Goal: Task Accomplishment & Management: Complete application form

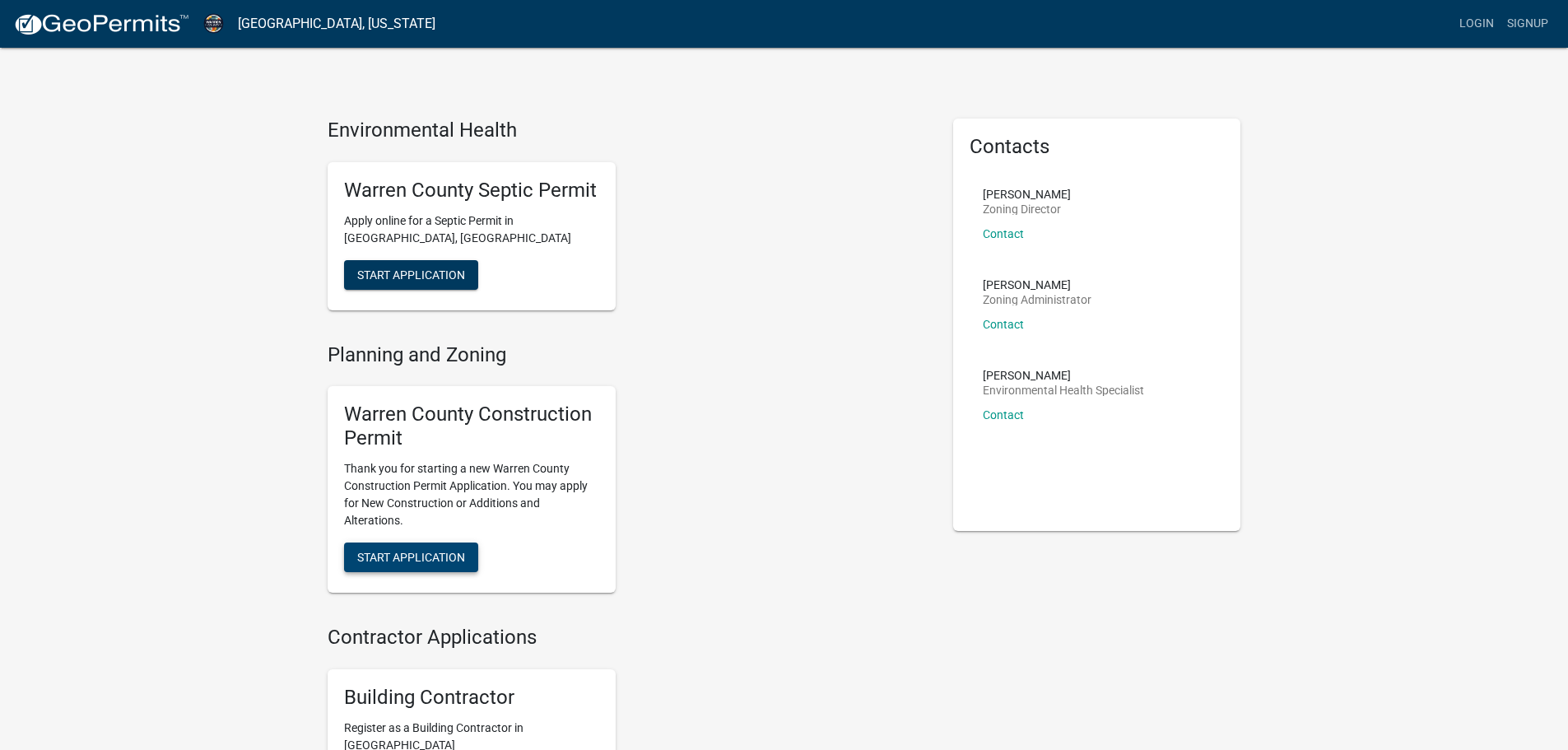
click at [416, 554] on span "Start Application" at bounding box center [411, 557] width 108 height 13
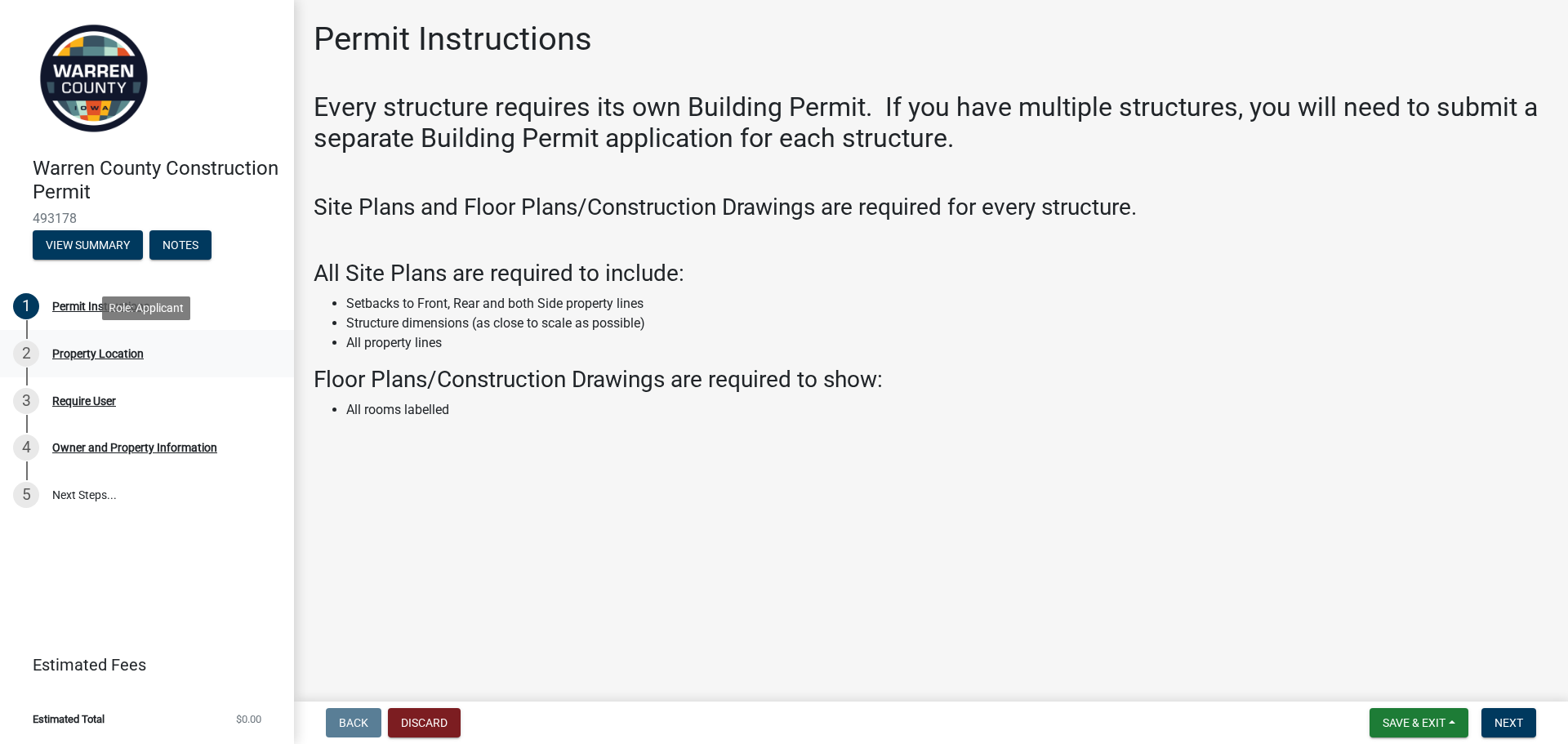
click at [97, 352] on div "Property Location" at bounding box center [98, 354] width 92 height 11
click at [1514, 715] on button "Next" at bounding box center [1508, 723] width 55 height 30
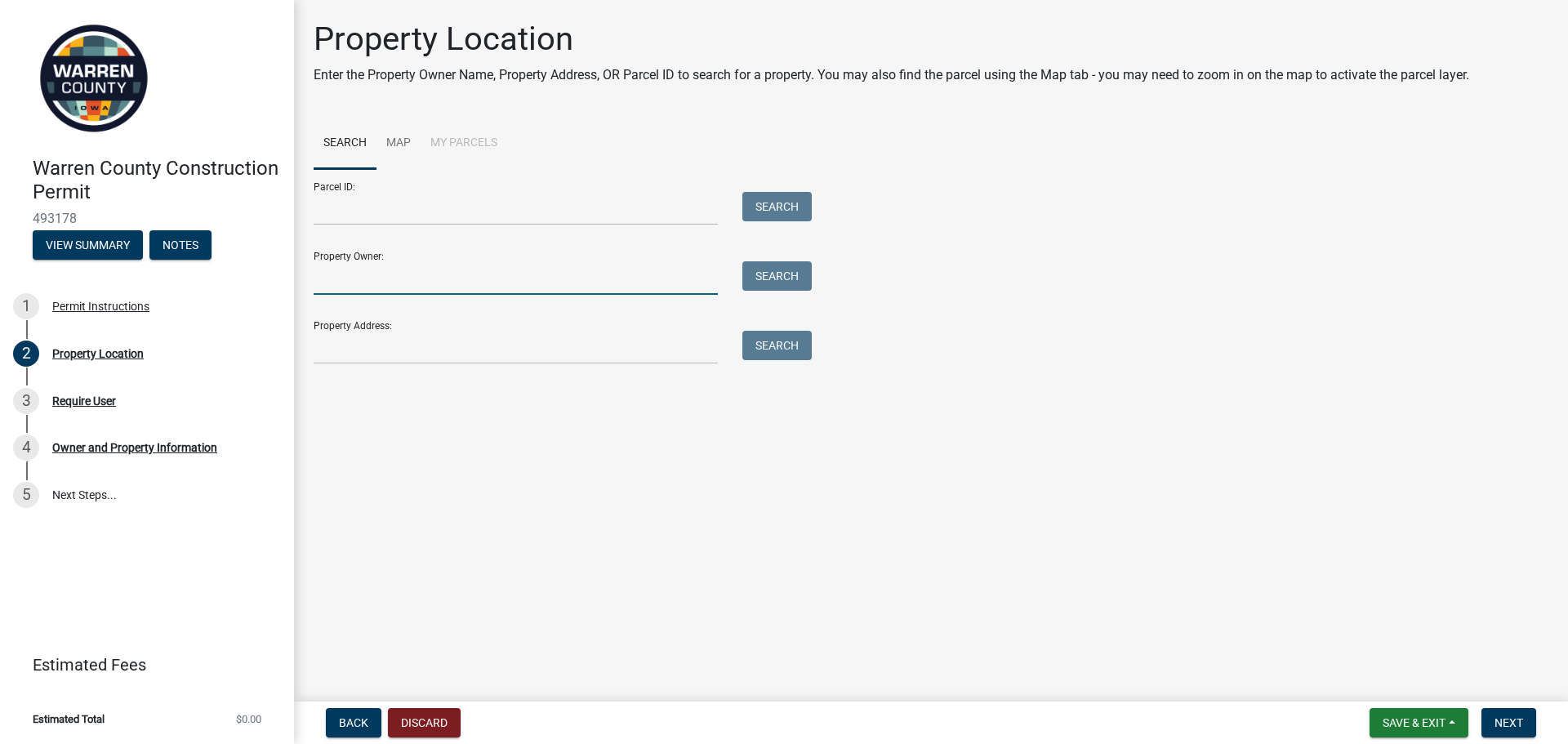
click at [388, 276] on input "Property Owner:" at bounding box center [515, 278] width 404 height 33
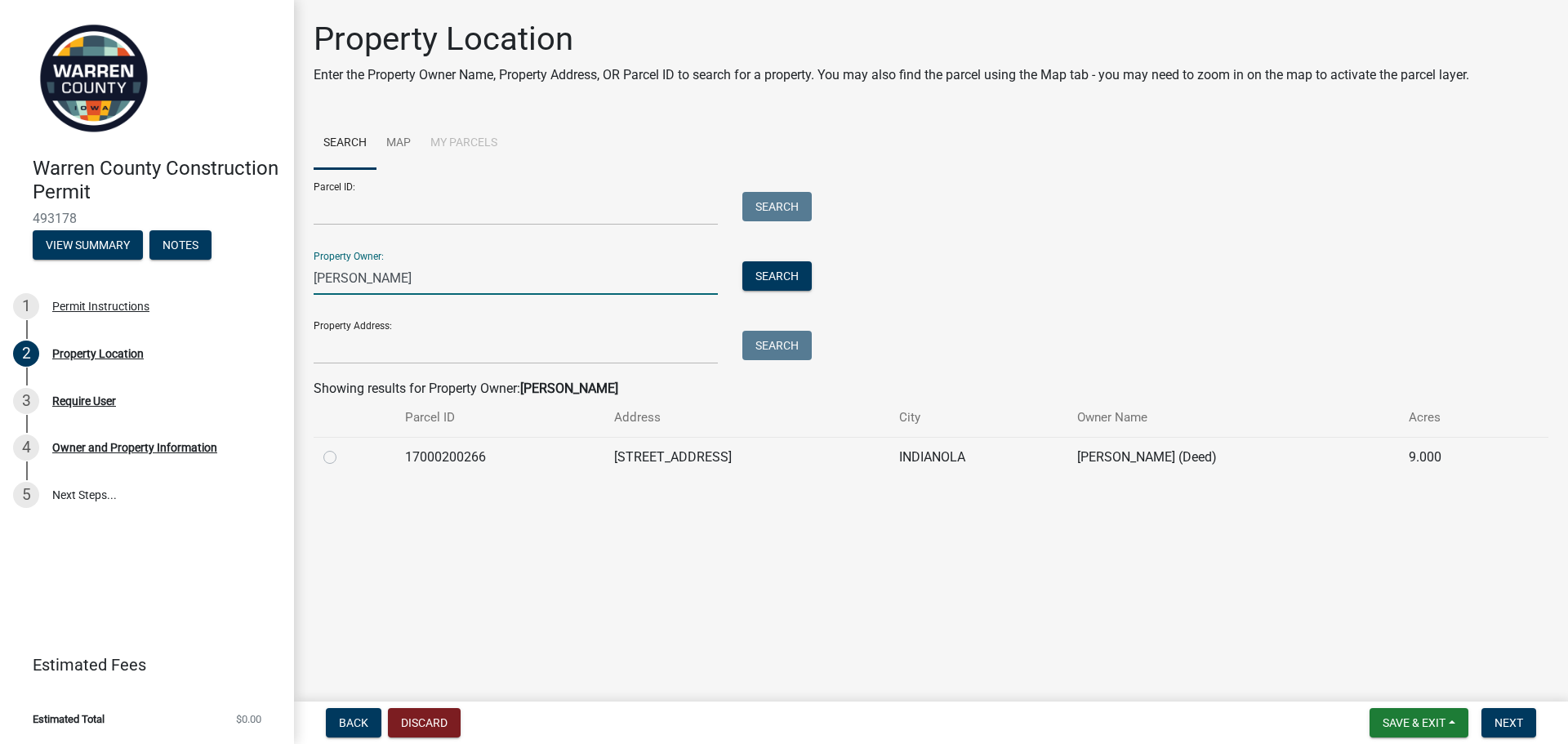
type input "calvillo"
click at [343, 448] on label at bounding box center [343, 448] width 0 height 0
click at [343, 459] on input "radio" at bounding box center [348, 453] width 10 height 11
radio input "true"
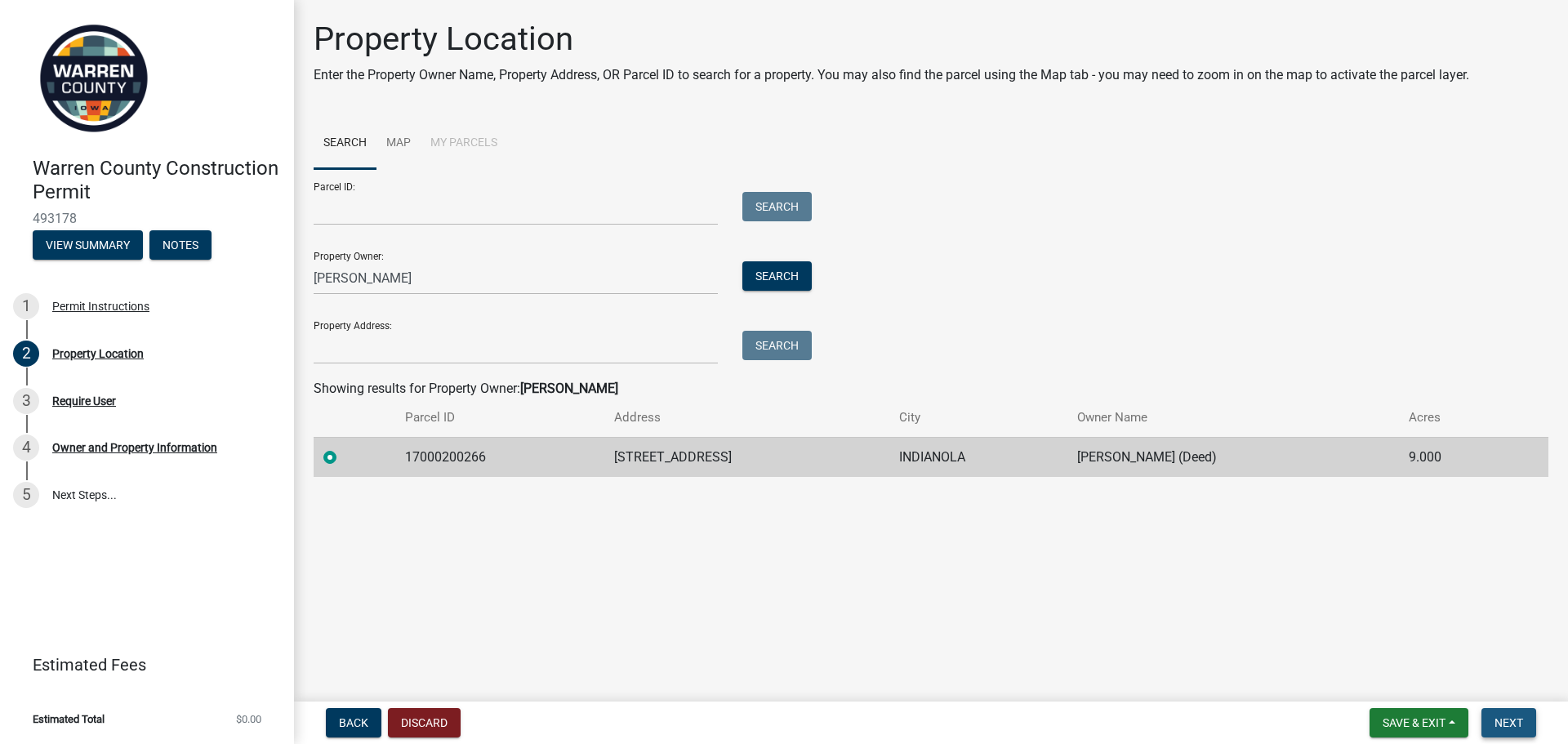
click at [1505, 727] on span "Next" at bounding box center [1508, 723] width 29 height 13
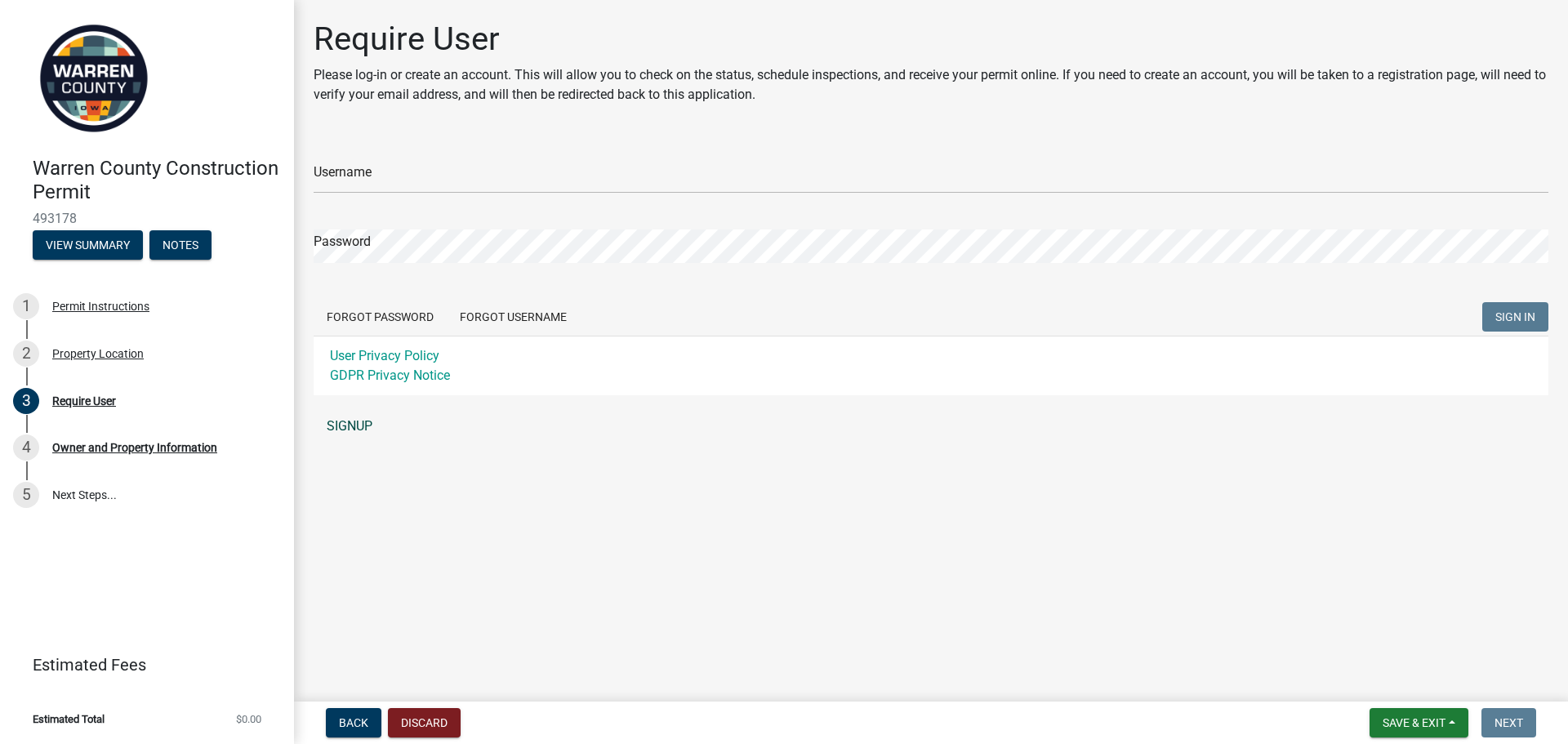
click at [363, 425] on link "SIGNUP" at bounding box center [931, 426] width 1236 height 32
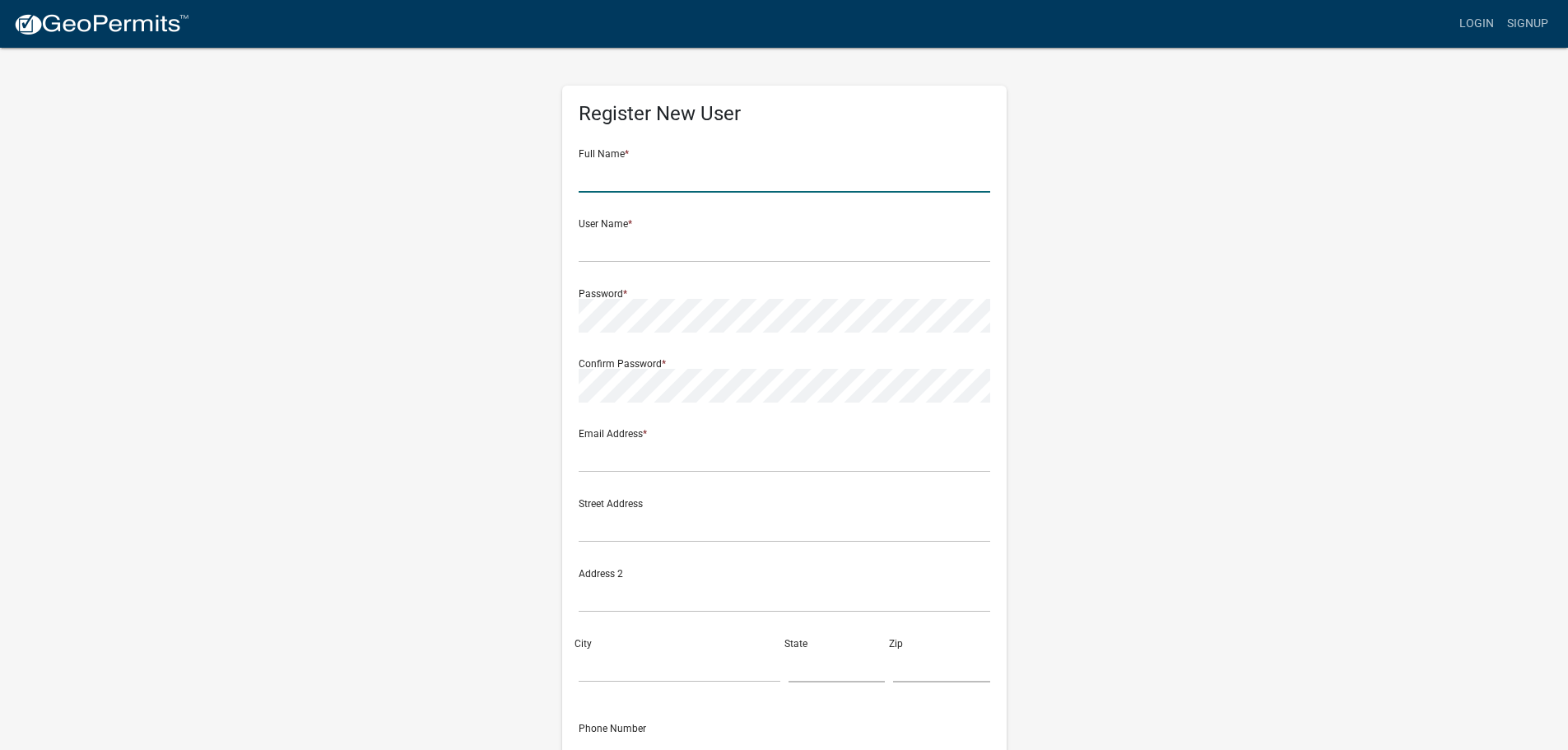
click at [641, 174] on input "text" at bounding box center [784, 176] width 412 height 34
type input "Daniel Flores"
type input "[EMAIL_ADDRESS][DOMAIN_NAME]"
type input "De las Violetas N4723"
type input "Quito"
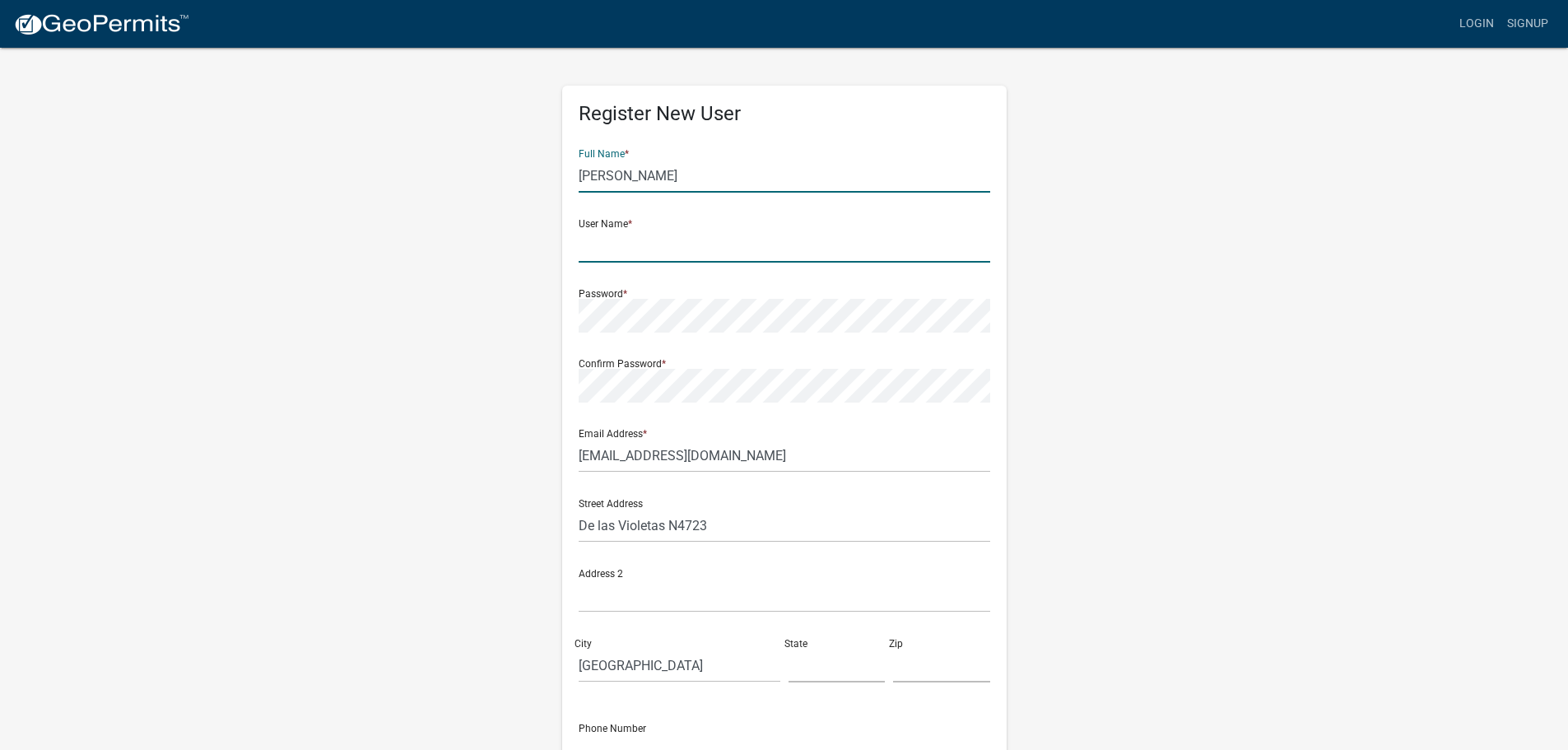
click at [676, 242] on input "text" at bounding box center [784, 246] width 412 height 34
type input "dfendara"
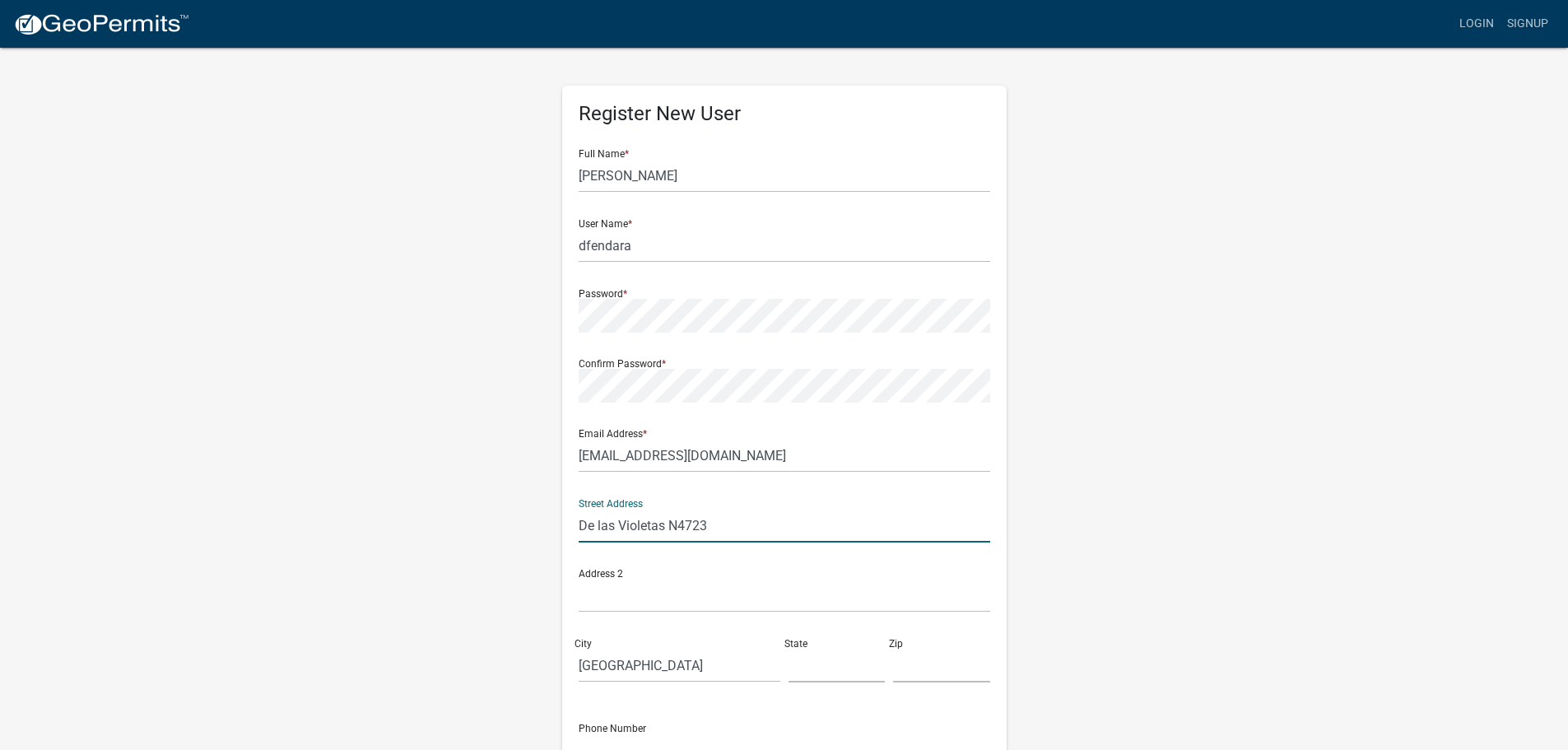
click at [717, 521] on input "De las Violetas N4723" at bounding box center [784, 526] width 412 height 34
type input "1953 Courtland Dr"
click at [685, 603] on input "text" at bounding box center [784, 596] width 412 height 34
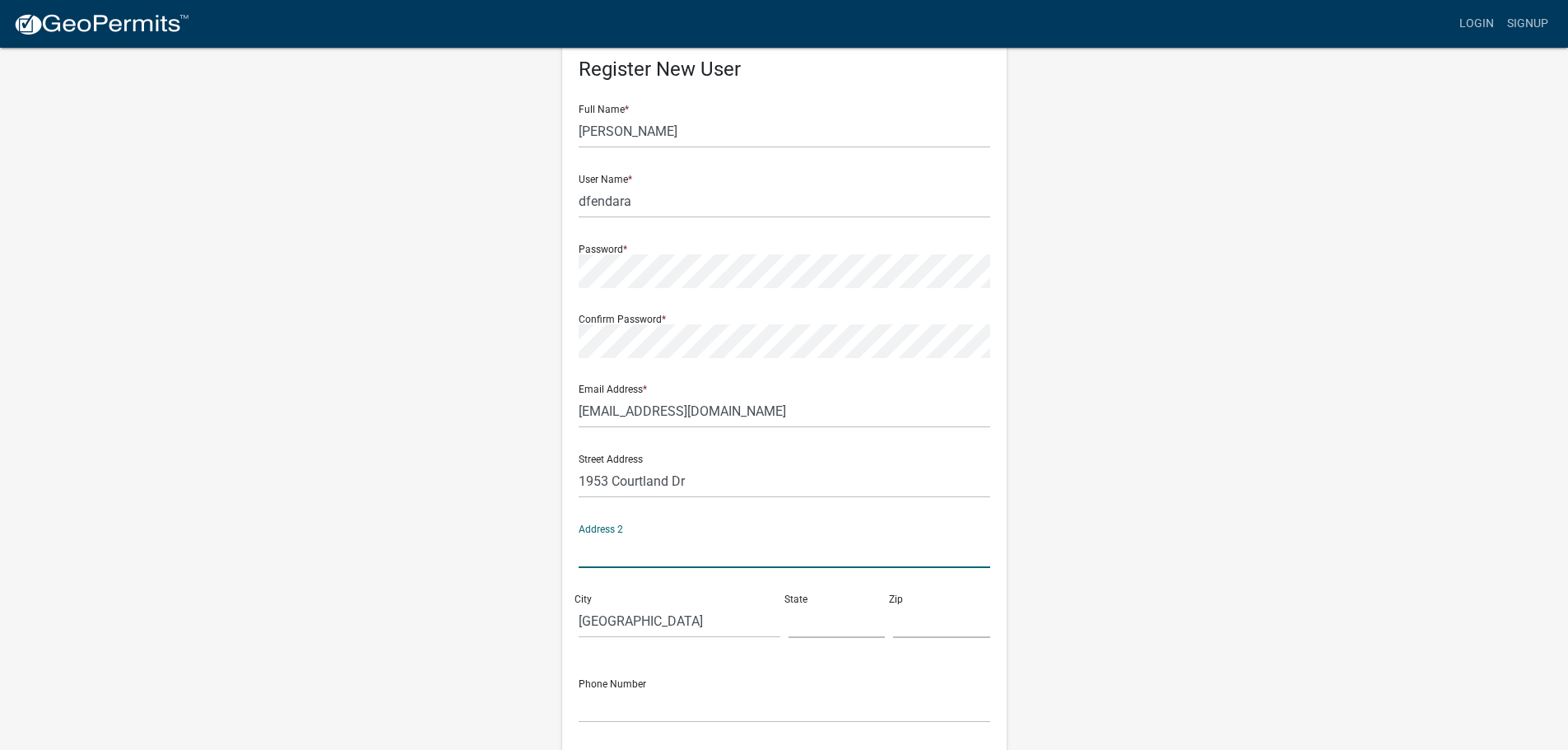
scroll to position [68, 0]
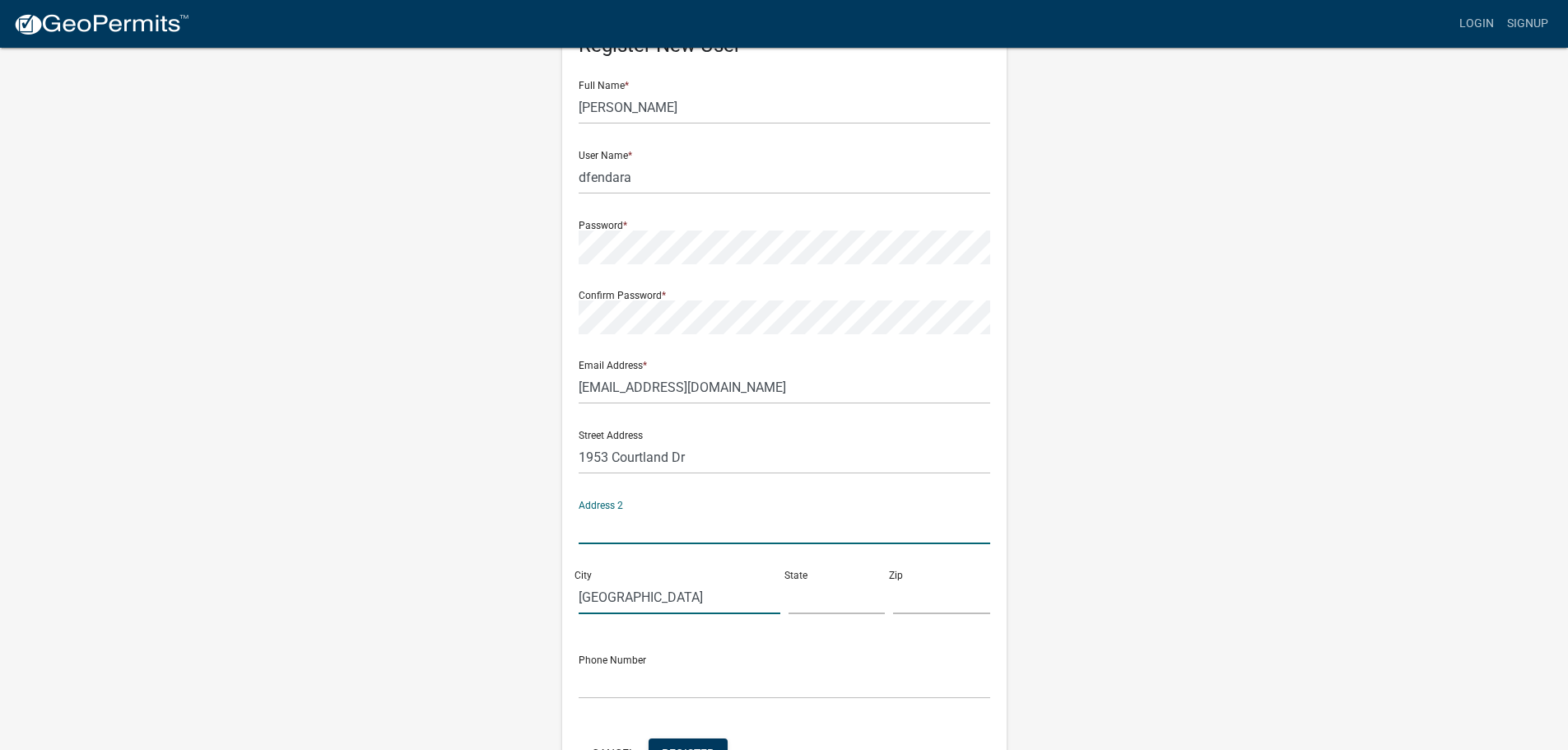
click at [626, 594] on input "Quito" at bounding box center [679, 597] width 202 height 34
type input "S"
type input "Des Moines"
click at [829, 612] on input "text" at bounding box center [837, 597] width 97 height 34
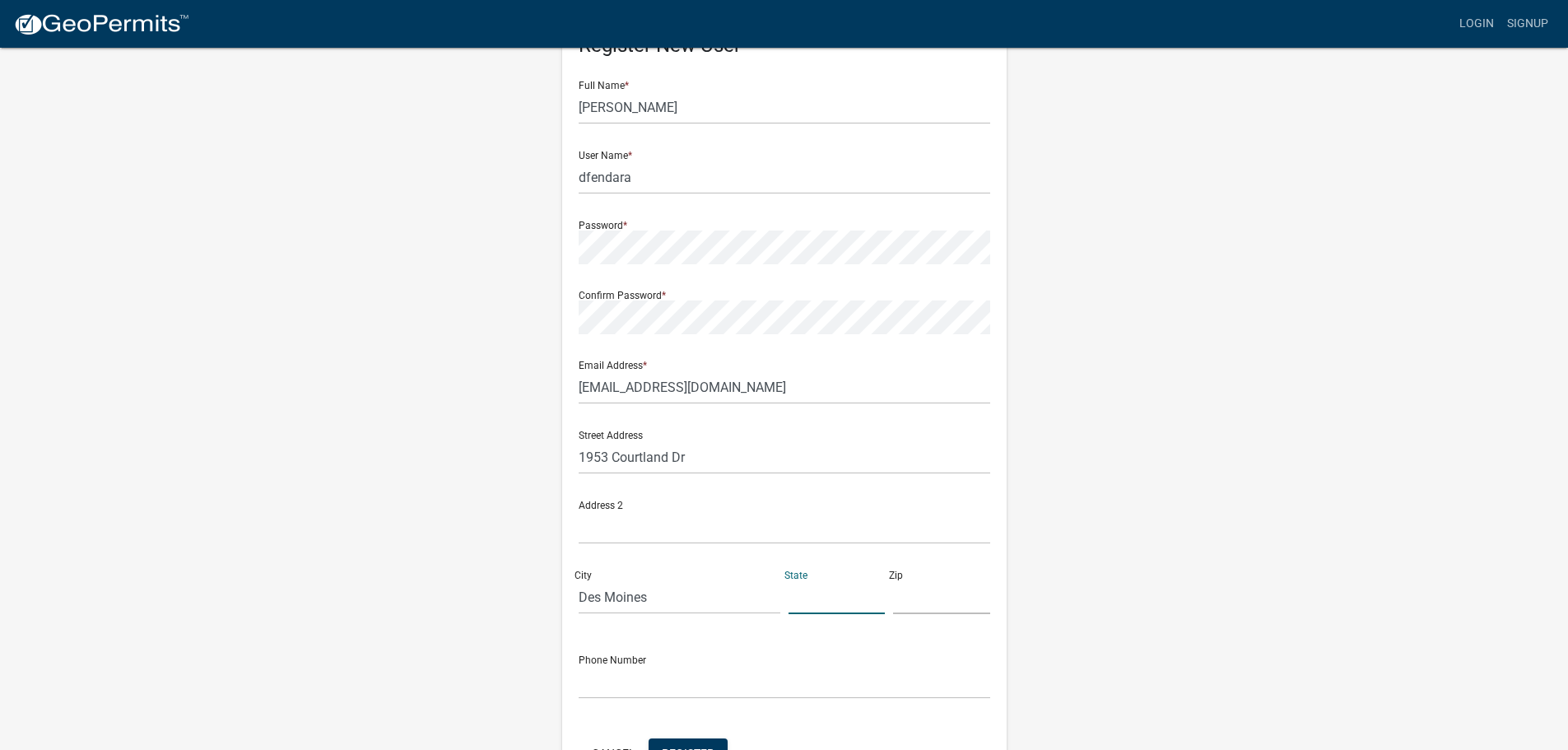
click at [828, 593] on input "text" at bounding box center [837, 597] width 97 height 34
type input "IA"
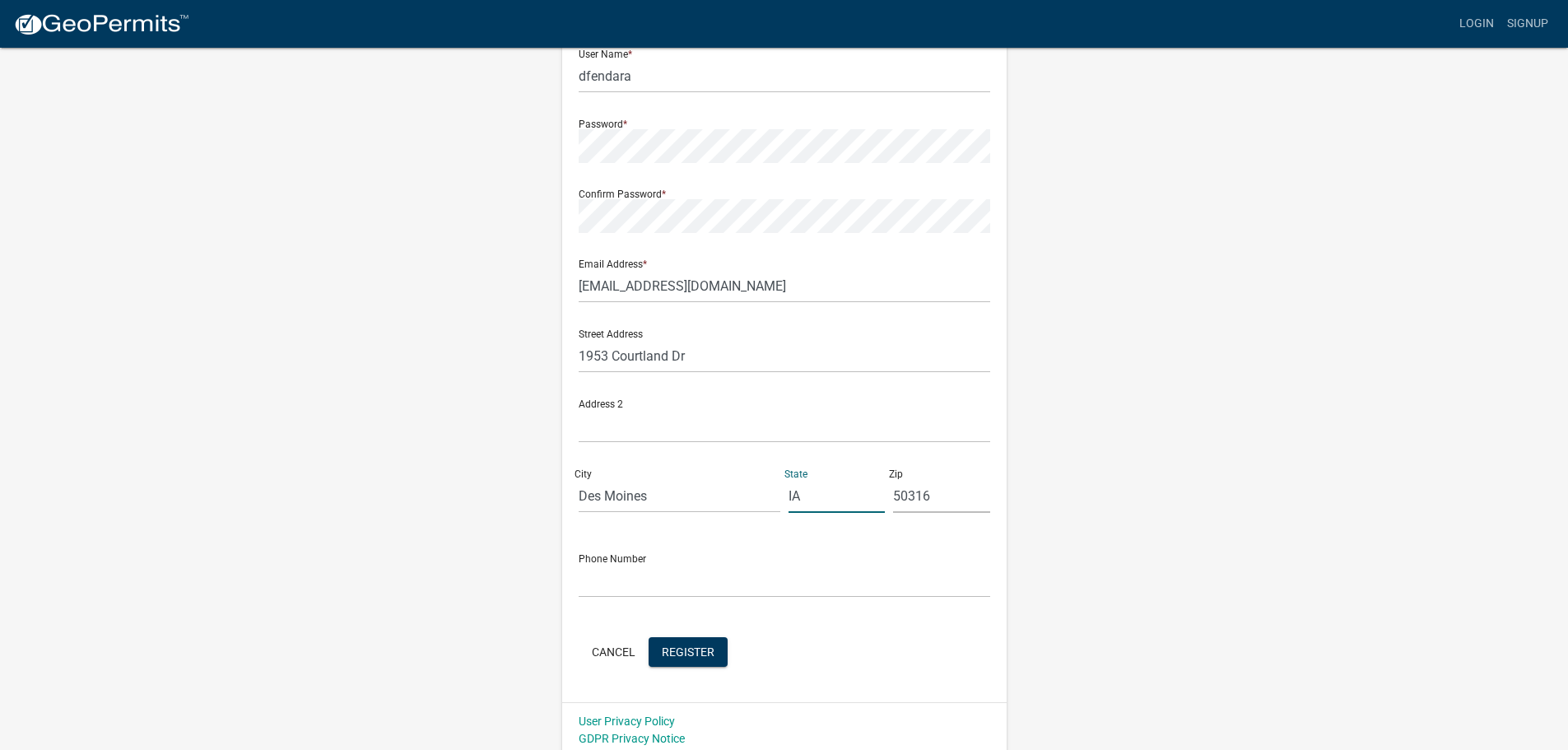
scroll to position [177, 0]
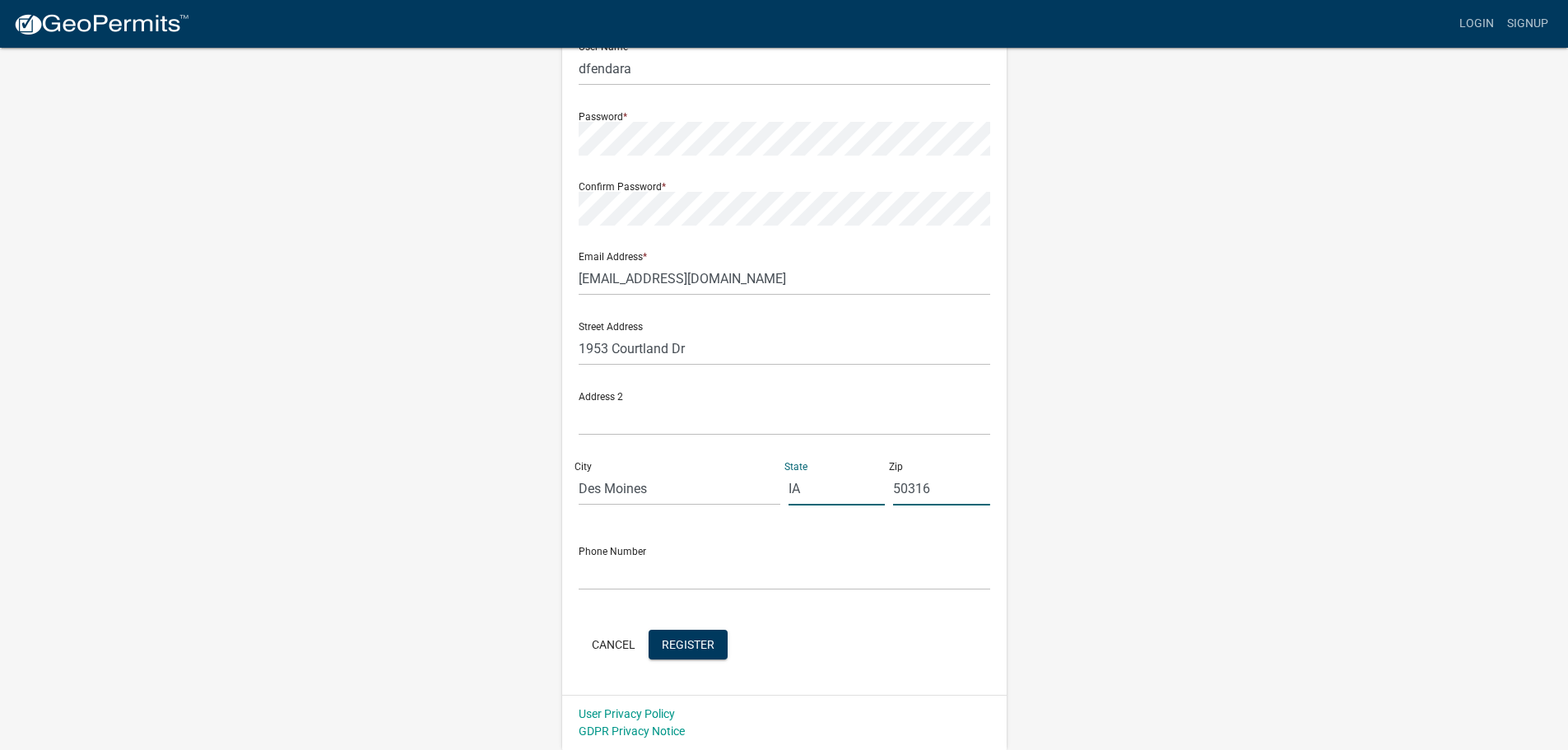
click at [944, 491] on input "50316" at bounding box center [942, 489] width 97 height 34
type input "50315"
click at [749, 573] on input "text" at bounding box center [784, 574] width 412 height 34
click at [808, 575] on input "text" at bounding box center [784, 574] width 412 height 34
click at [598, 435] on input "text" at bounding box center [784, 419] width 412 height 34
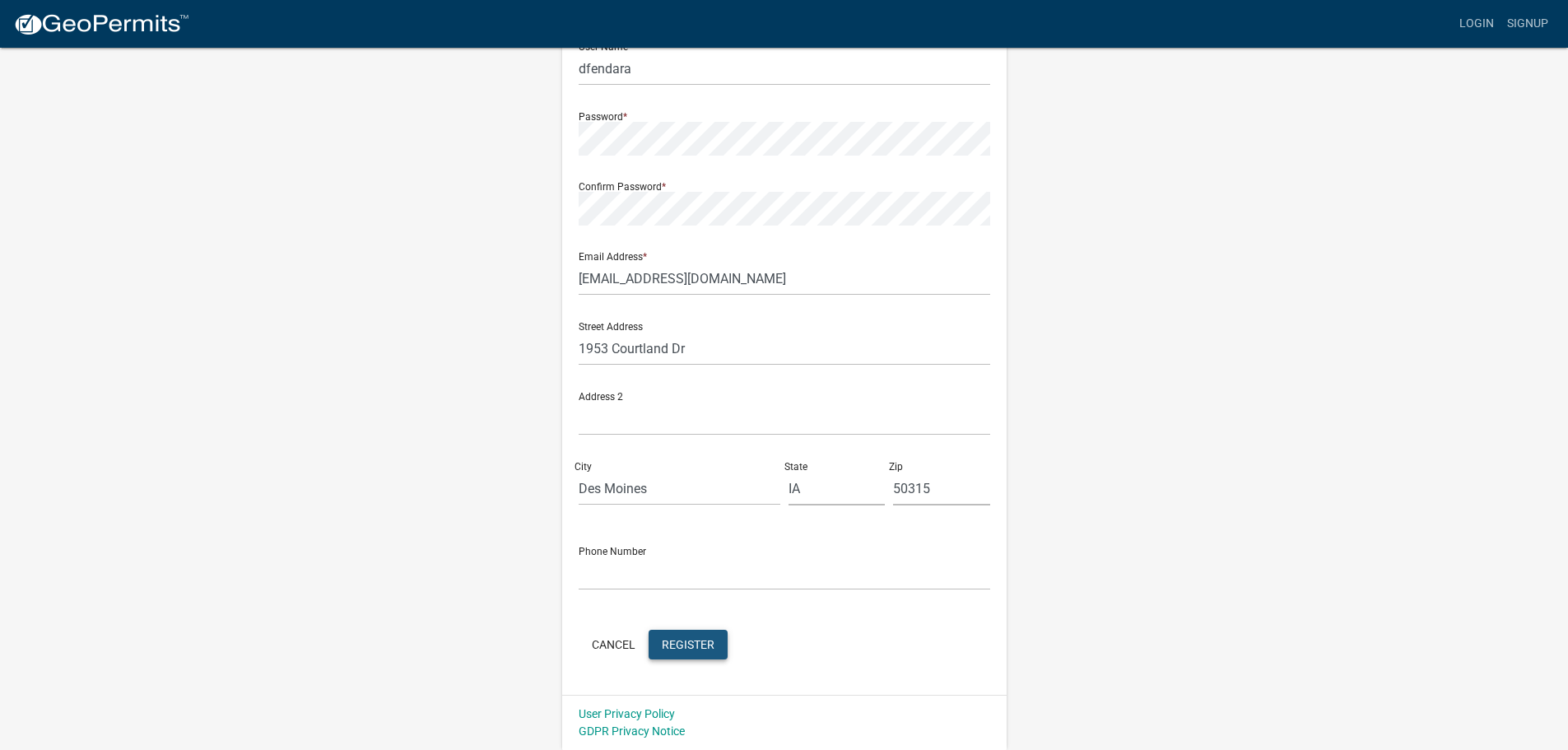
click at [691, 638] on span "Register" at bounding box center [689, 644] width 53 height 13
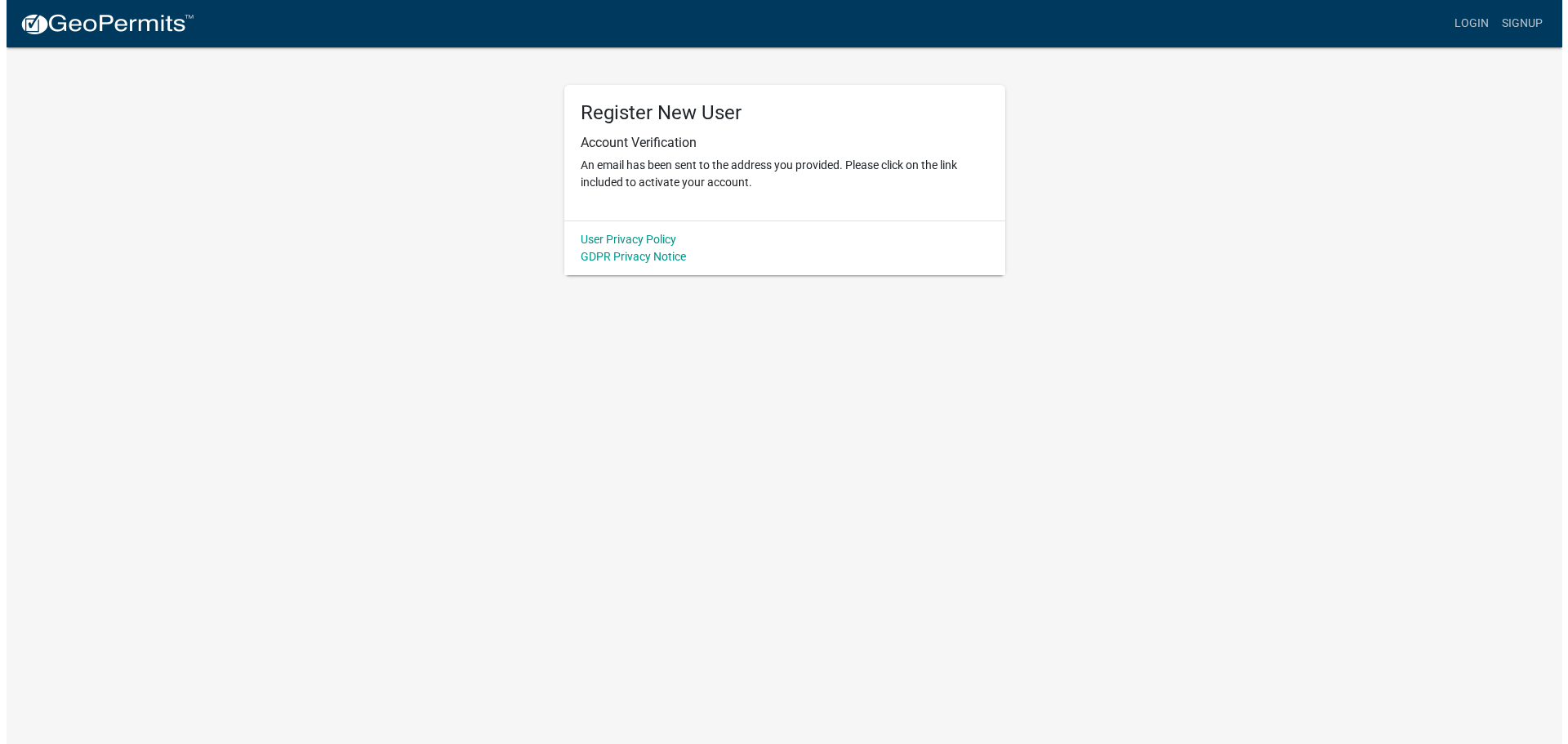
scroll to position [0, 0]
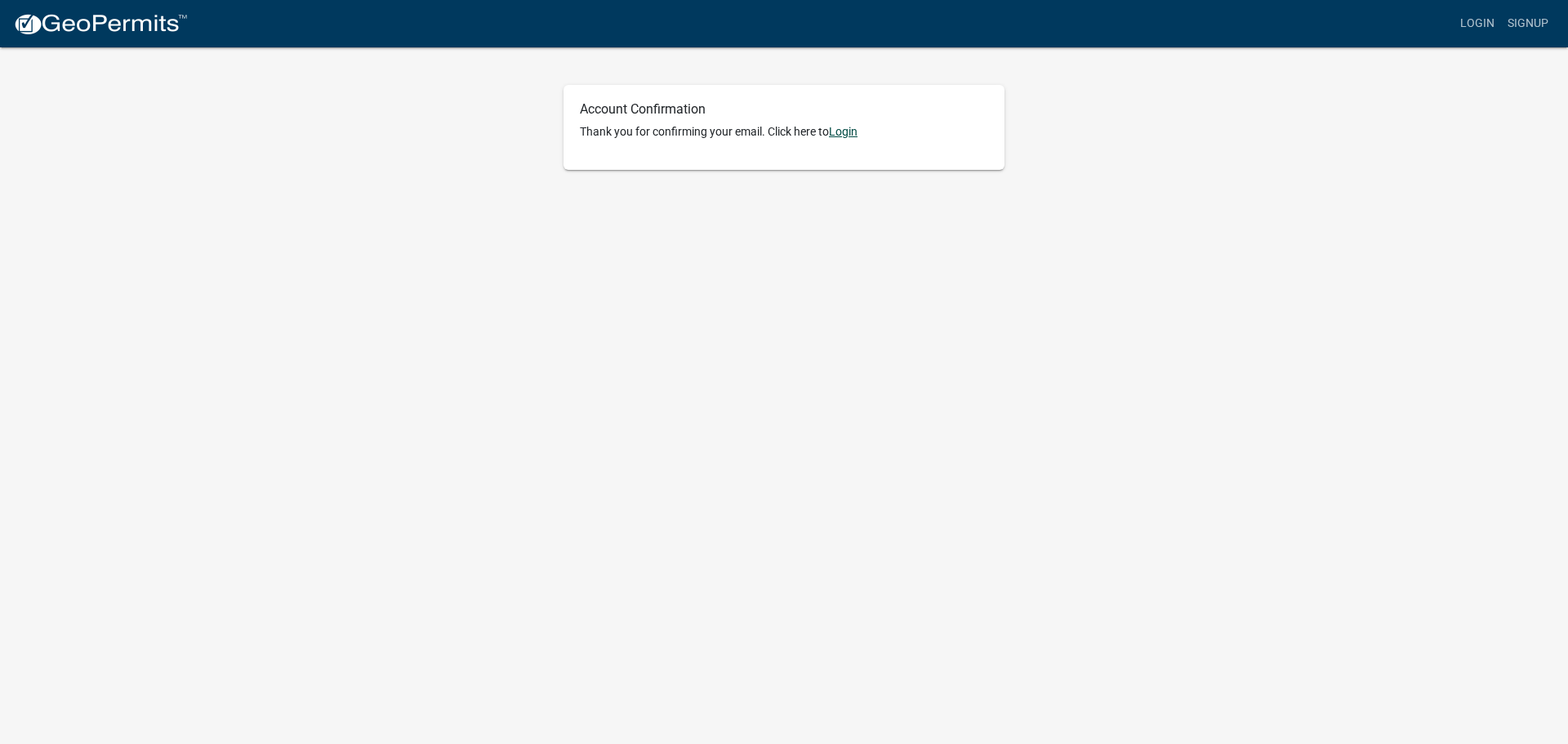
click at [850, 135] on link "Login" at bounding box center [844, 131] width 29 height 13
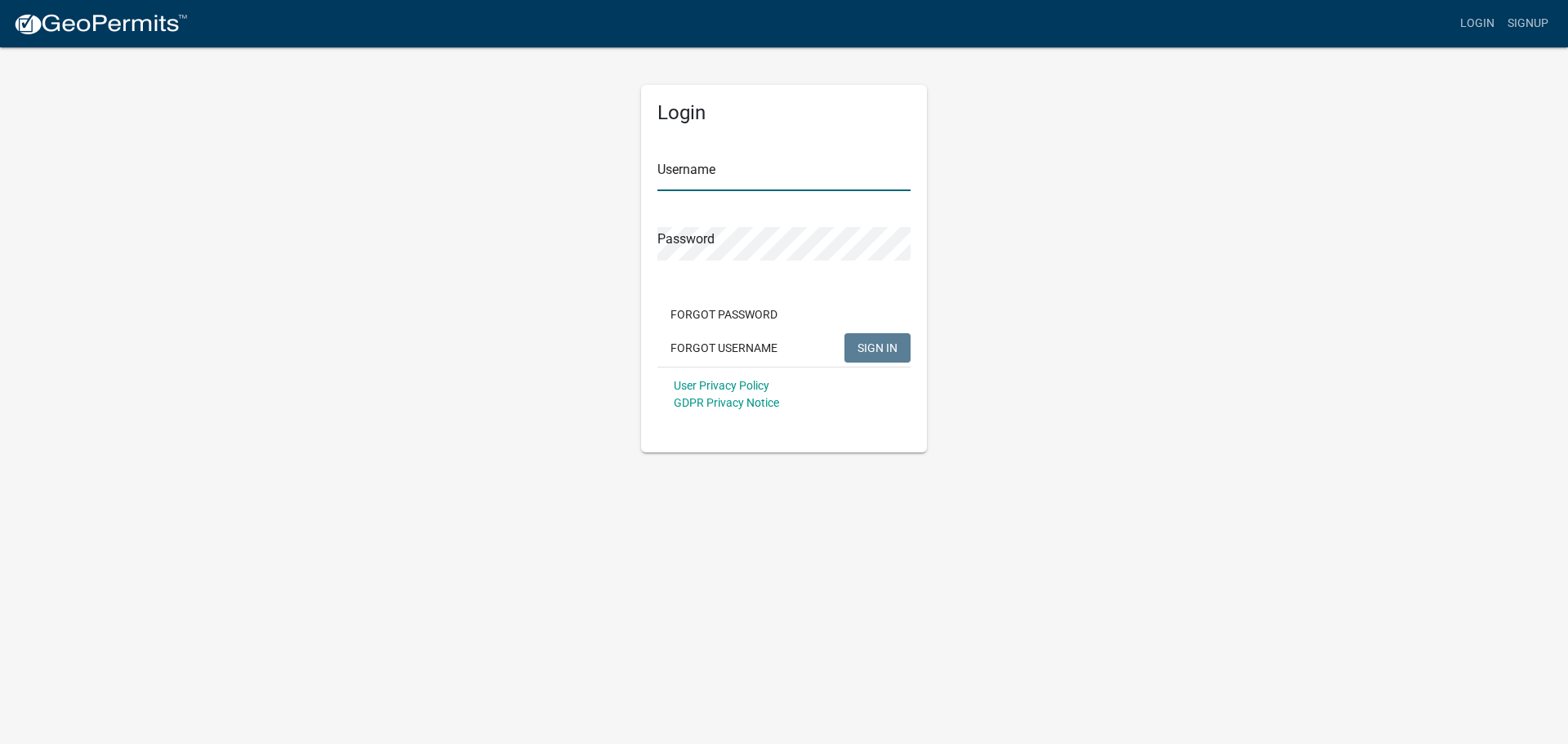
click at [707, 164] on input "Username" at bounding box center [784, 174] width 253 height 33
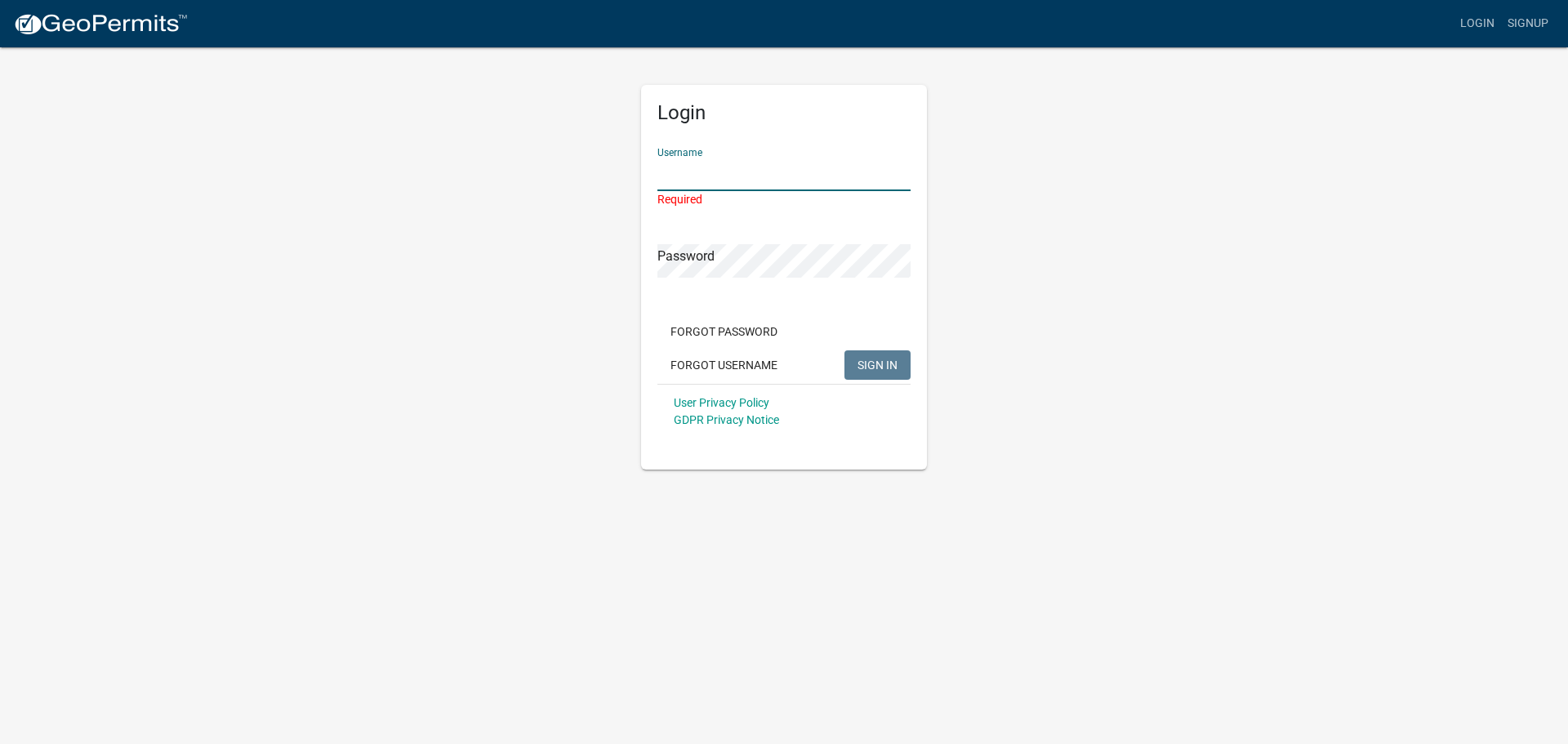
type input "dfendara"
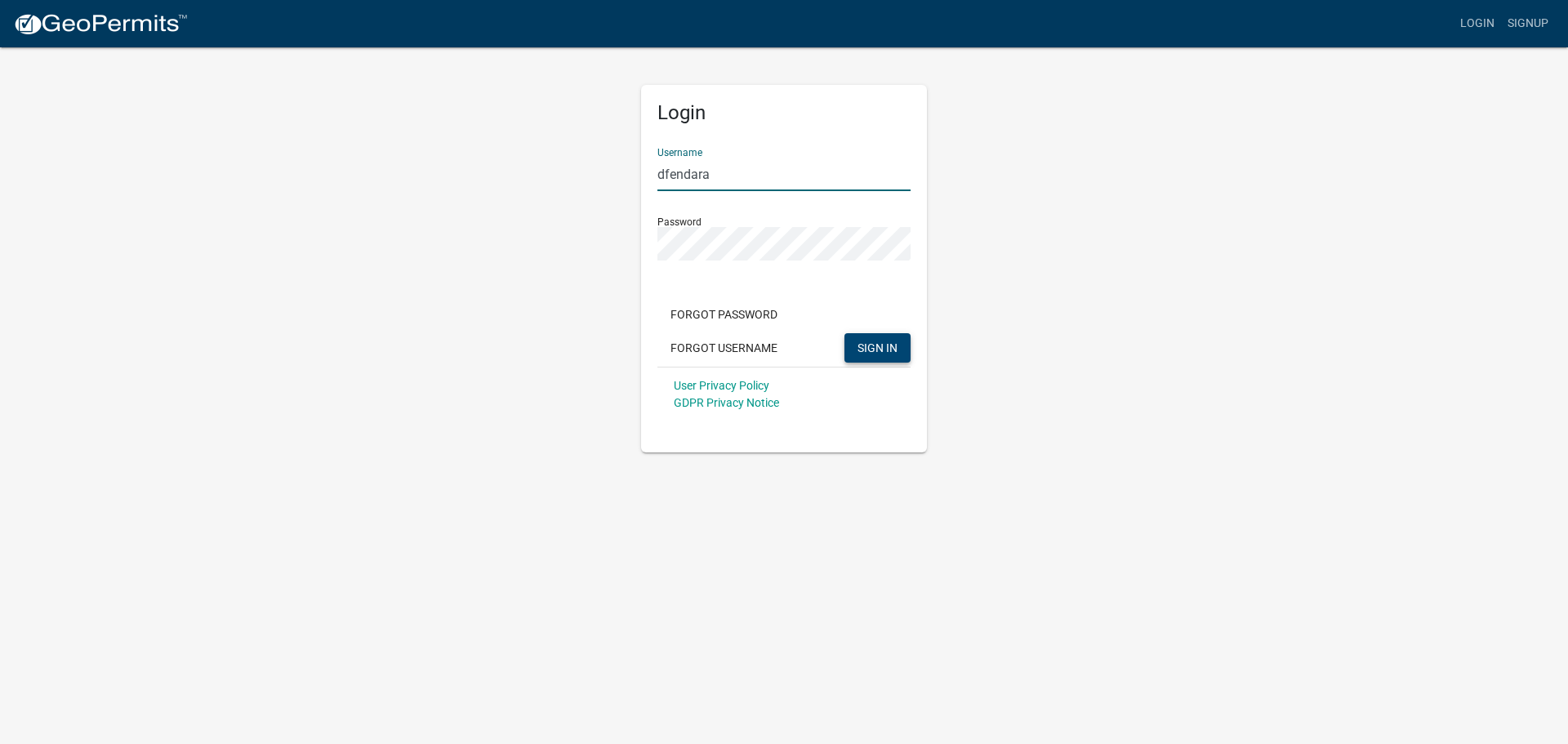
click at [883, 333] on button "SIGN IN" at bounding box center [878, 348] width 66 height 30
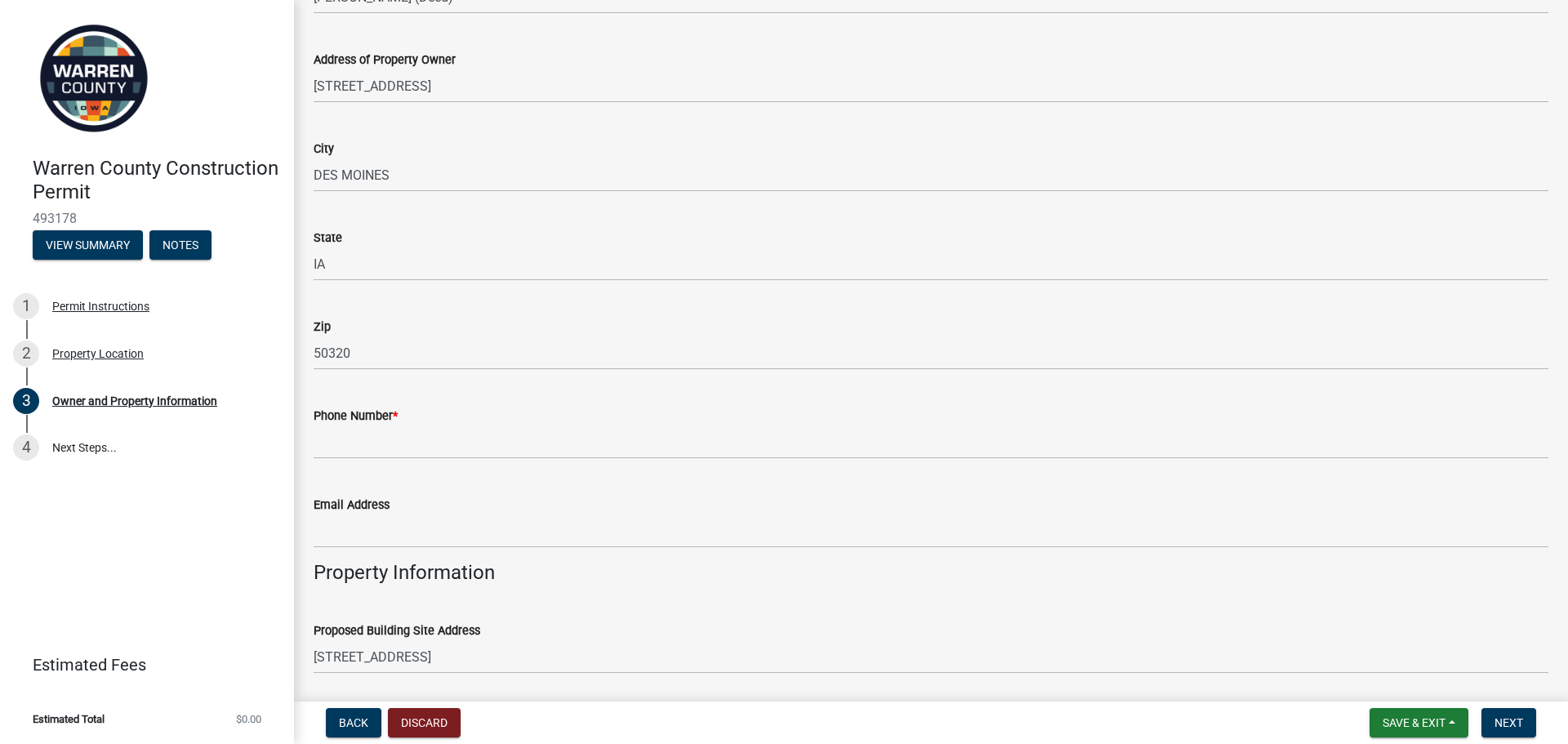
scroll to position [340, 0]
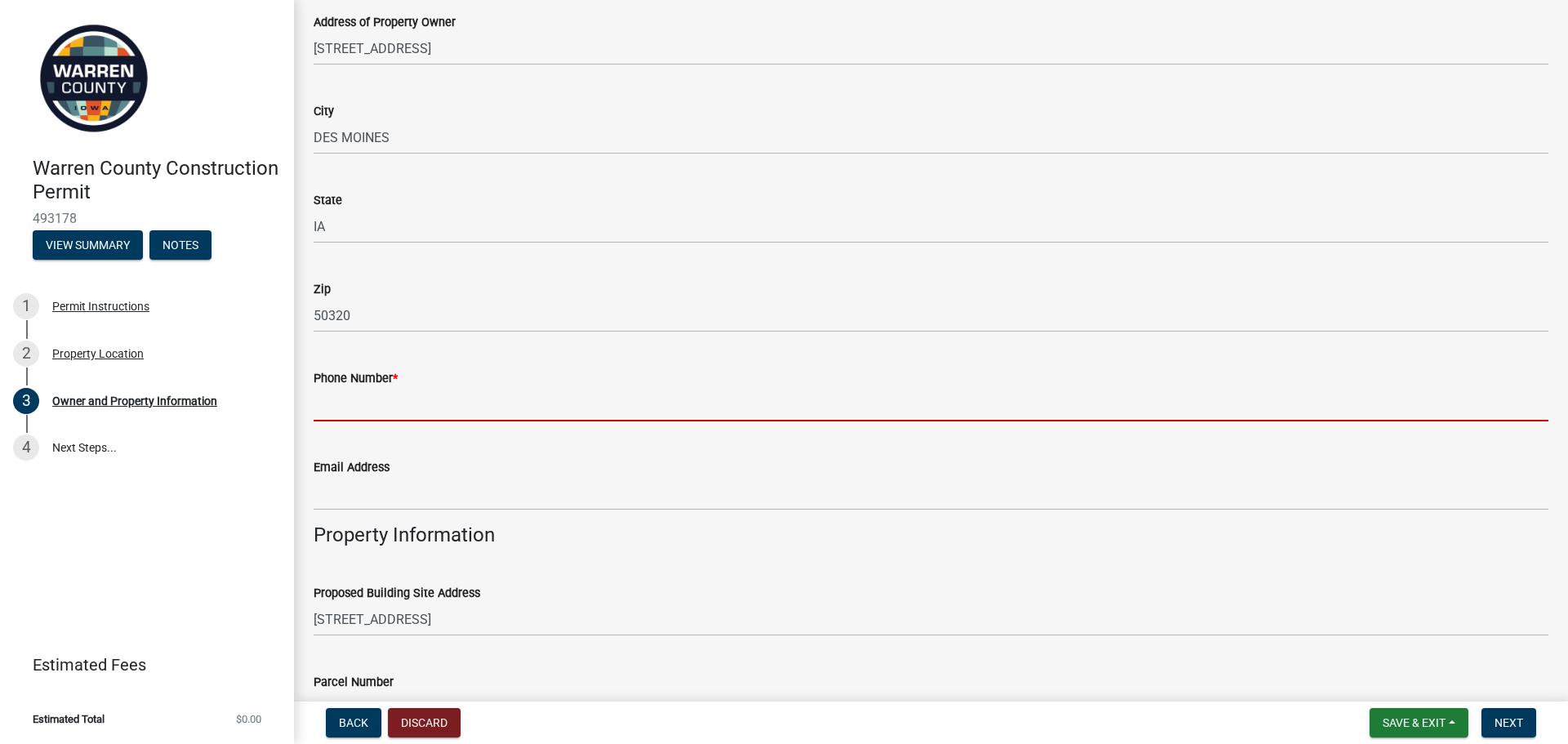
click at [400, 392] on input "Phone Number *" at bounding box center [931, 404] width 1236 height 33
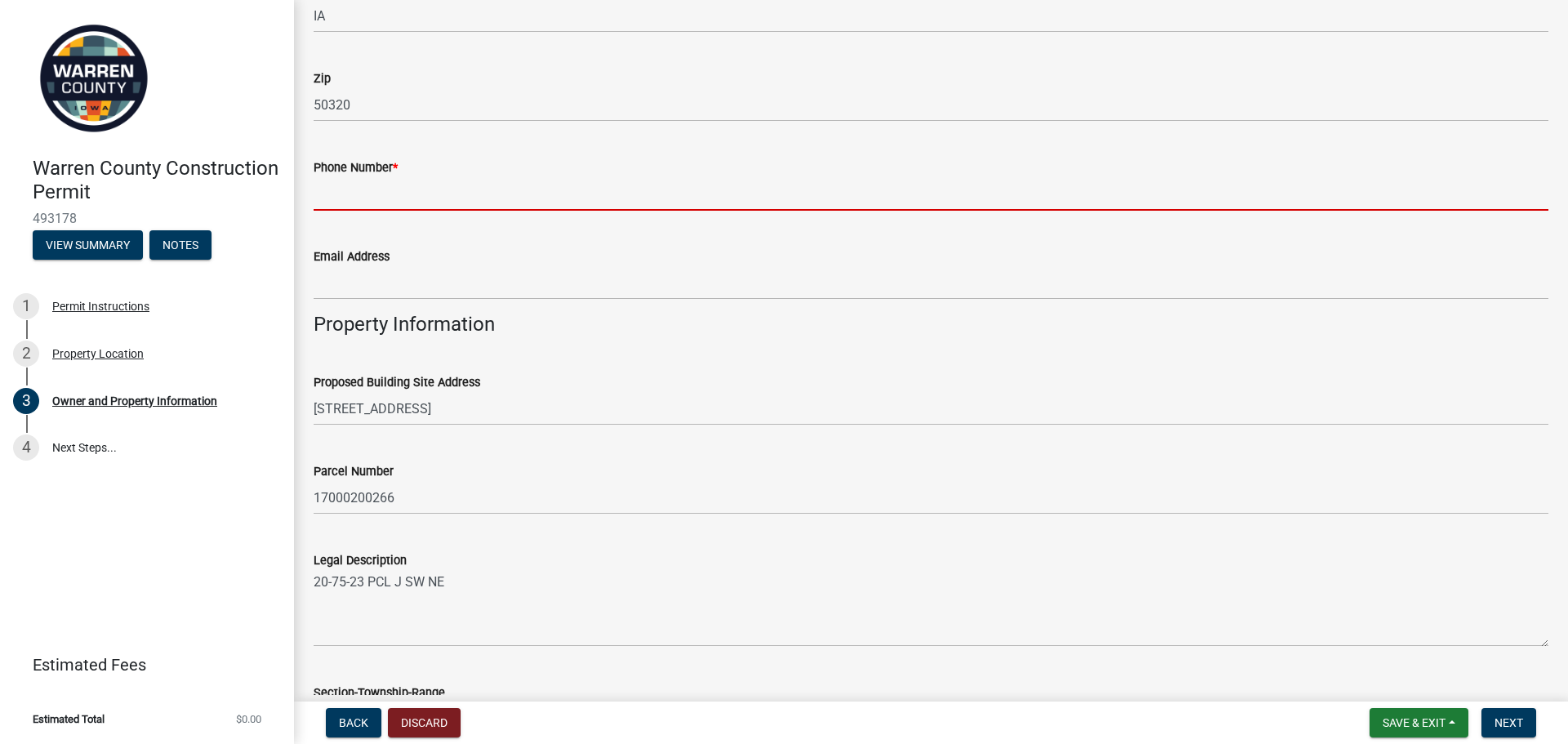
scroll to position [545, 0]
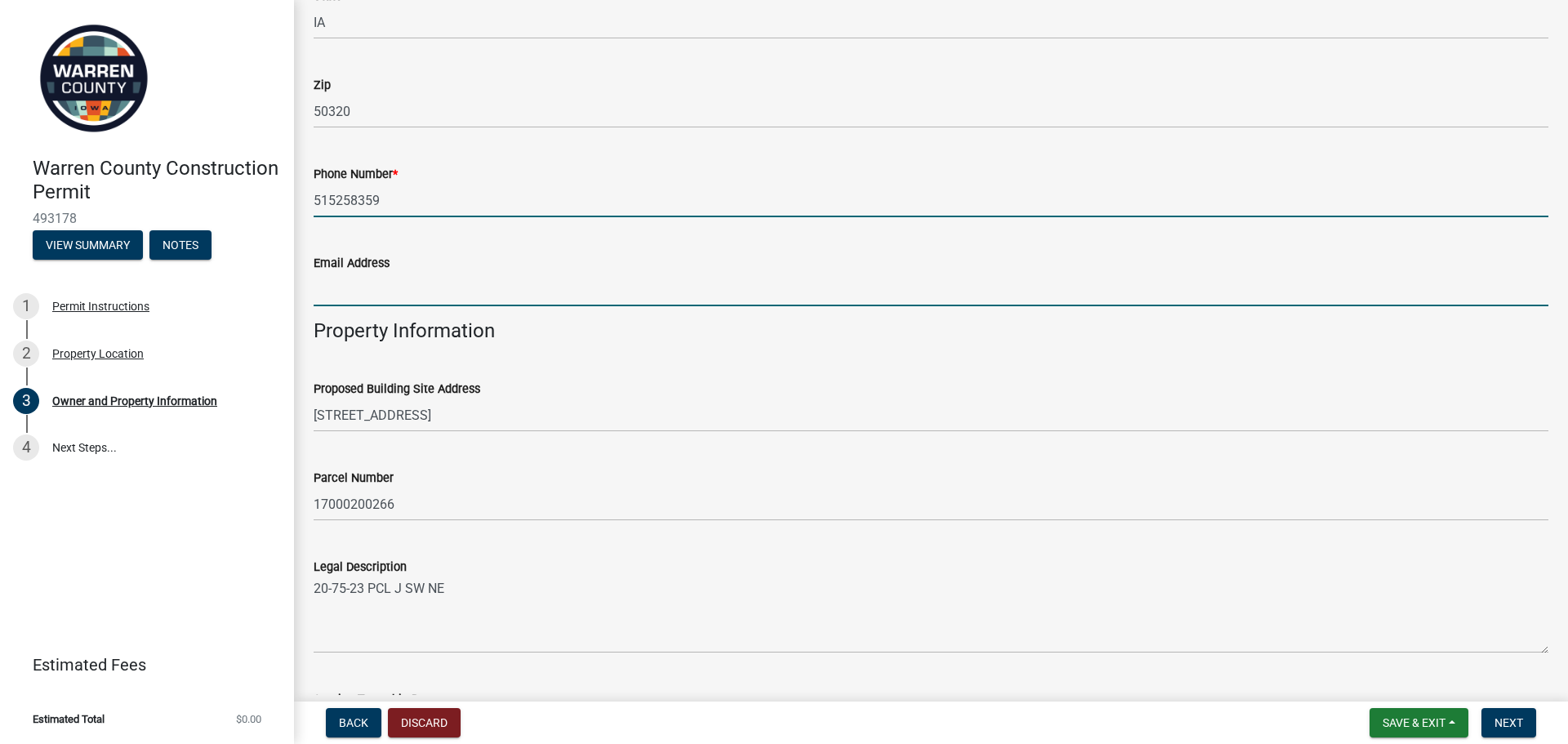
click at [453, 272] on form "Email Address" at bounding box center [931, 279] width 1236 height 53
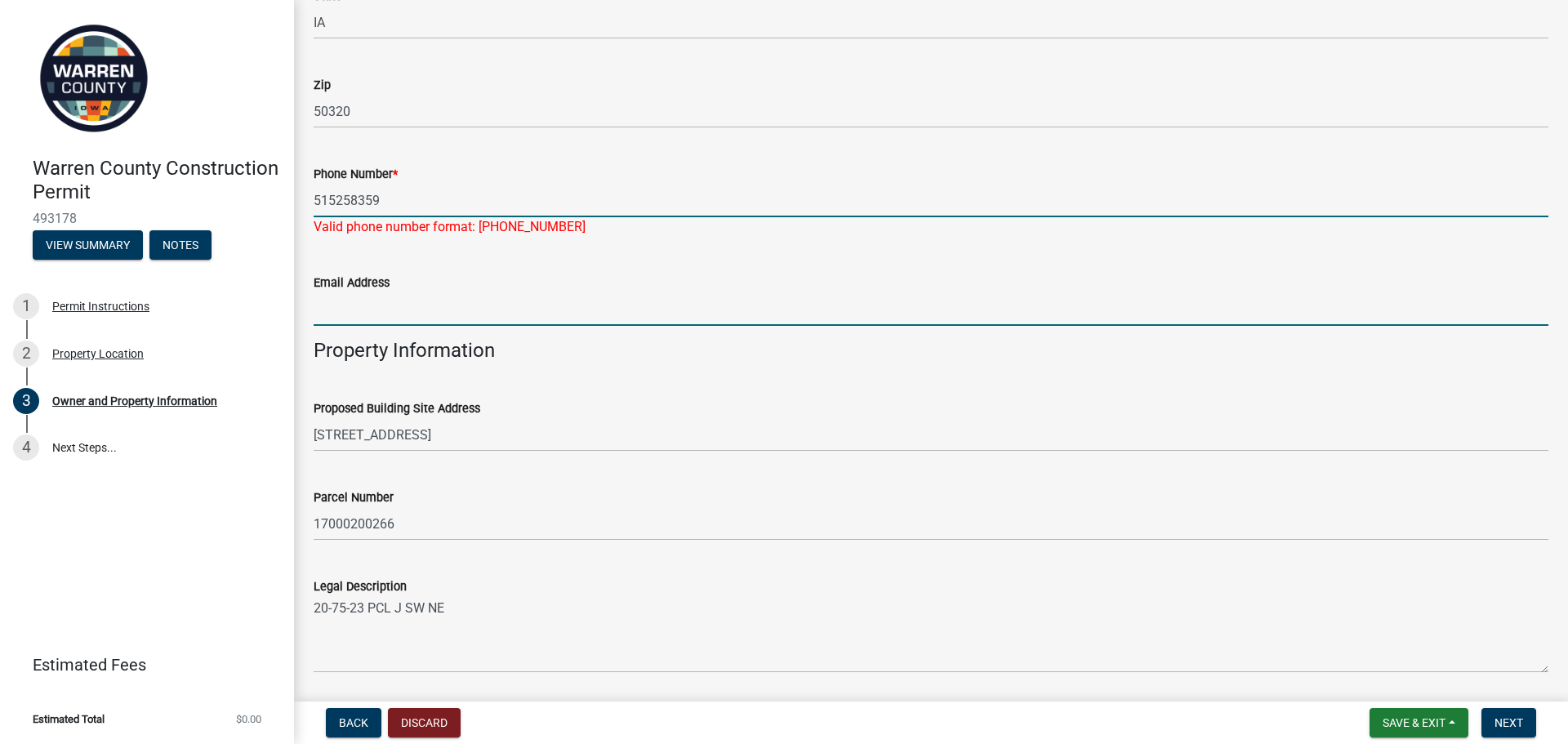
click at [343, 197] on input "515258359" at bounding box center [931, 200] width 1236 height 33
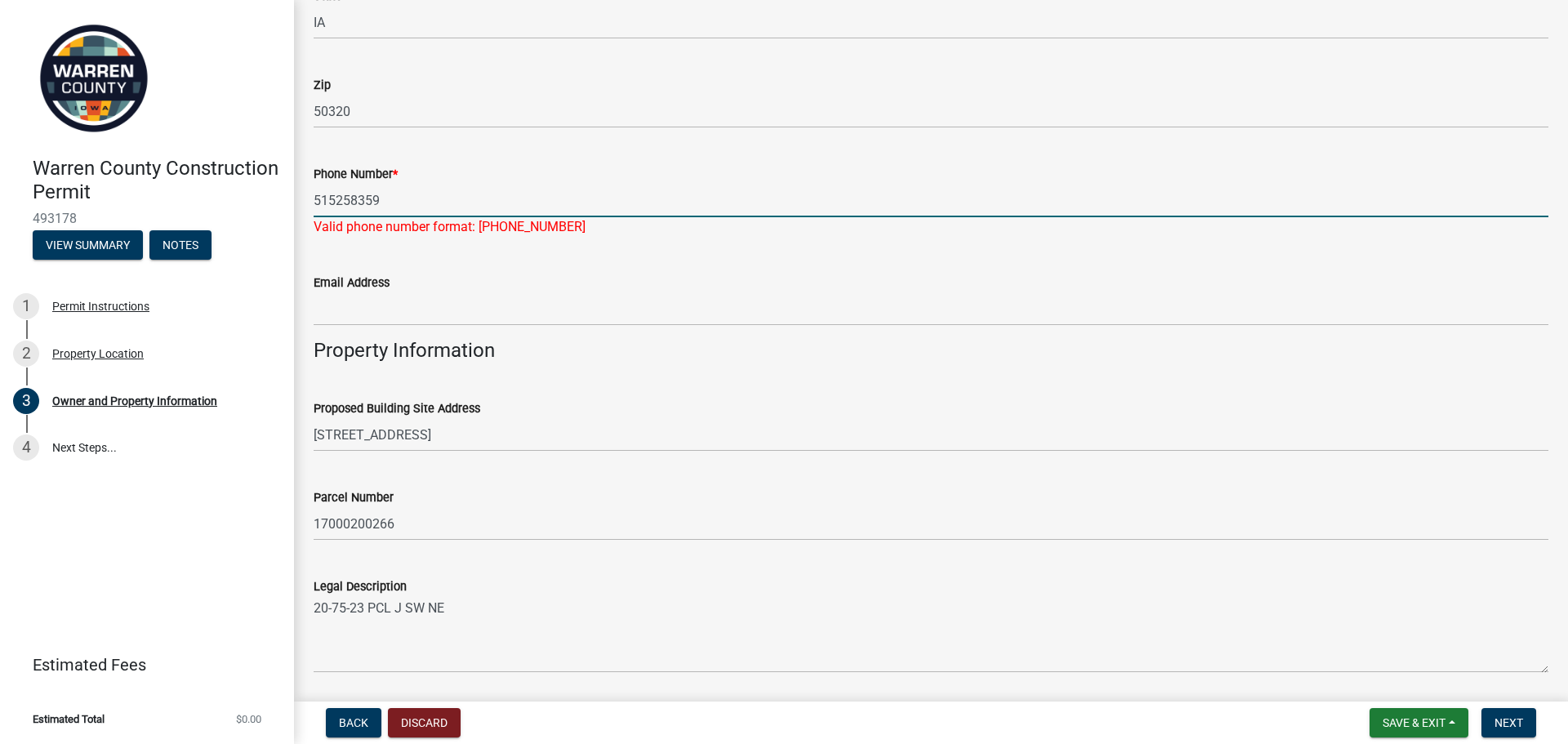
click at [337, 197] on input "515258359" at bounding box center [931, 200] width 1236 height 33
click at [358, 196] on input "515-258359" at bounding box center [931, 200] width 1236 height 33
click at [352, 200] on input "515-258359" at bounding box center [931, 200] width 1236 height 33
type input "[PHONE_NUMBER]"
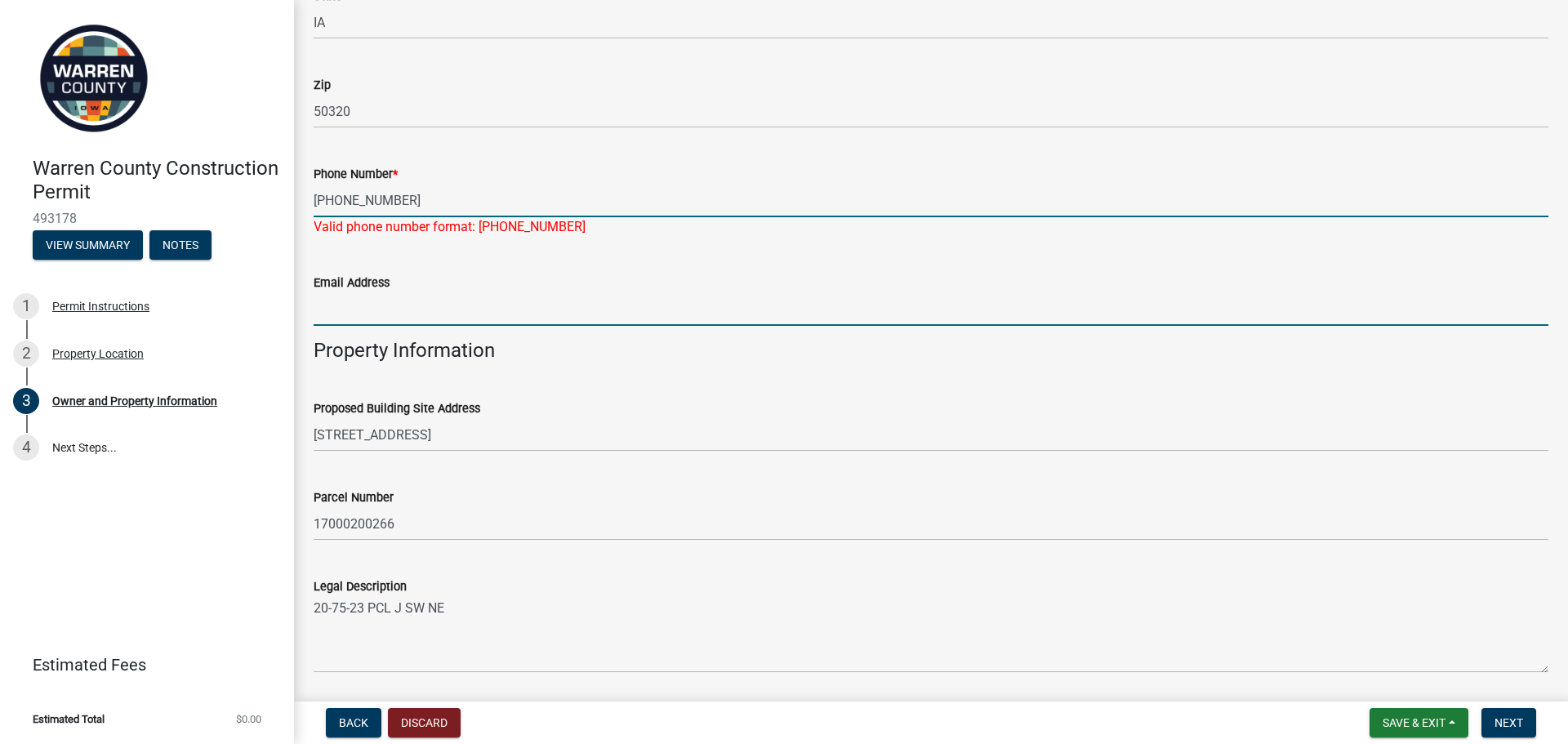
click at [388, 310] on wm-data-entity-input "Email Address" at bounding box center [931, 295] width 1236 height 89
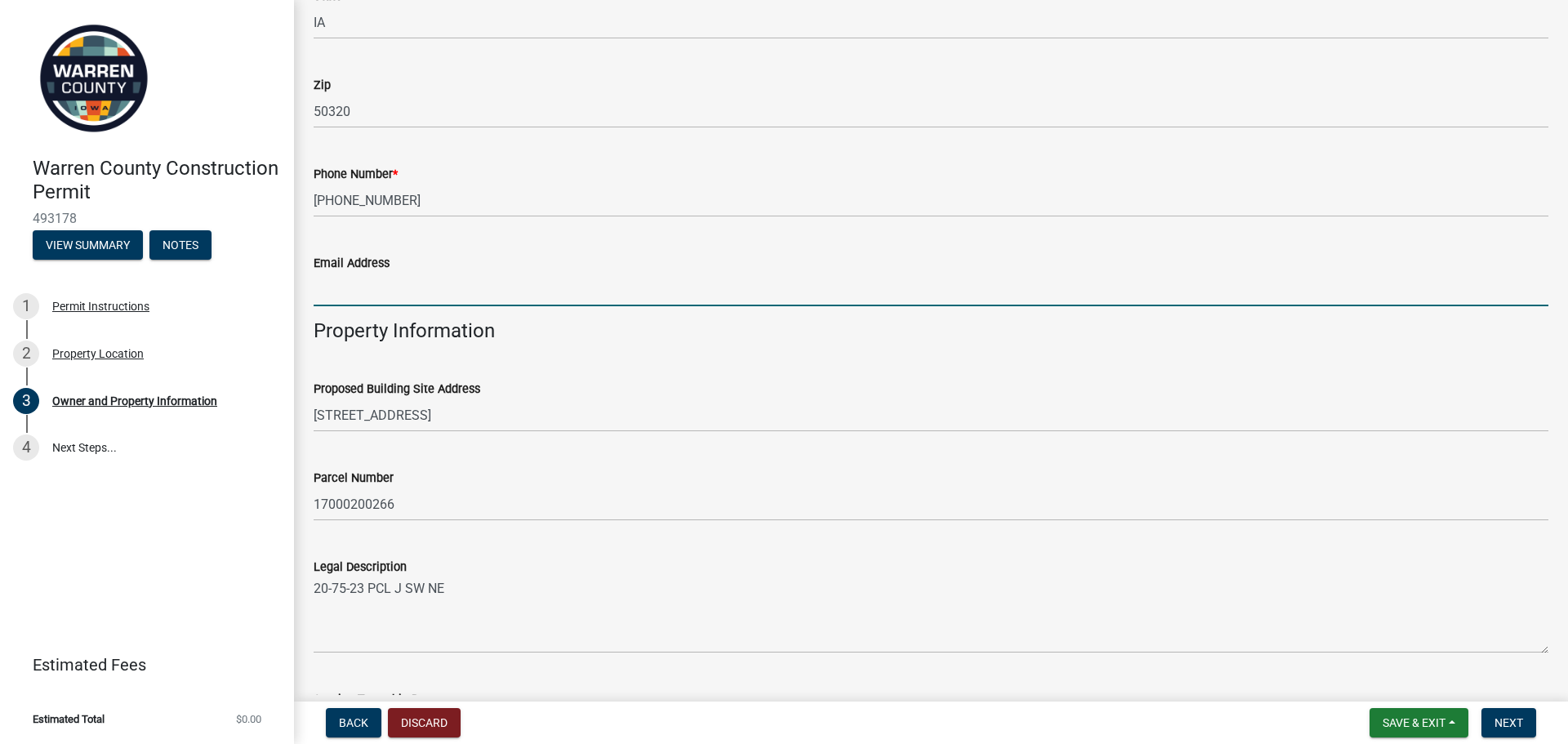
type input "[EMAIL_ADDRESS][DOMAIN_NAME]"
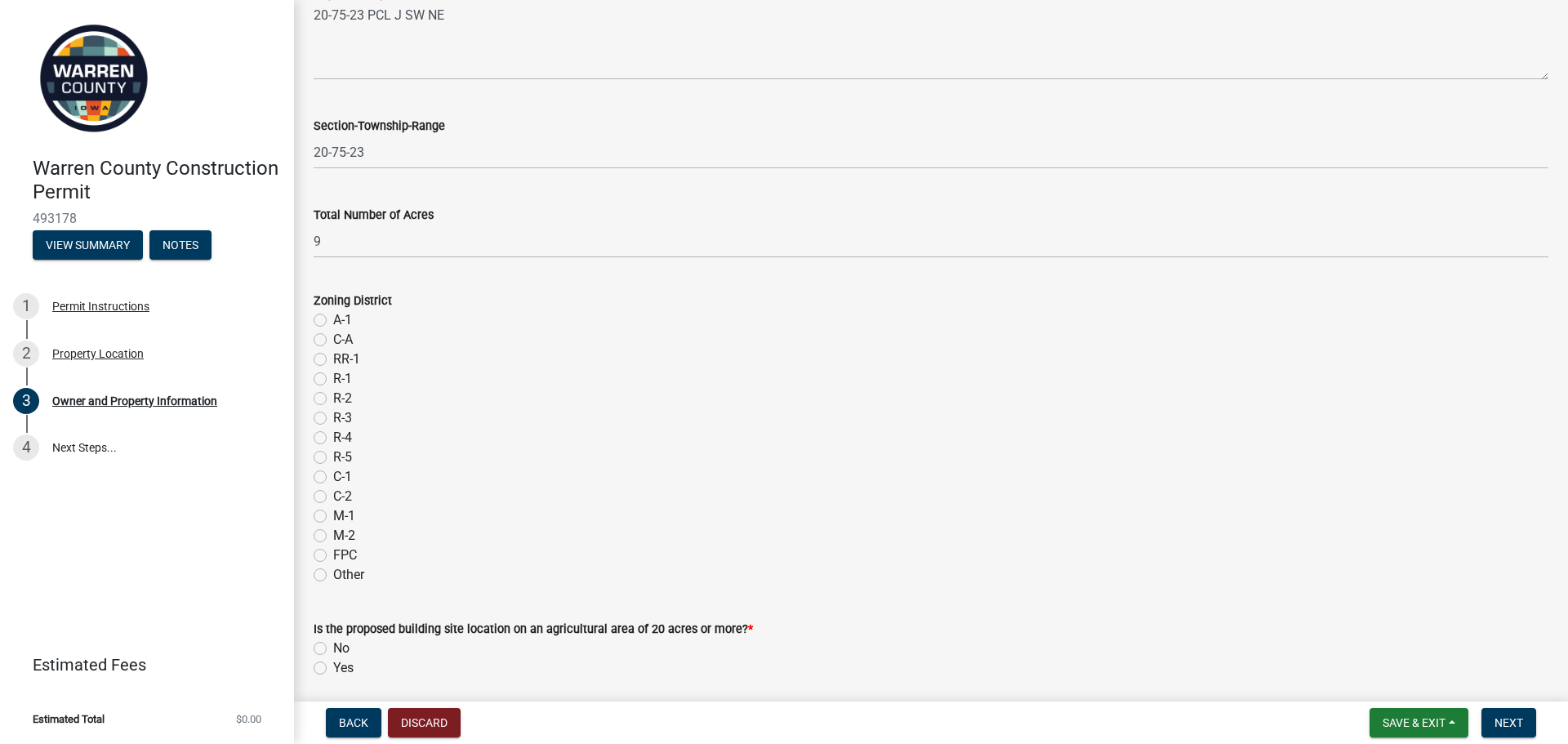
scroll to position [1158, 0]
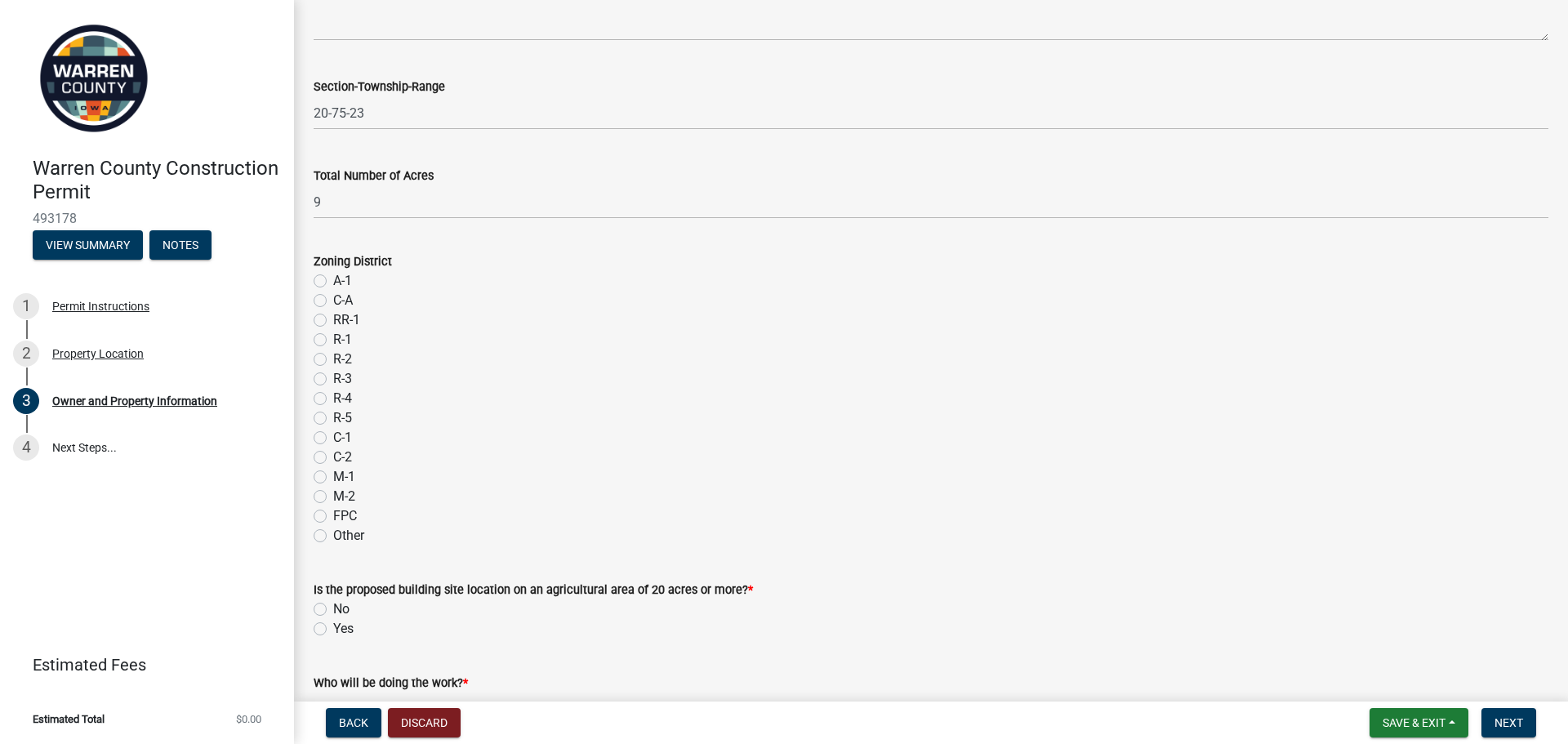
click at [333, 279] on label "A-1" at bounding box center [342, 281] width 18 height 19
click at [333, 279] on input "A-1" at bounding box center [339, 277] width 10 height 11
radio input "true"
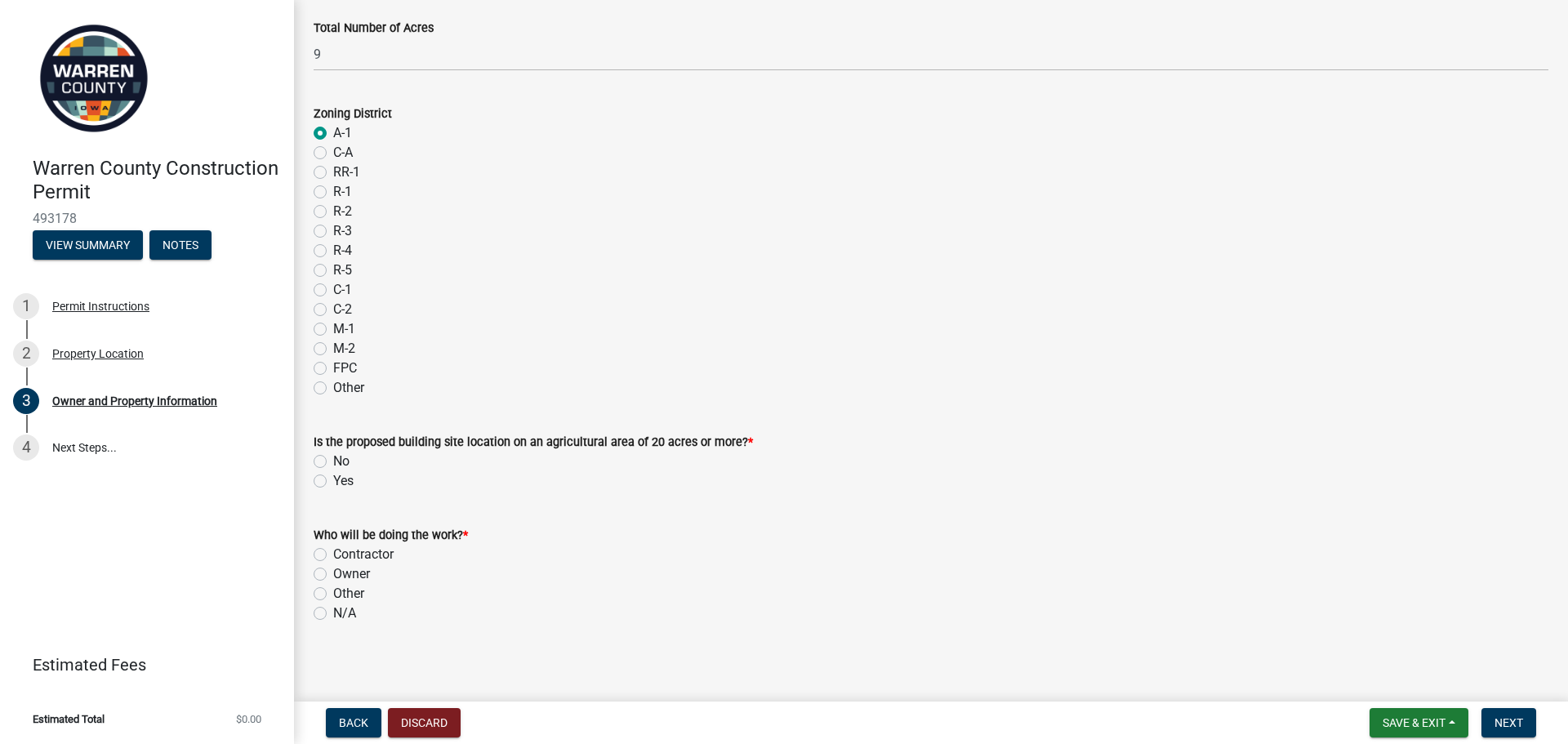
scroll to position [1312, 0]
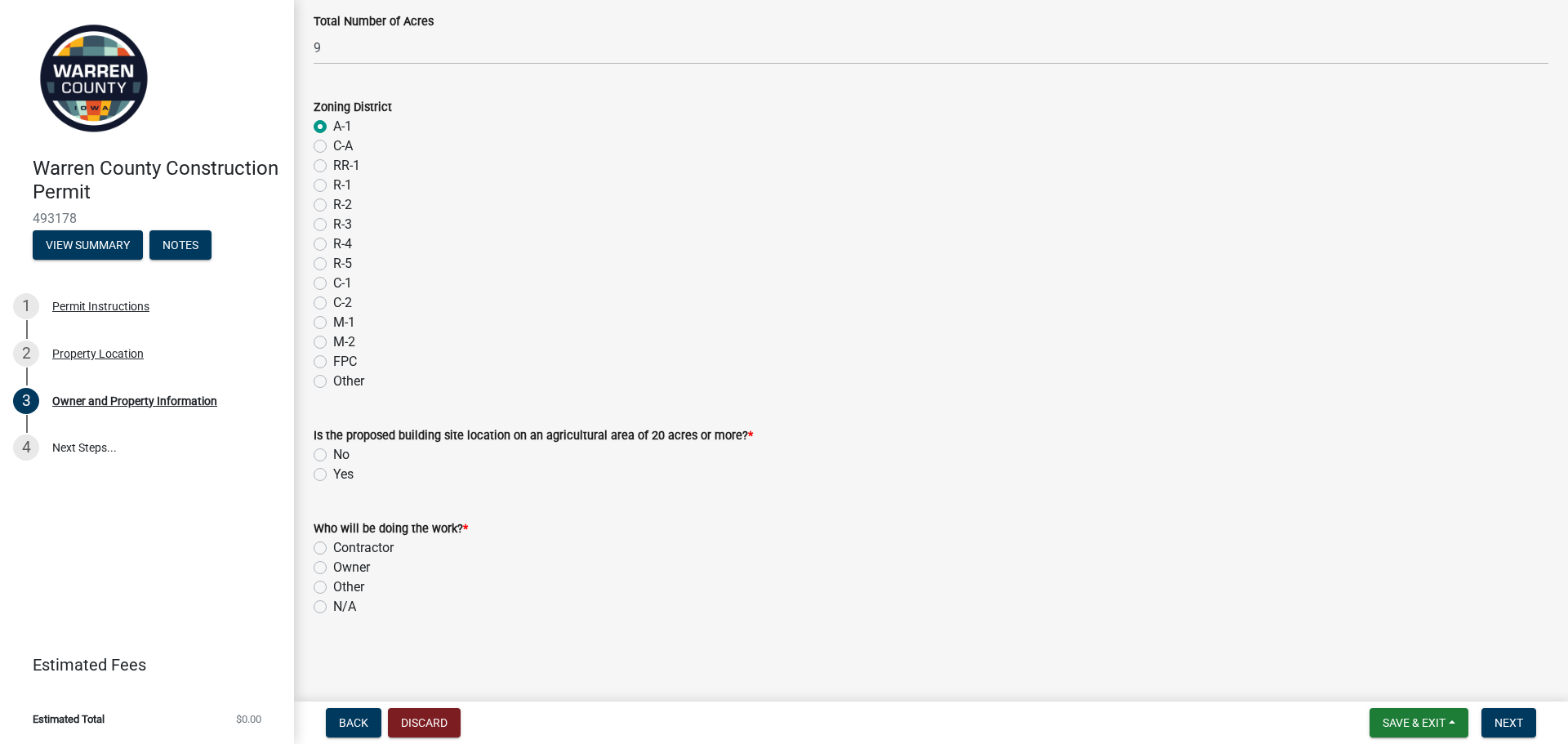
click at [333, 456] on label "No" at bounding box center [341, 455] width 17 height 19
click at [333, 456] on input "No" at bounding box center [339, 451] width 10 height 11
radio input "true"
click at [333, 571] on label "Owner" at bounding box center [352, 568] width 37 height 19
click at [333, 569] on input "Owner" at bounding box center [339, 564] width 10 height 11
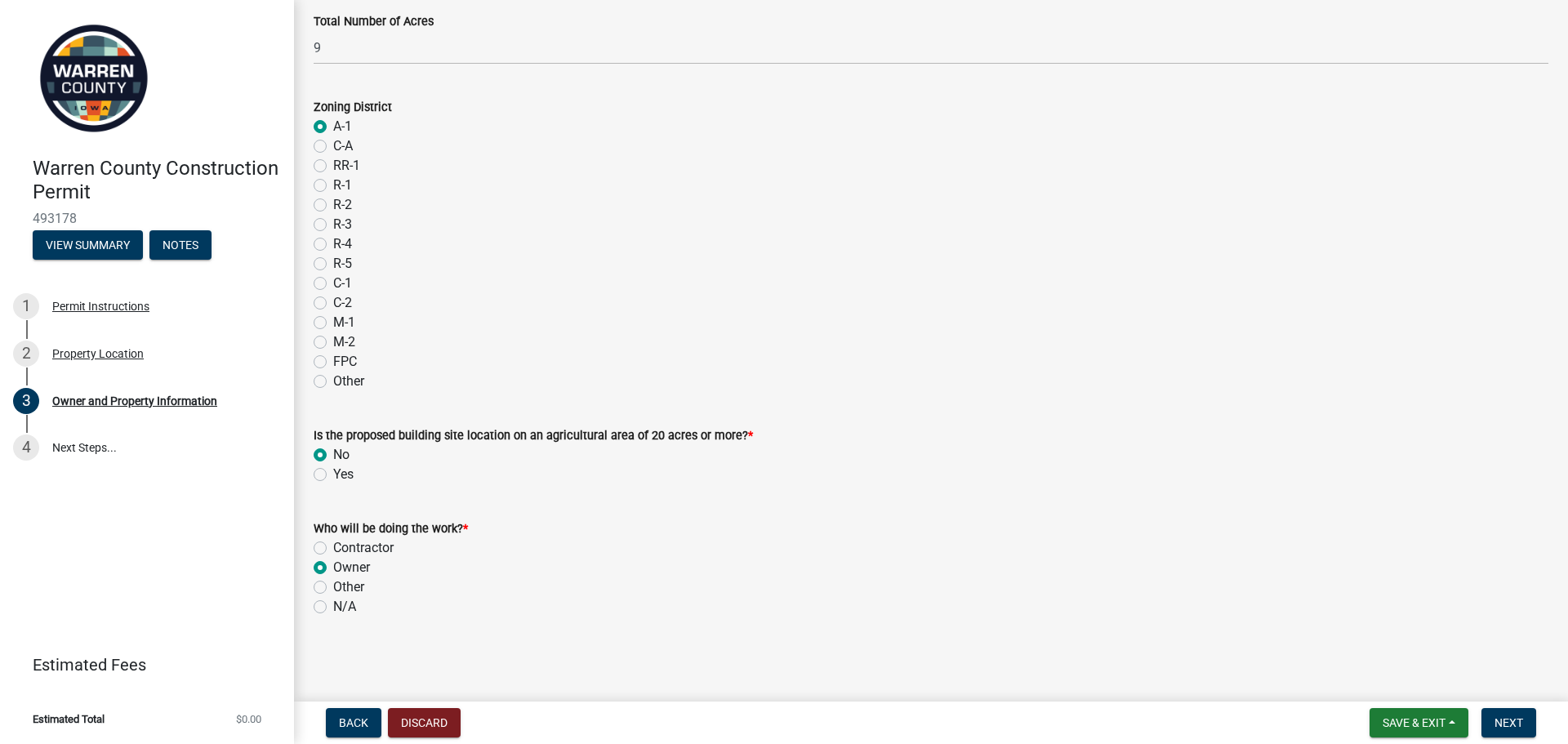
radio input "true"
click at [1510, 724] on span "Next" at bounding box center [1508, 723] width 29 height 13
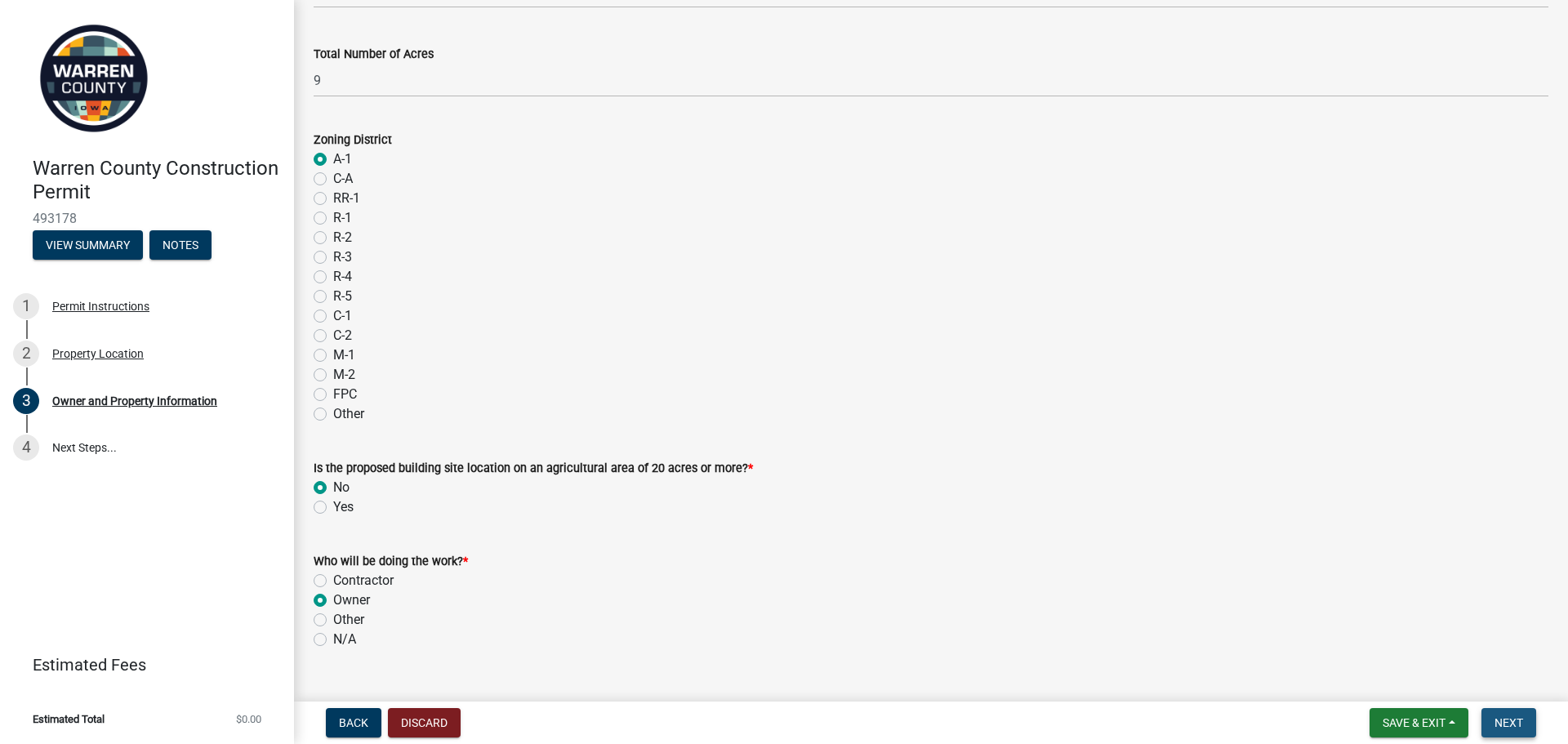
scroll to position [1345, 0]
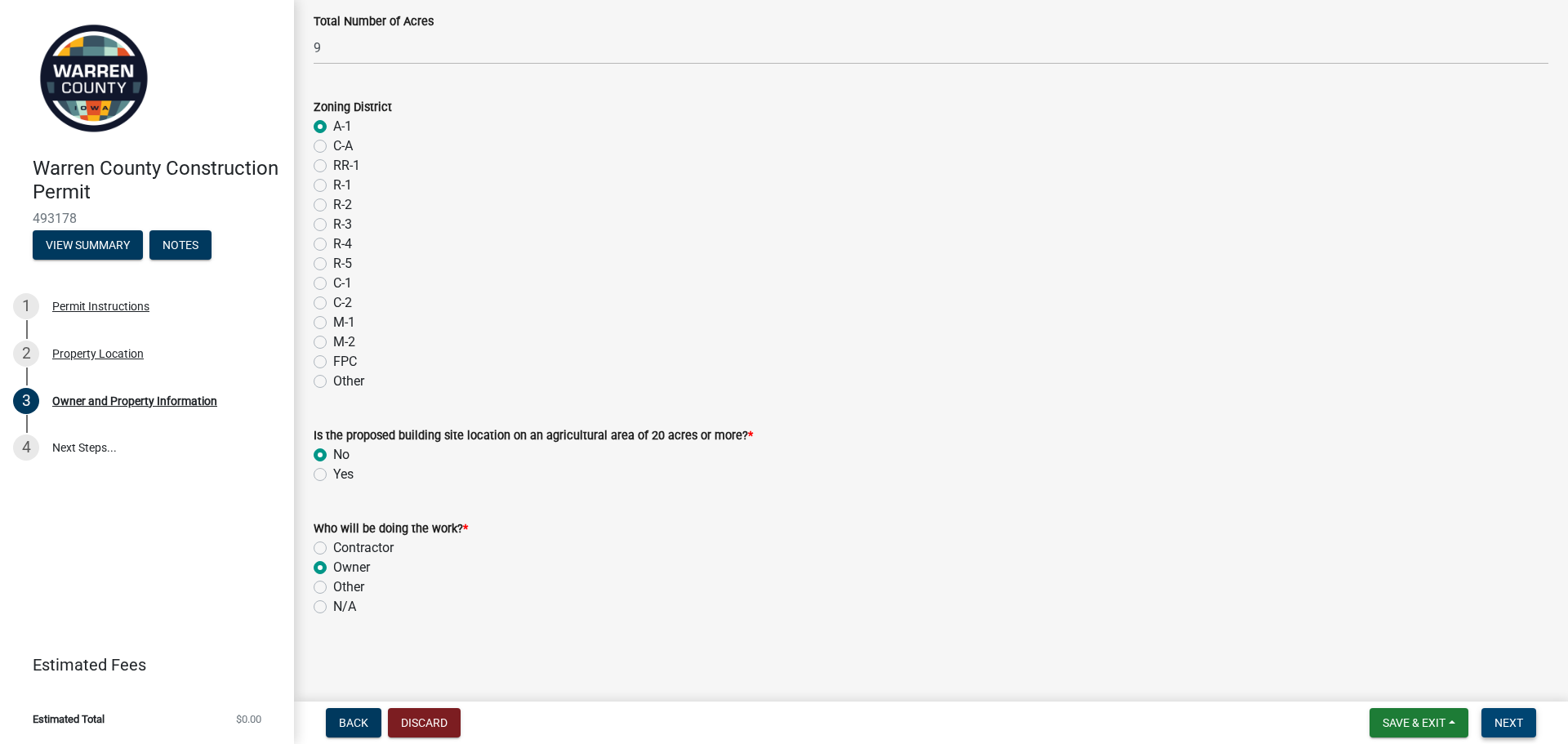
click at [1502, 719] on span "Next" at bounding box center [1508, 723] width 29 height 13
click at [1427, 731] on button "Save & Exit" at bounding box center [1419, 723] width 99 height 30
click at [1149, 576] on div "Owner" at bounding box center [931, 568] width 1236 height 19
click at [1506, 734] on button "Next" at bounding box center [1508, 723] width 55 height 30
click at [1508, 723] on span "Next" at bounding box center [1508, 723] width 29 height 13
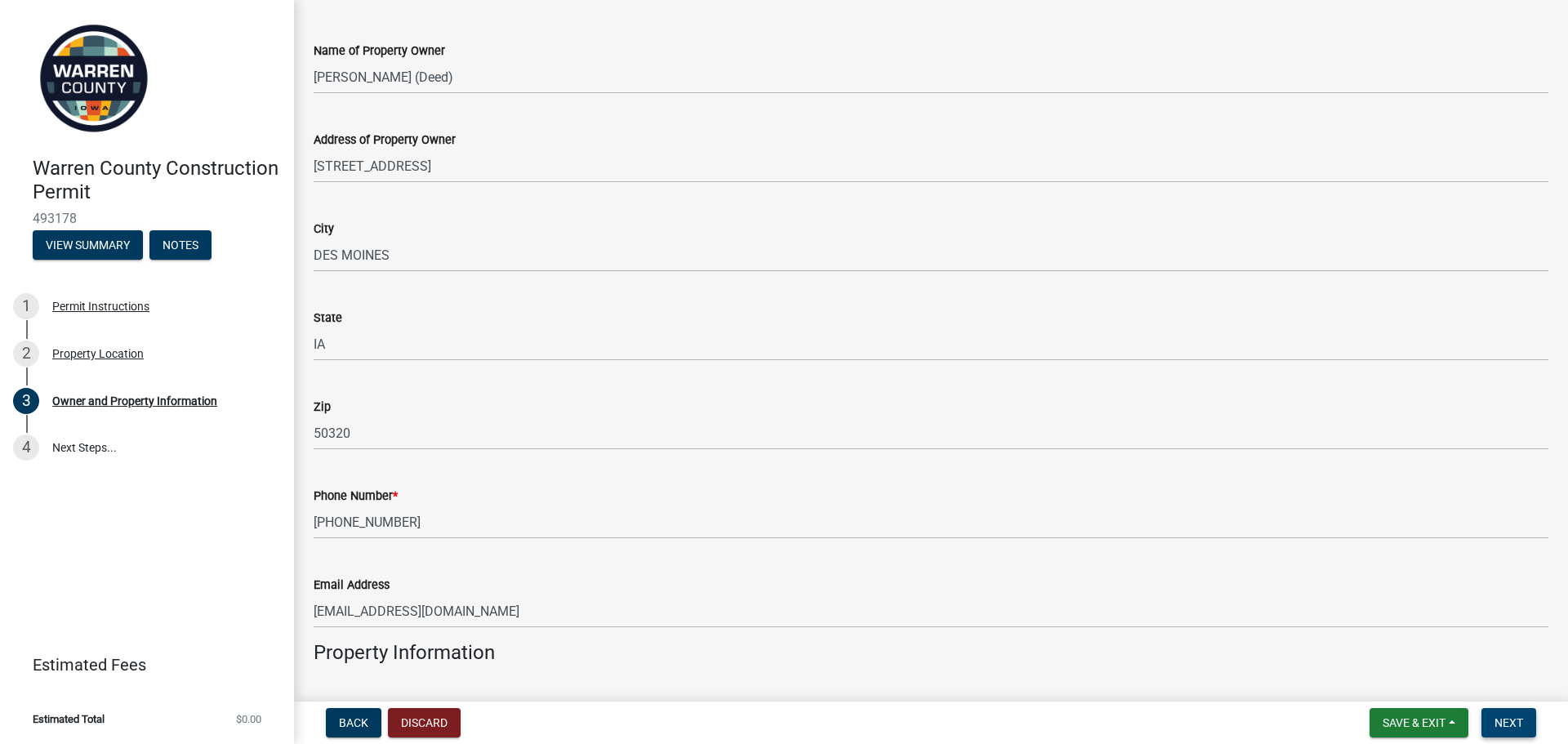
scroll to position [0, 0]
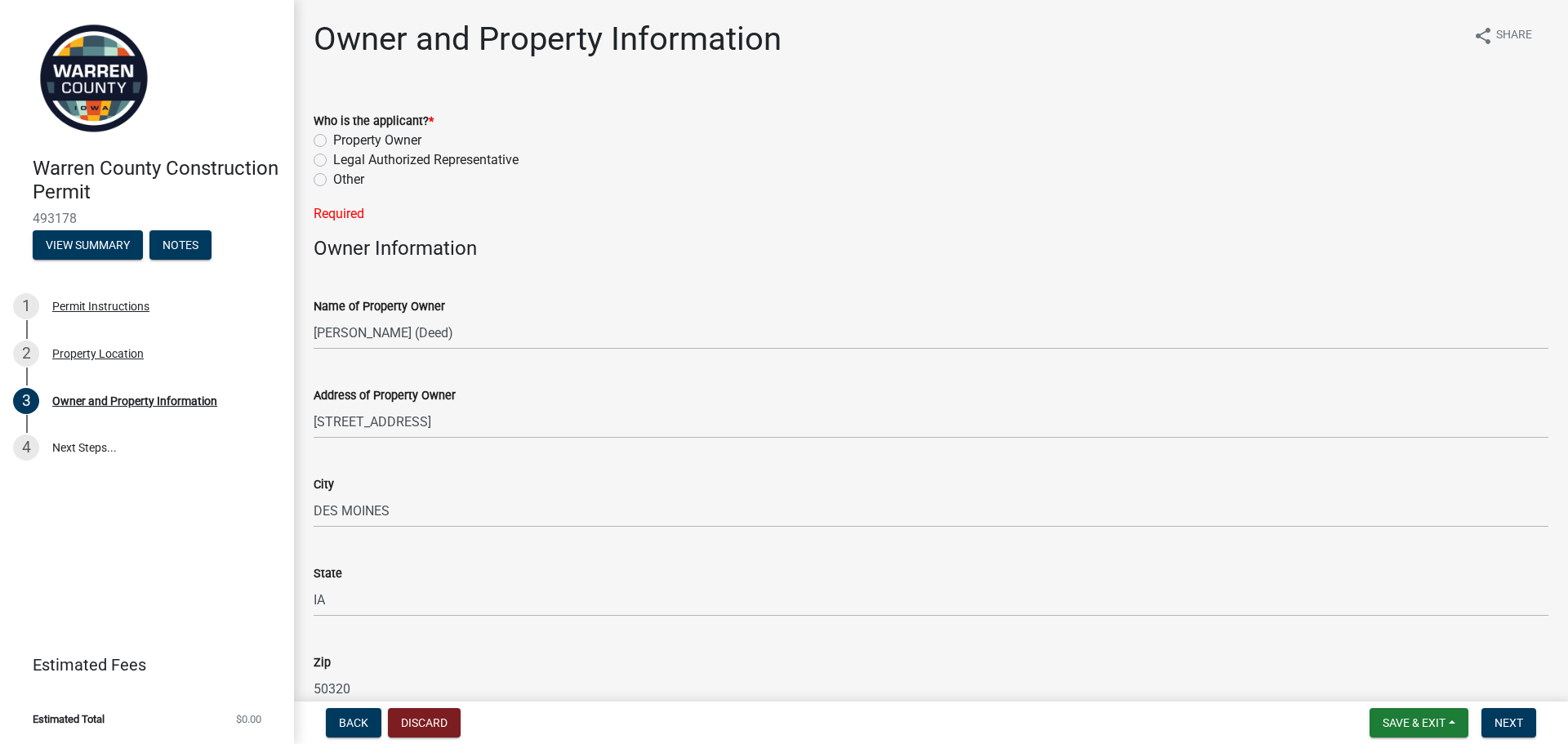
click at [333, 144] on label "Property Owner" at bounding box center [377, 140] width 88 height 19
click at [333, 142] on input "Property Owner" at bounding box center [339, 136] width 10 height 11
radio input "true"
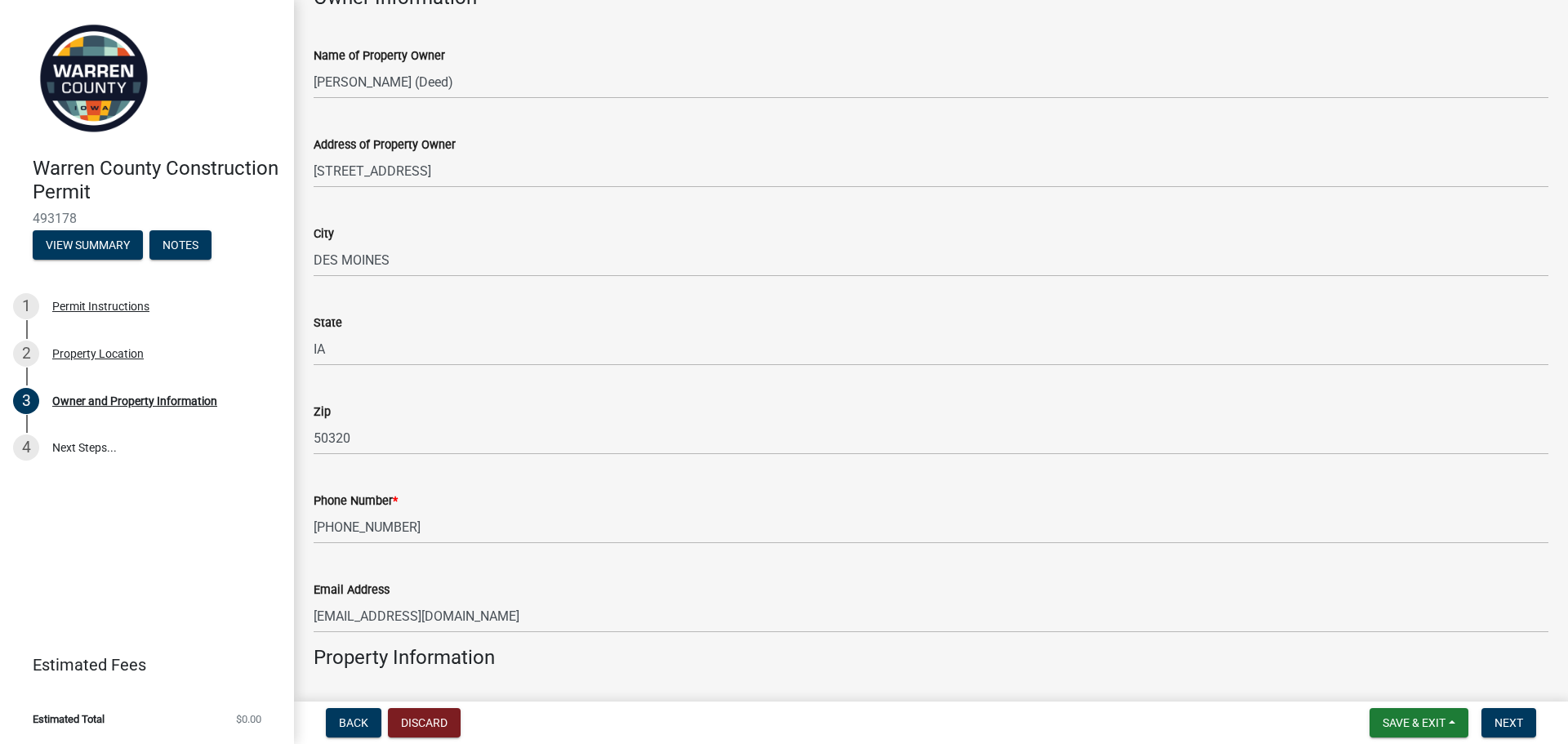
scroll to position [272, 0]
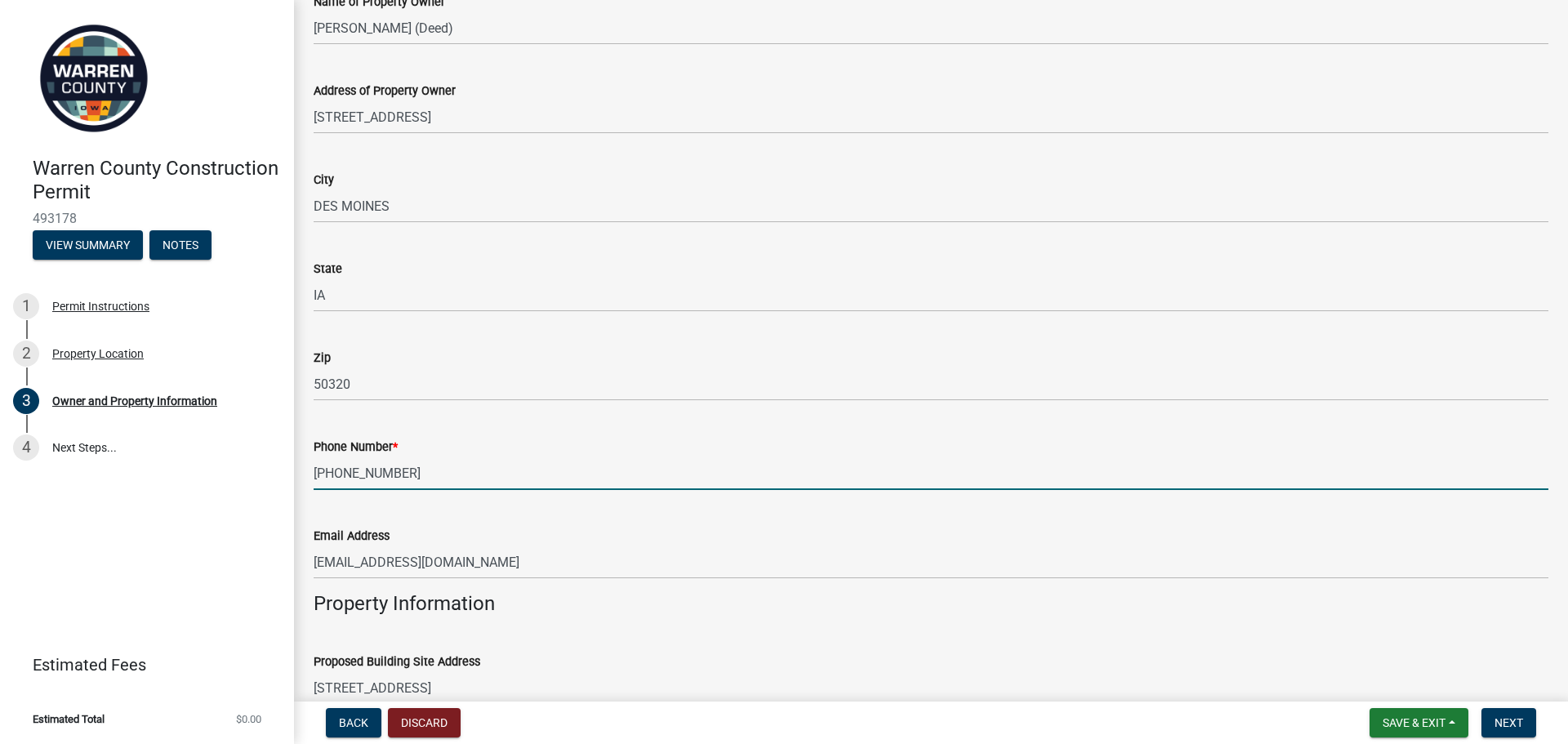
click at [421, 467] on input "[PHONE_NUMBER]" at bounding box center [931, 474] width 1236 height 33
drag, startPoint x: 410, startPoint y: 462, endPoint x: 286, endPoint y: 496, distance: 128.6
click at [286, 496] on div "Warren County Construction Permit 493178 View Summary Notes 1 Permit Instructio…" at bounding box center [784, 372] width 1568 height 744
type input "[PHONE_NUMBER]"
click at [1521, 719] on span "Next" at bounding box center [1508, 723] width 29 height 13
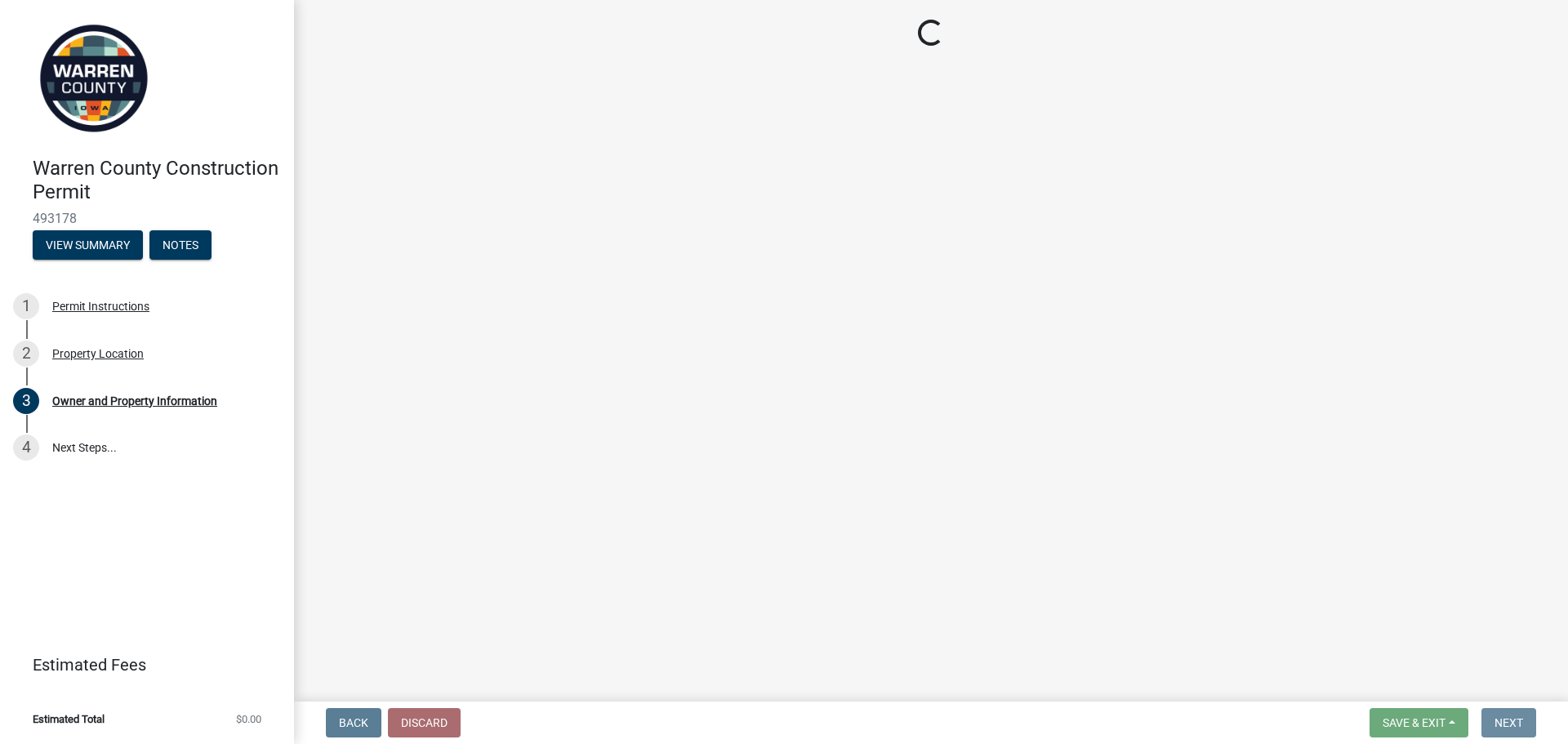
scroll to position [0, 0]
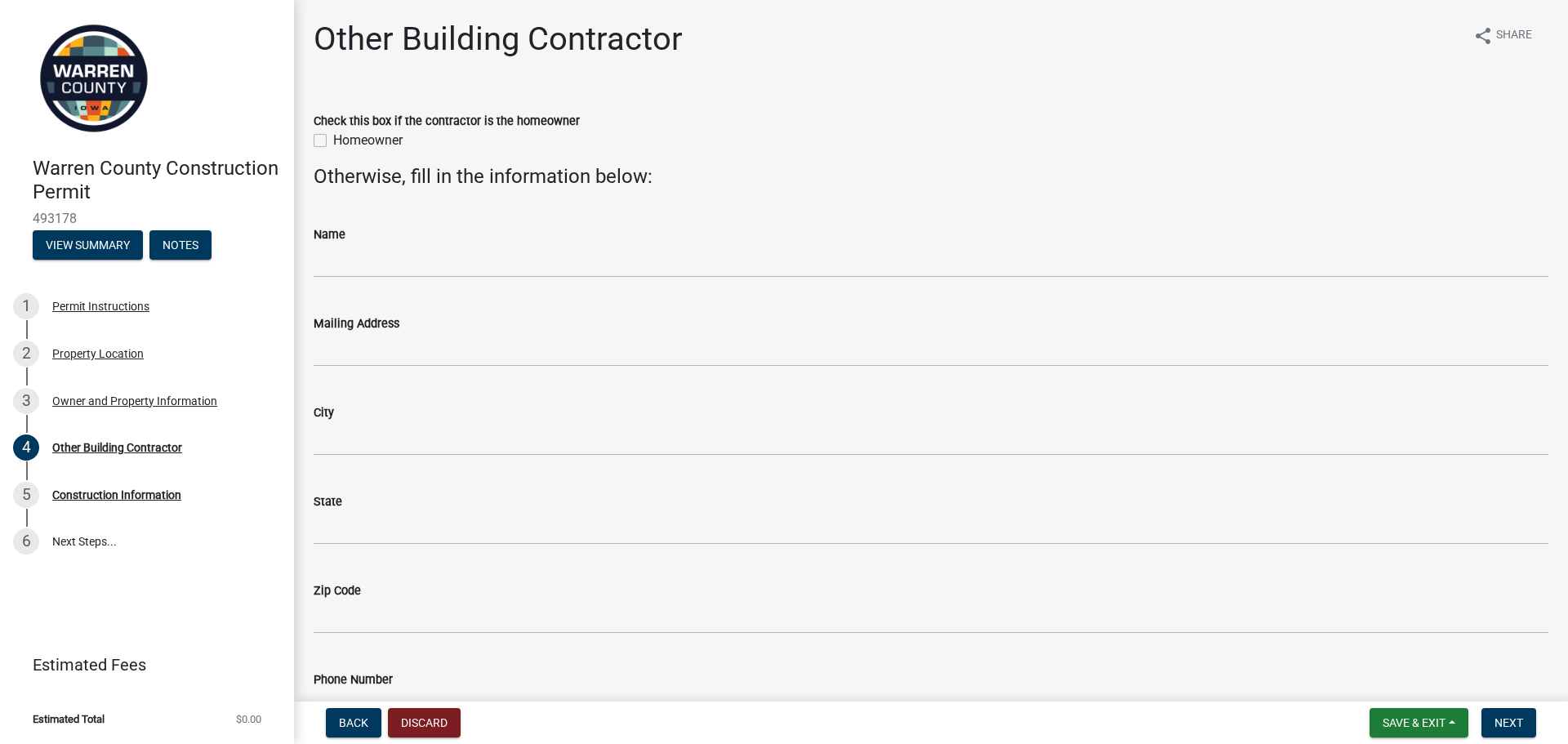
click at [333, 140] on label "Homeowner" at bounding box center [368, 140] width 69 height 19
click at [333, 140] on input "Homeowner" at bounding box center [339, 136] width 10 height 11
checkbox input "true"
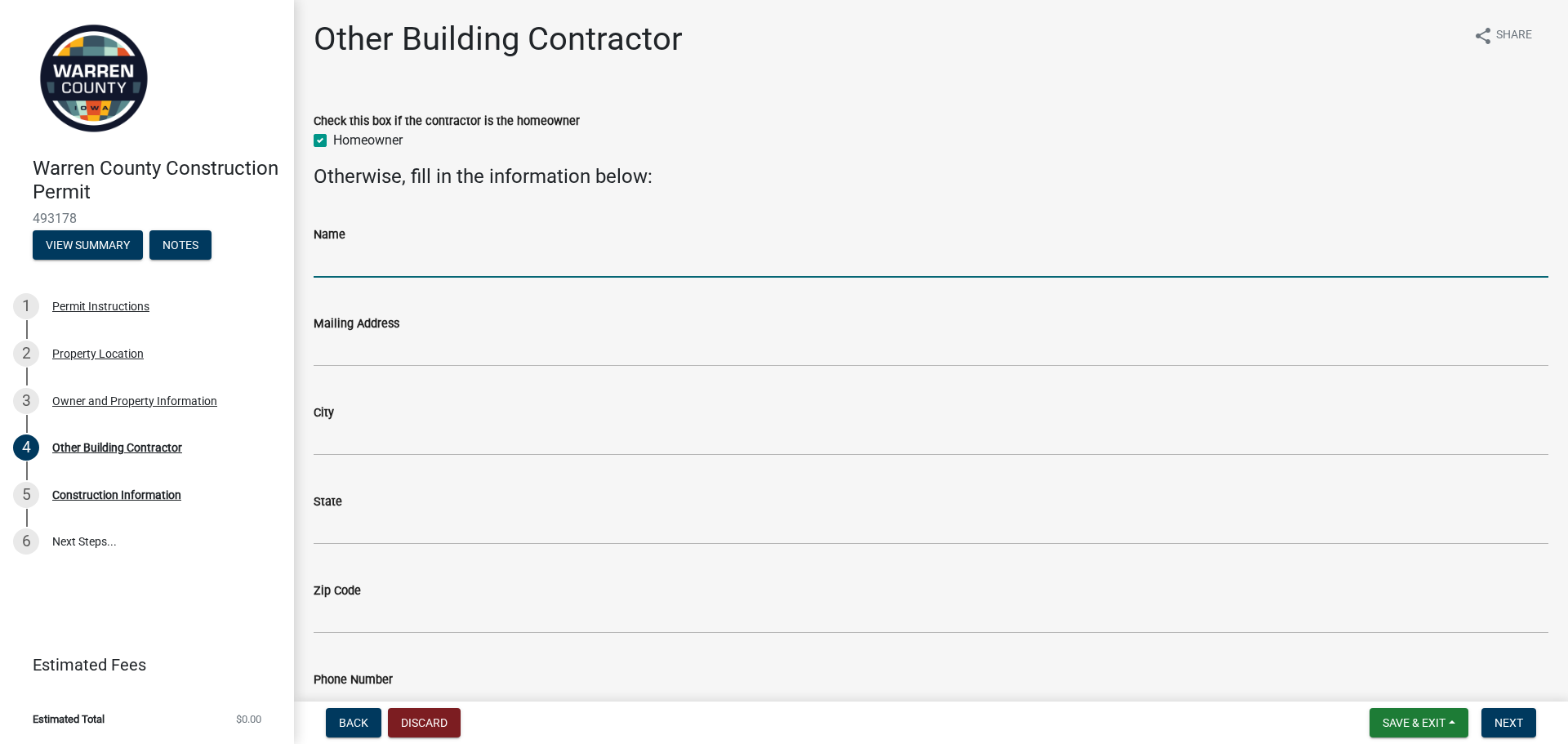
click at [386, 261] on input "Name" at bounding box center [931, 261] width 1236 height 33
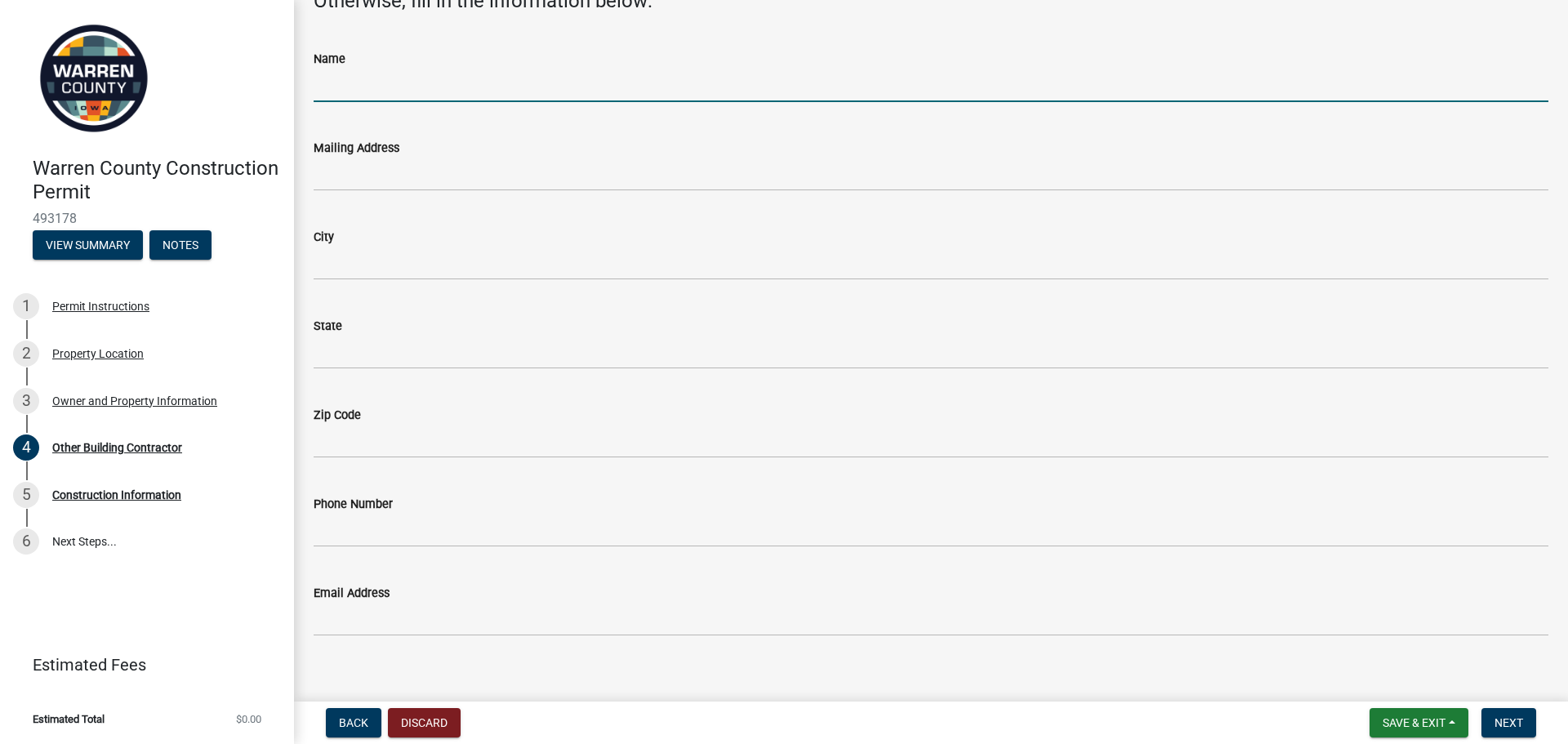
scroll to position [193, 0]
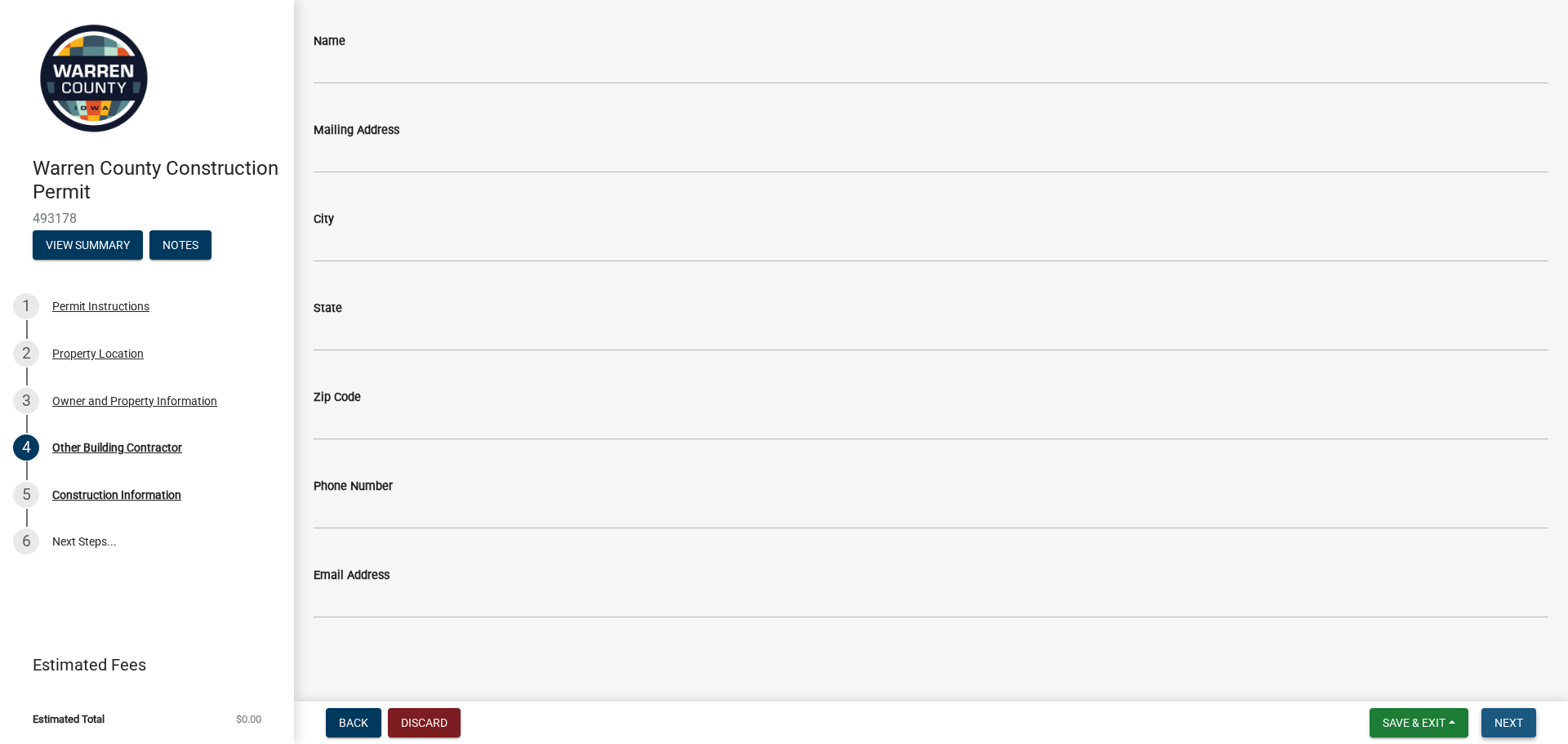
click at [1516, 726] on span "Next" at bounding box center [1508, 723] width 29 height 13
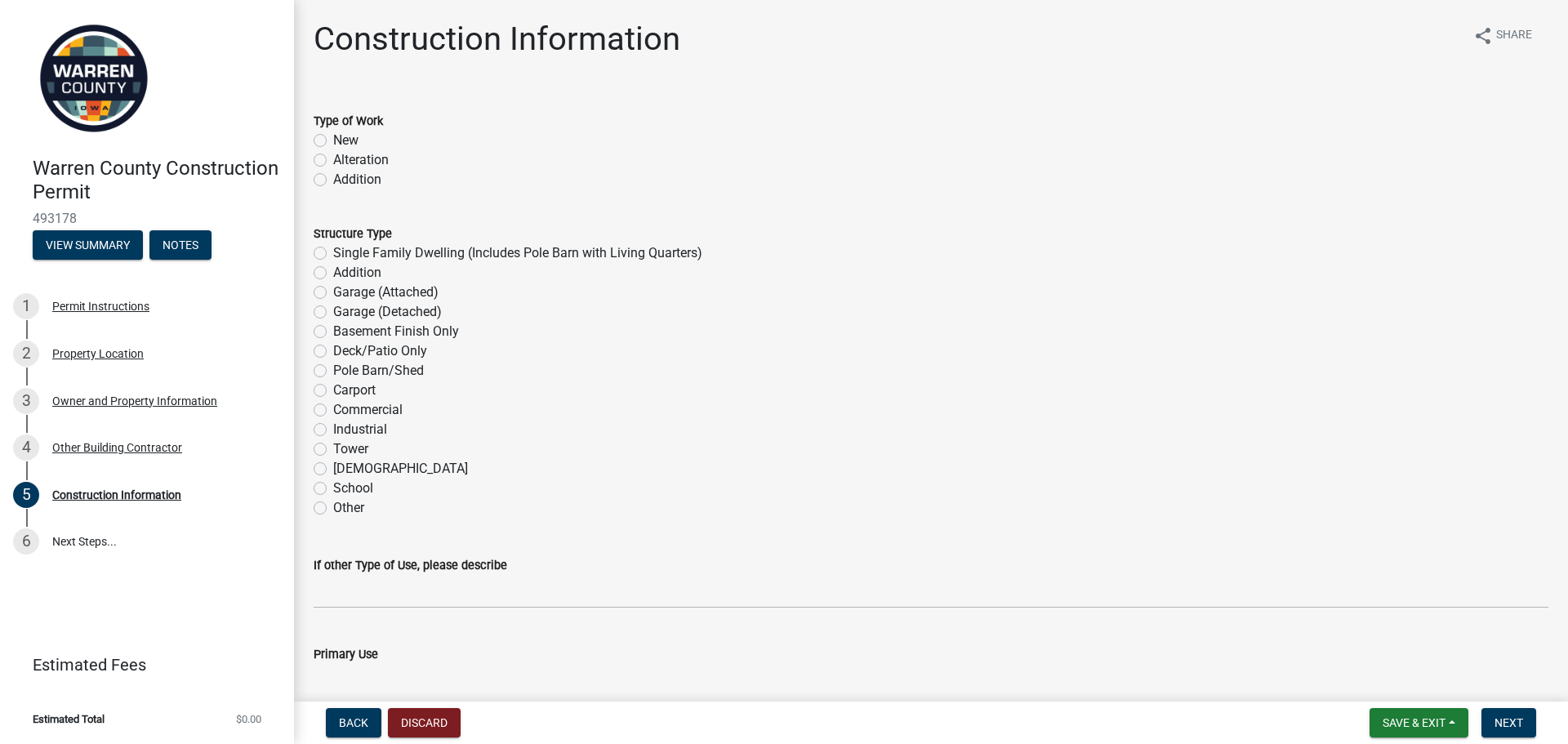
click at [333, 144] on label "New" at bounding box center [346, 140] width 25 height 19
click at [333, 142] on input "New" at bounding box center [339, 136] width 10 height 11
radio input "true"
click at [333, 251] on label "Single Family Dwelling (Includes Pole Barn with Living Quarters)" at bounding box center [518, 253] width 369 height 19
click at [333, 251] on input "Single Family Dwelling (Includes Pole Barn with Living Quarters)" at bounding box center [339, 249] width 10 height 11
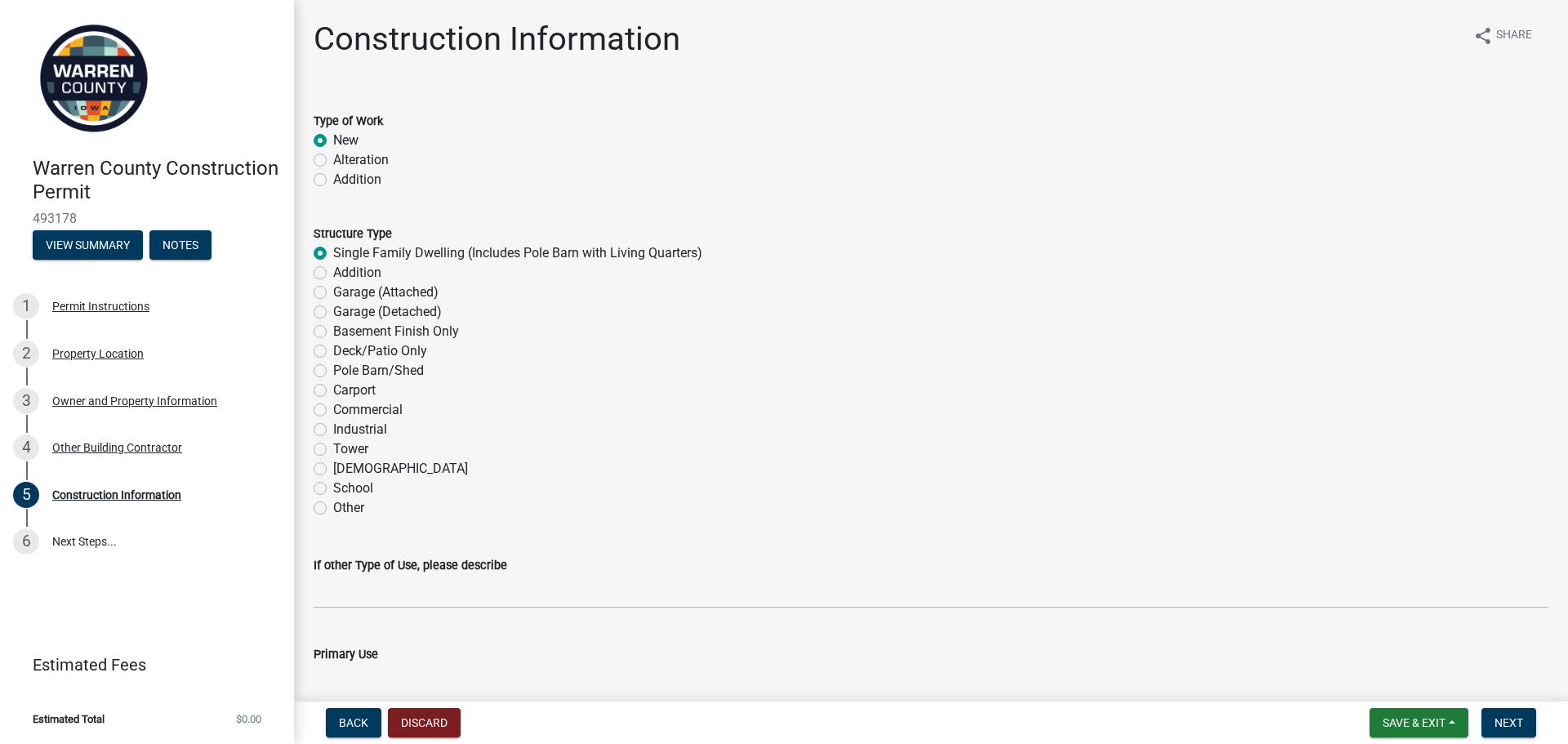
radio input "true"
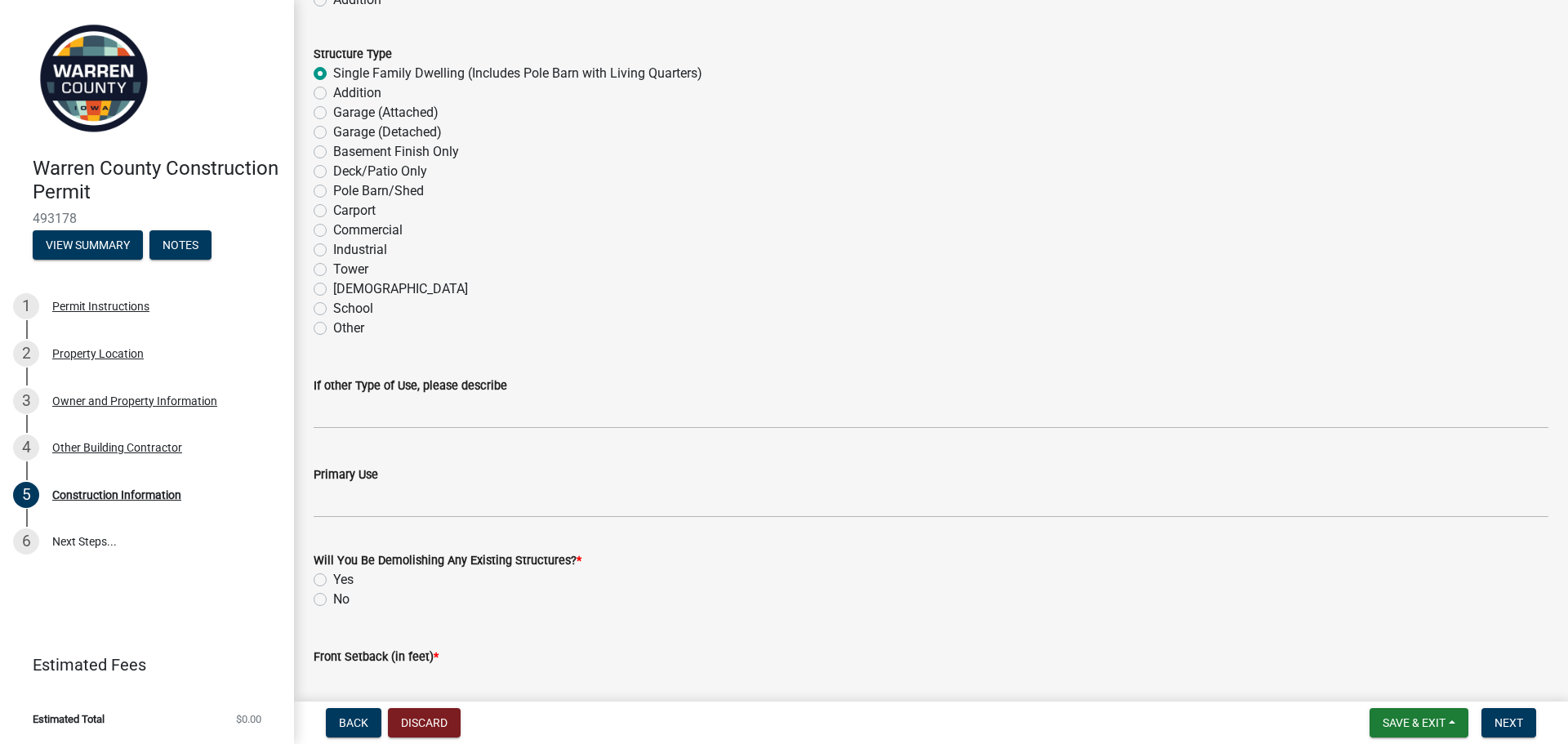
scroll to position [204, 0]
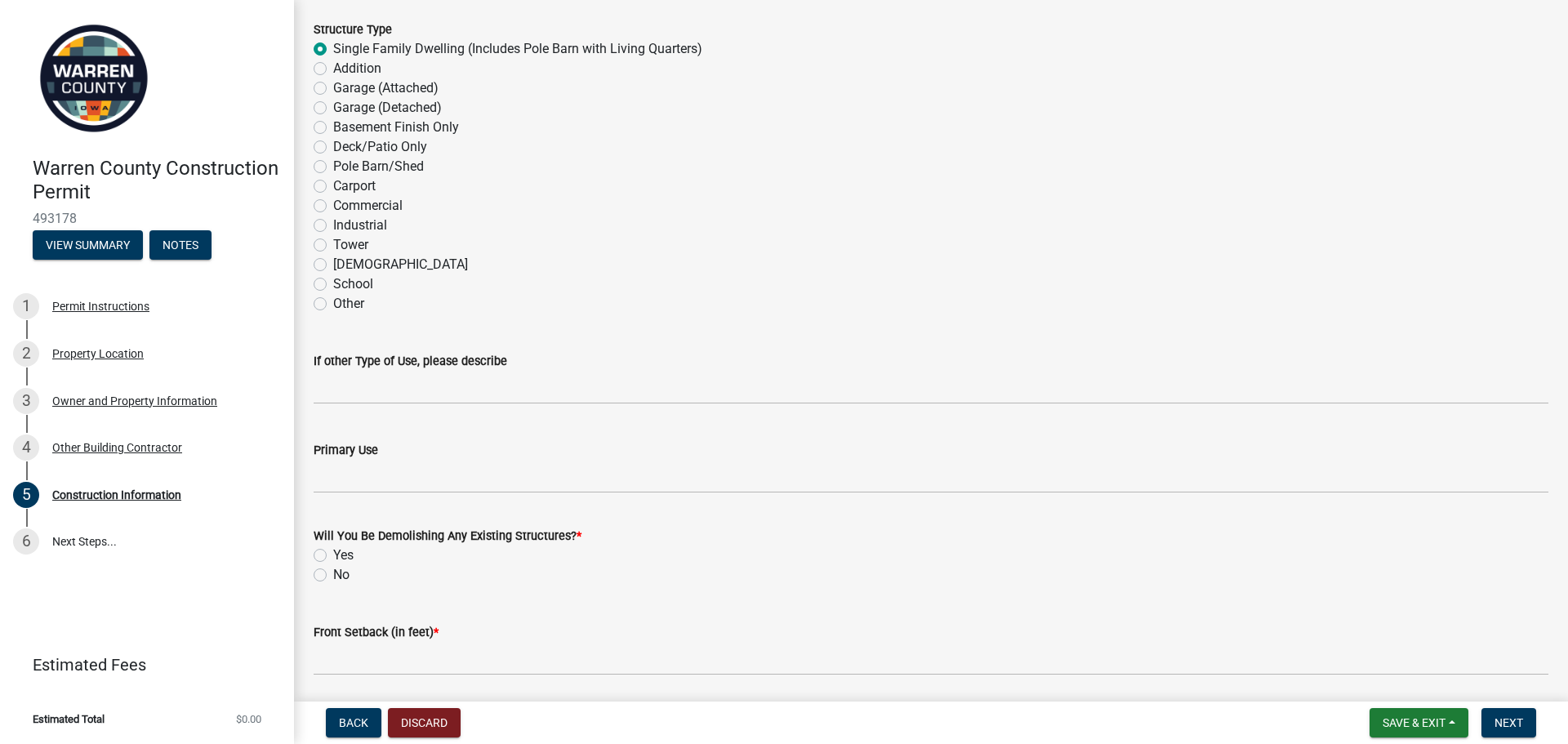
click at [404, 495] on wm-data-entity-input "Primary Use" at bounding box center [931, 462] width 1236 height 89
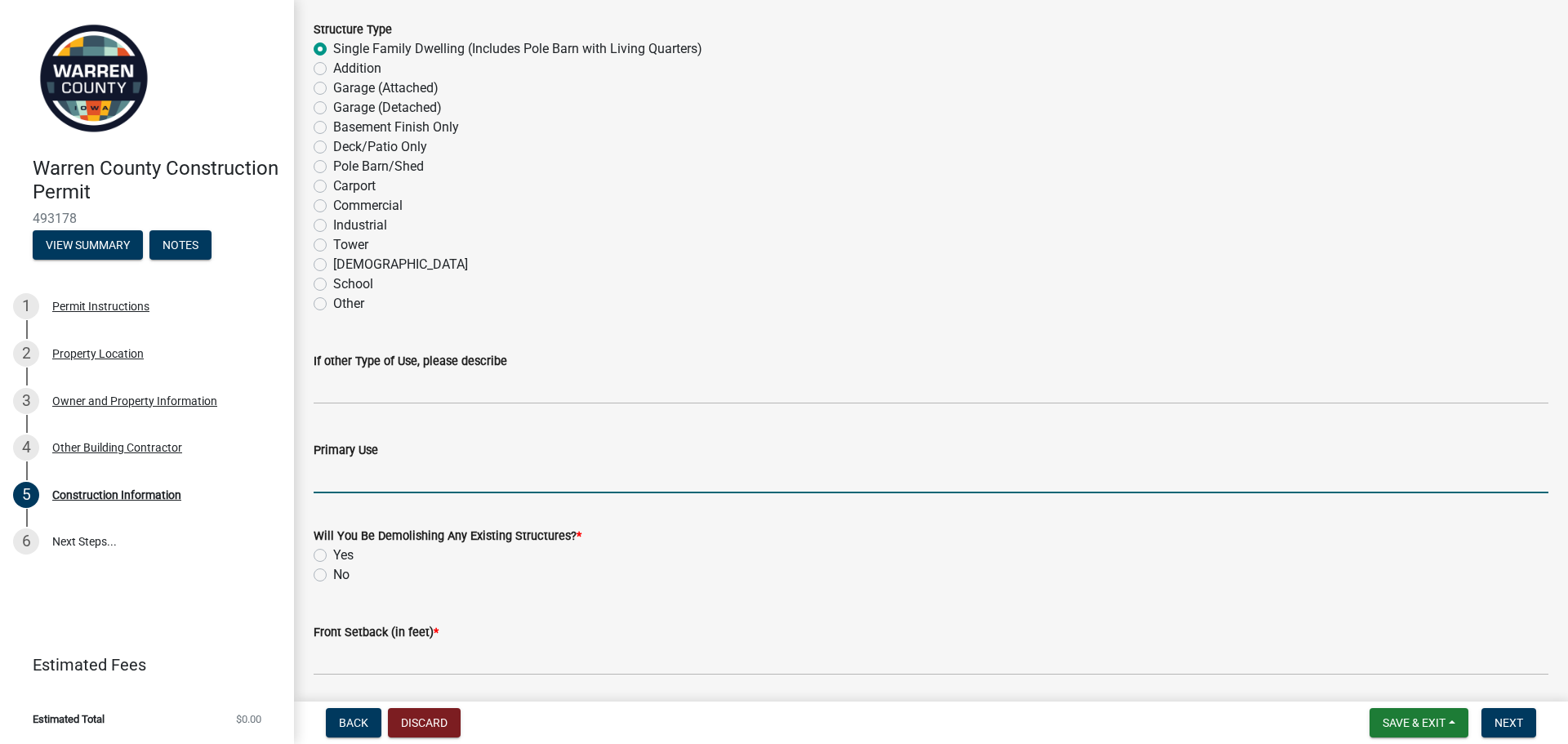
click at [389, 484] on input "Primary Use" at bounding box center [931, 477] width 1236 height 33
type input "Residence"
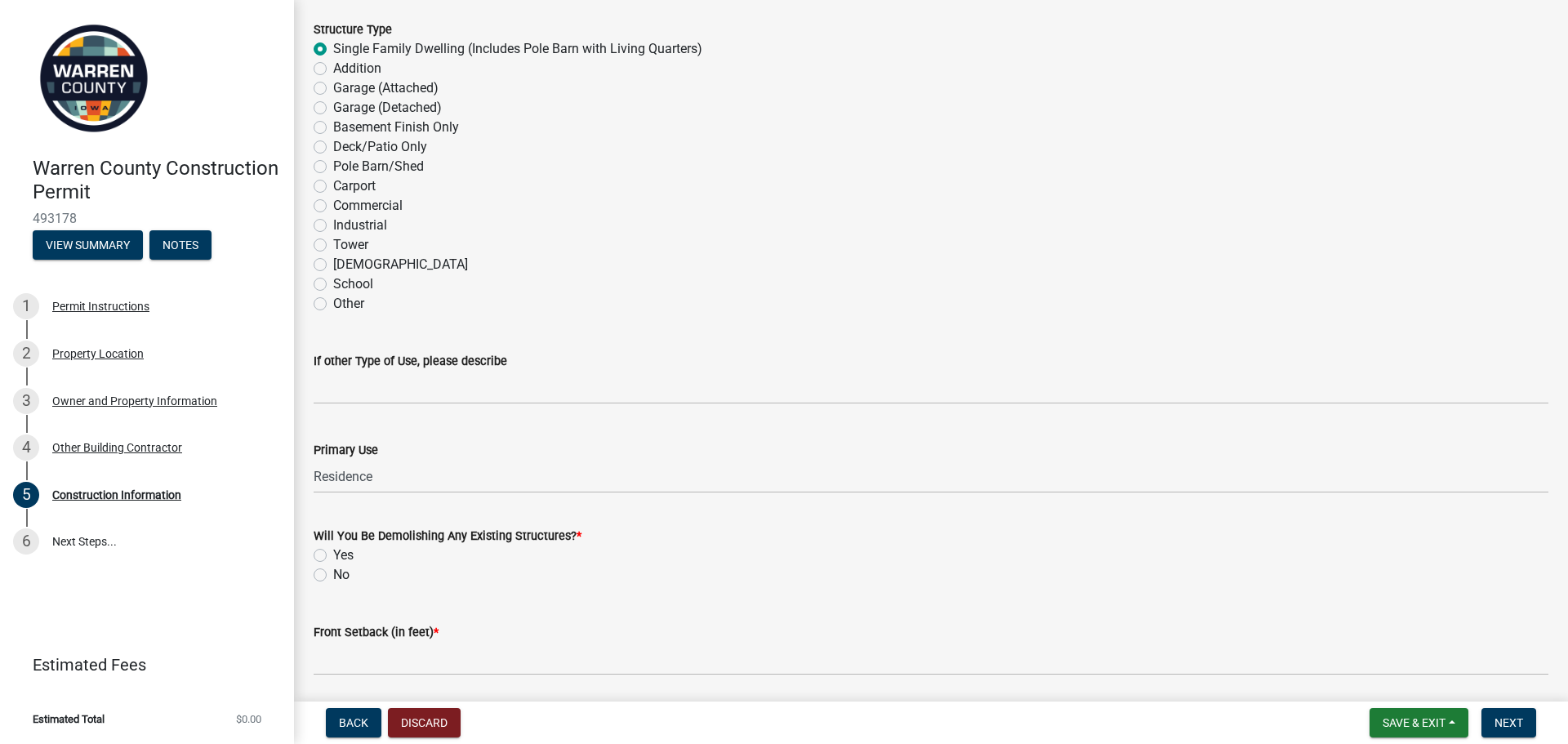
click at [333, 577] on label "No" at bounding box center [341, 575] width 17 height 19
click at [333, 576] on input "No" at bounding box center [339, 571] width 10 height 11
radio input "true"
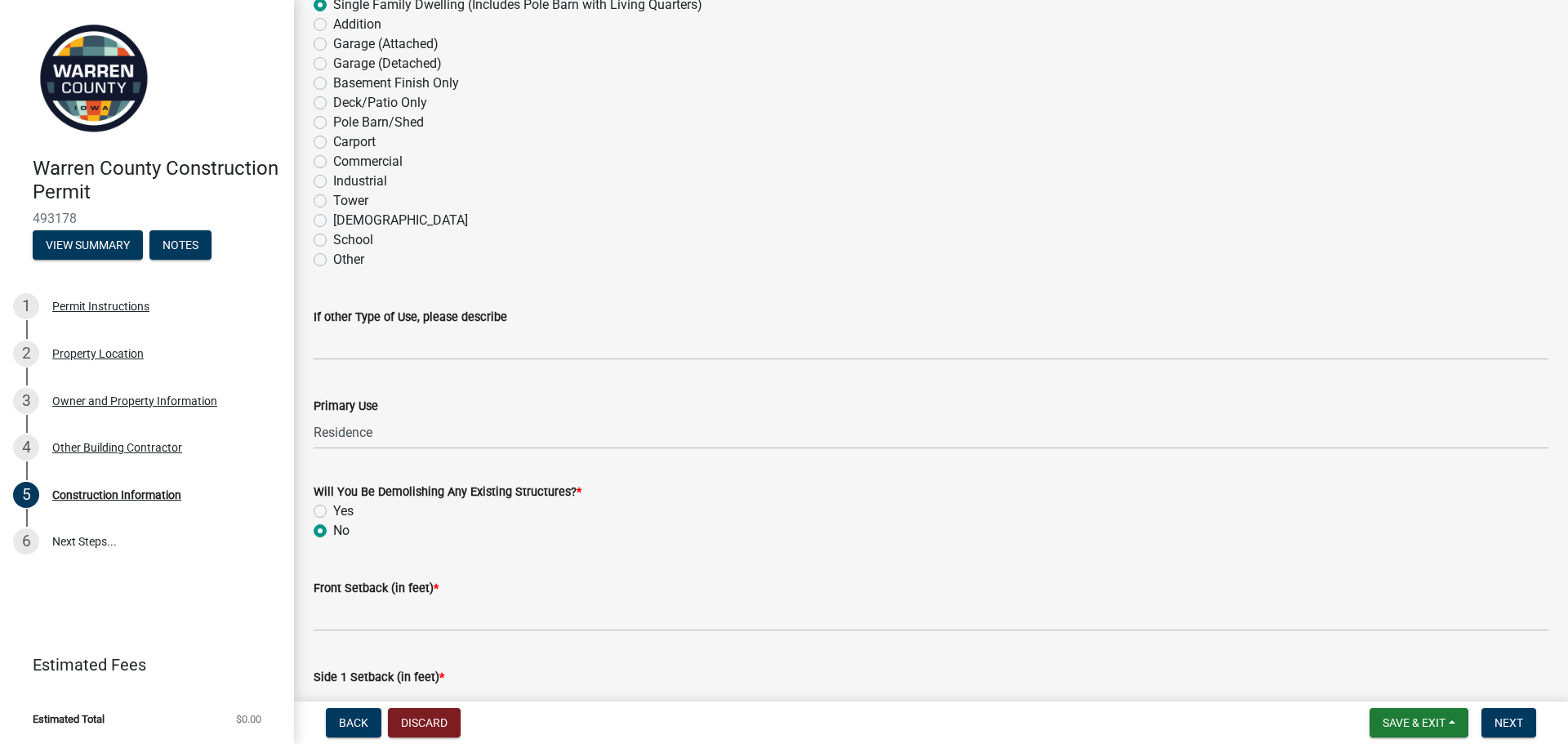
scroll to position [272, 0]
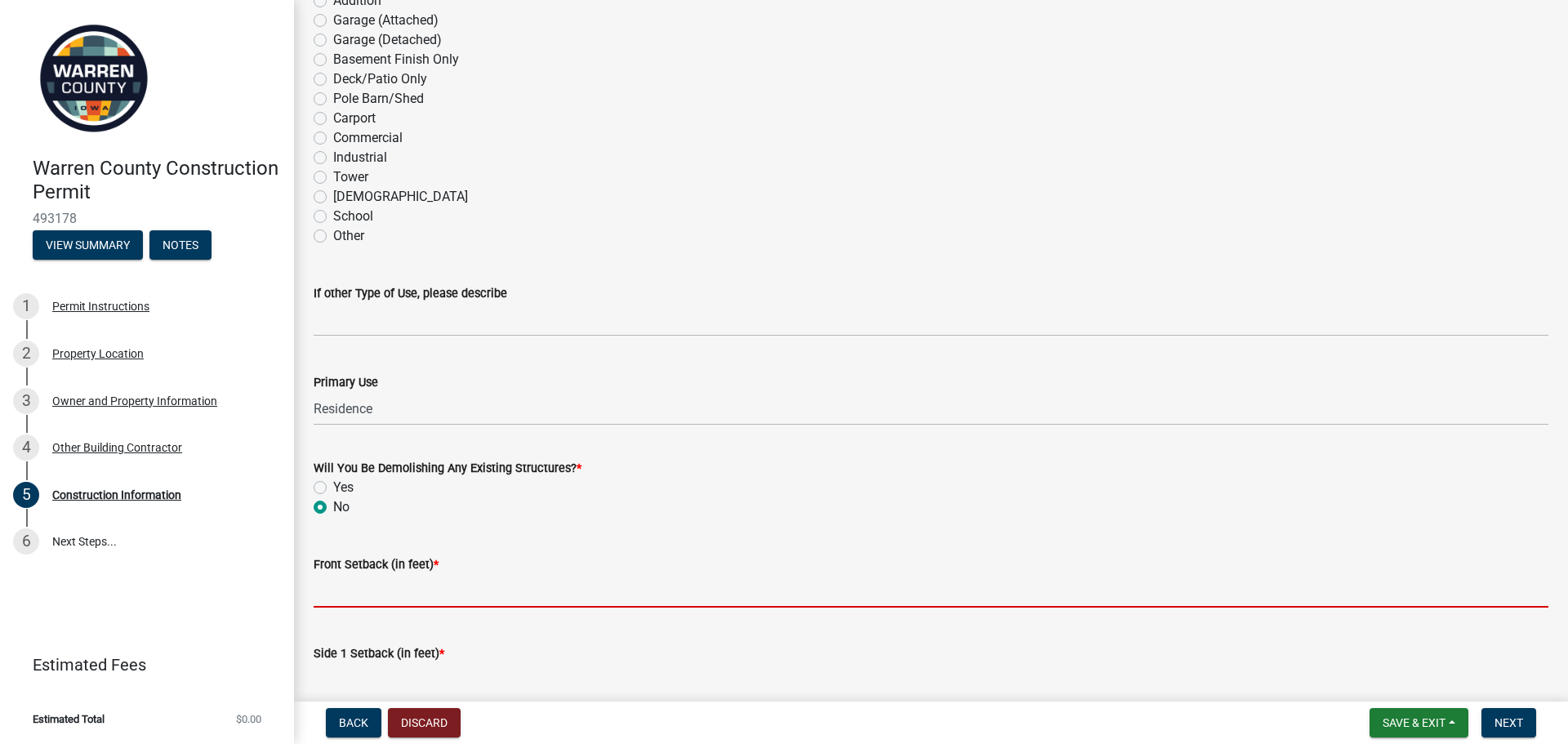
click at [461, 592] on input "Front Setback (in feet) *" at bounding box center [931, 591] width 1236 height 33
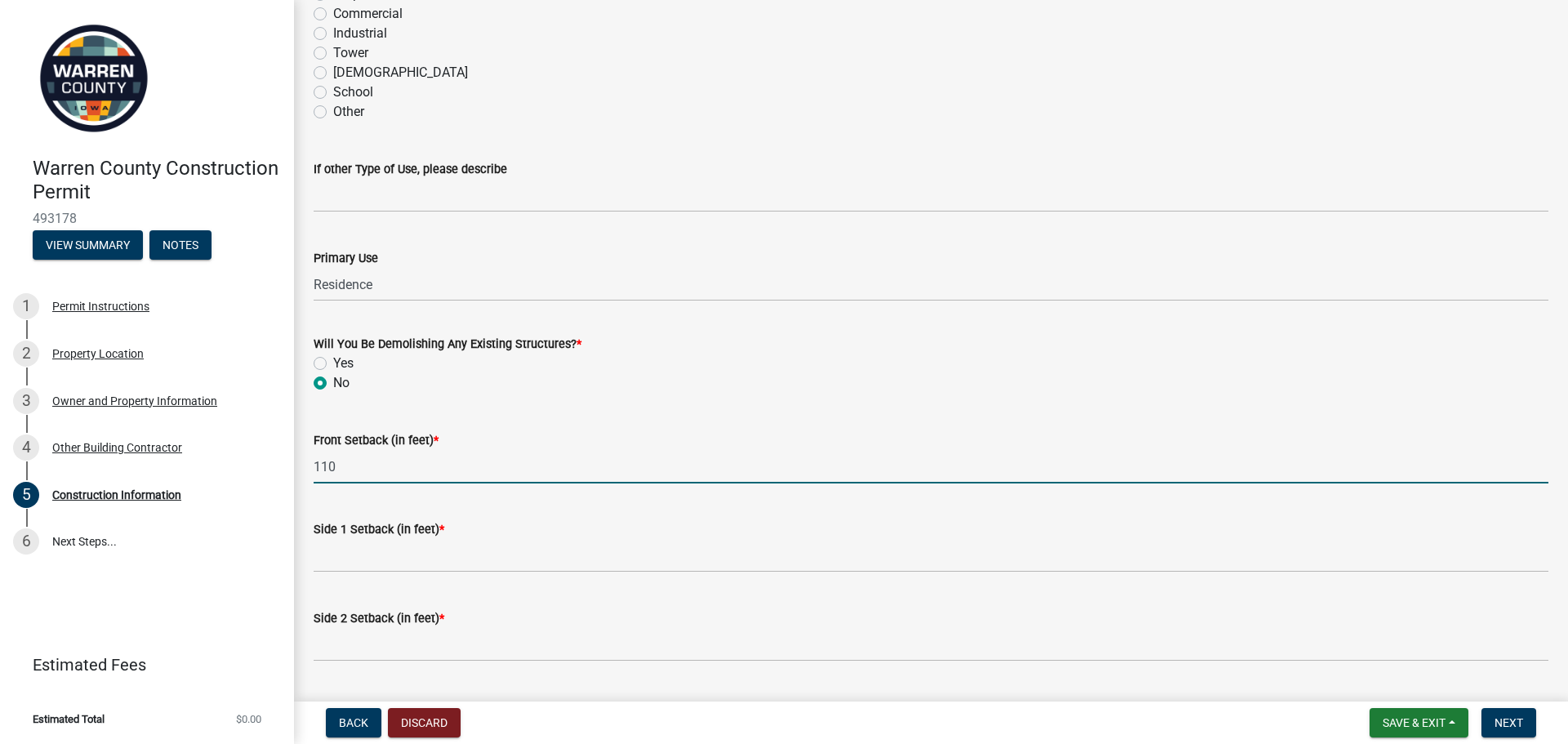
scroll to position [409, 0]
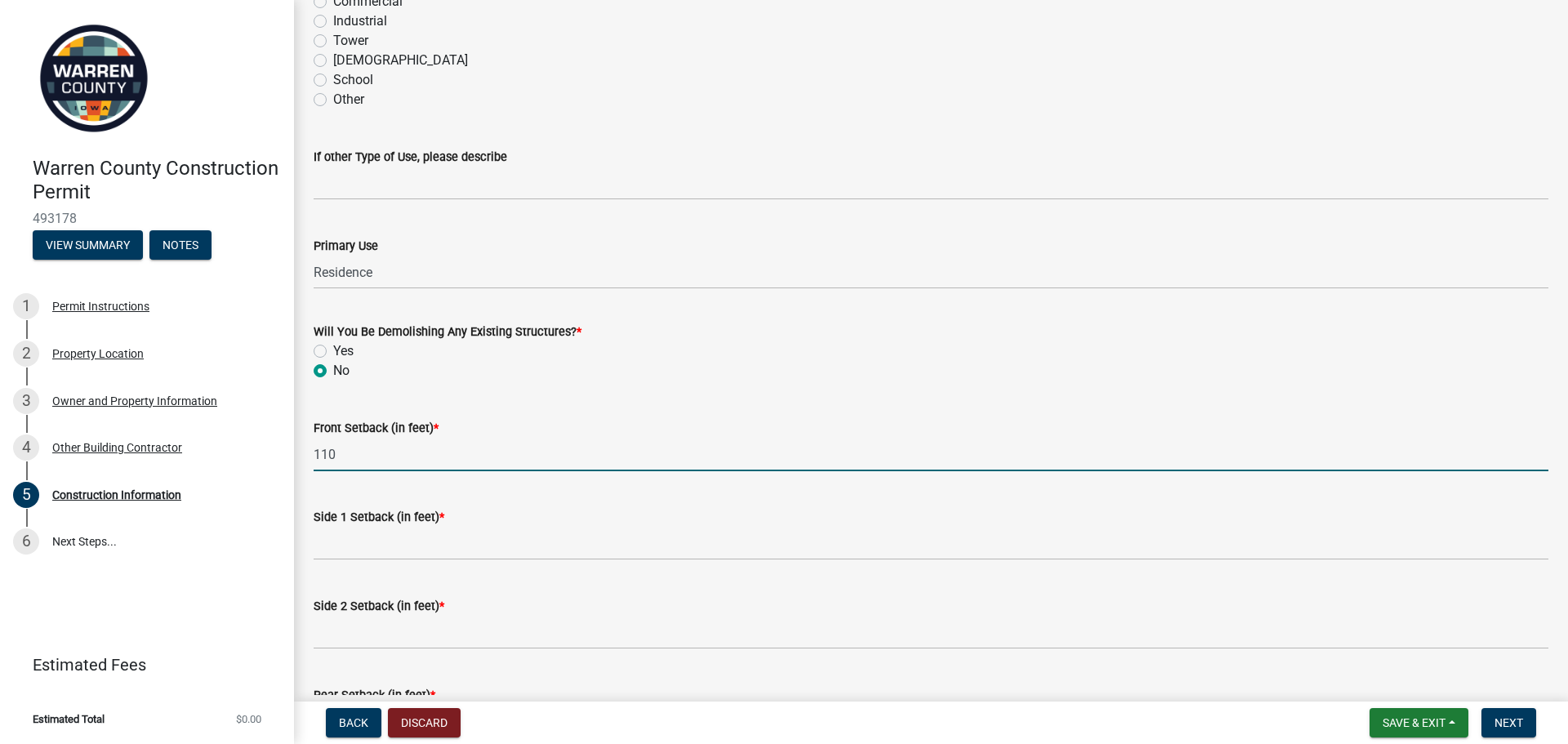
type input "110"
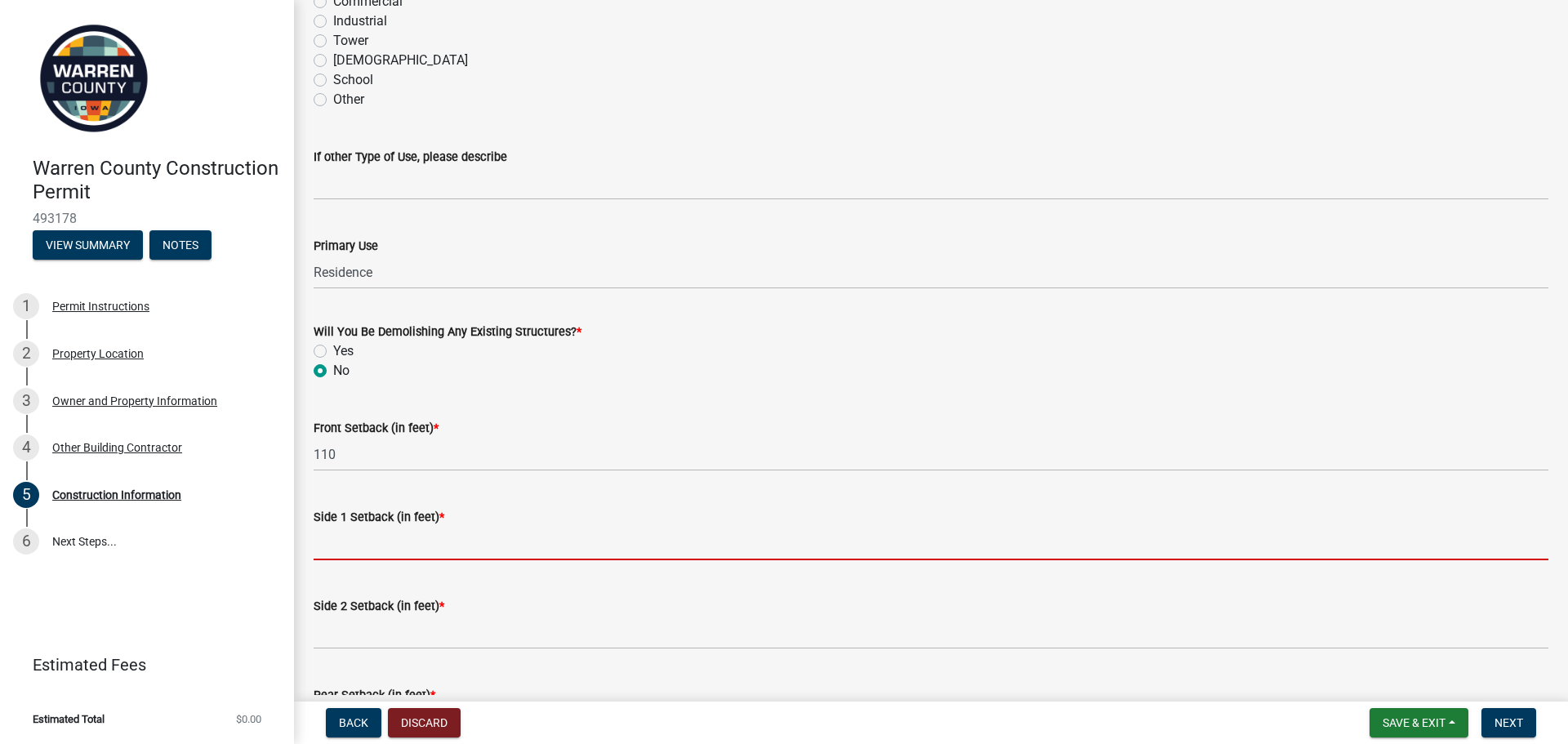
click at [395, 549] on input "Side 1 Setback (in feet) *" at bounding box center [931, 544] width 1236 height 33
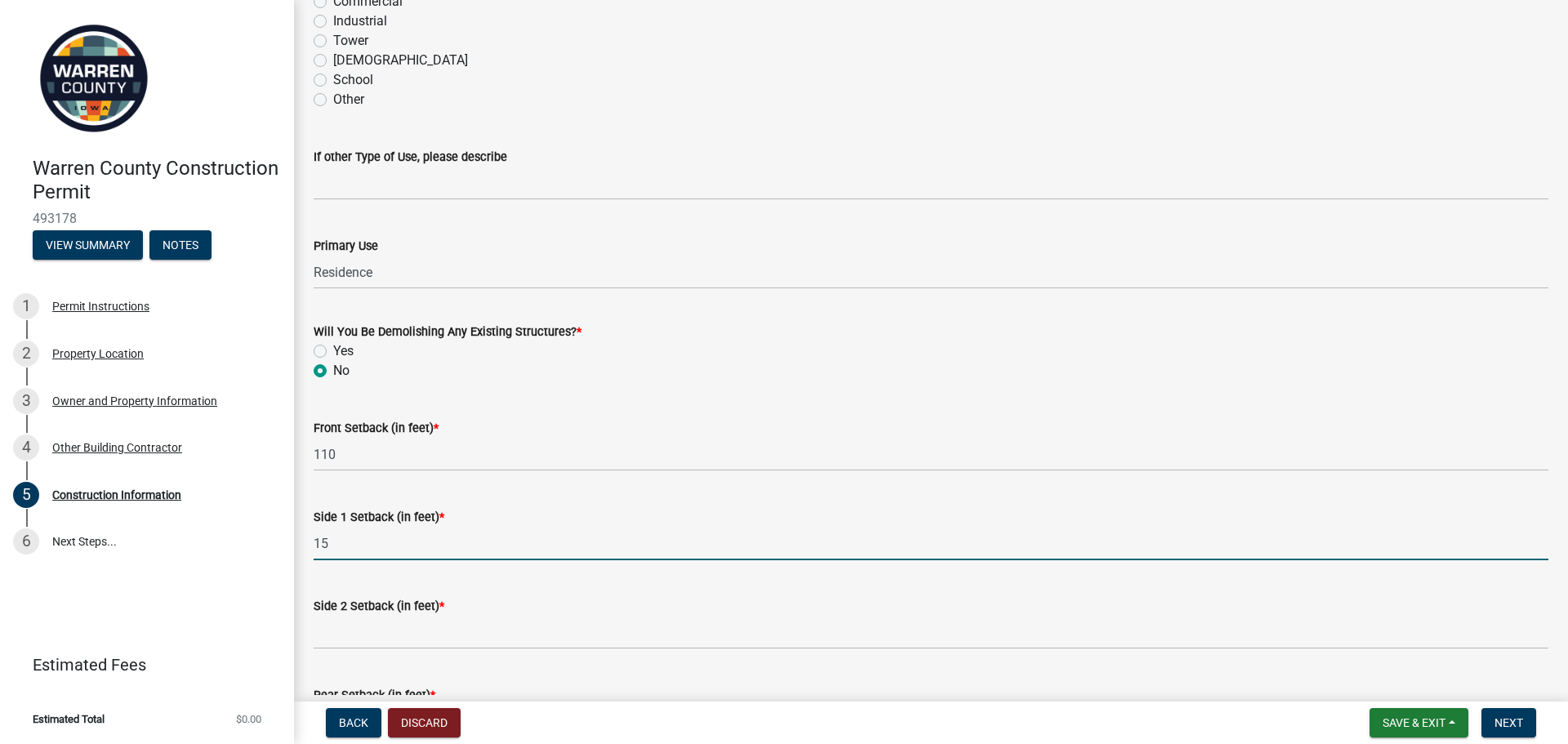
type input "15"
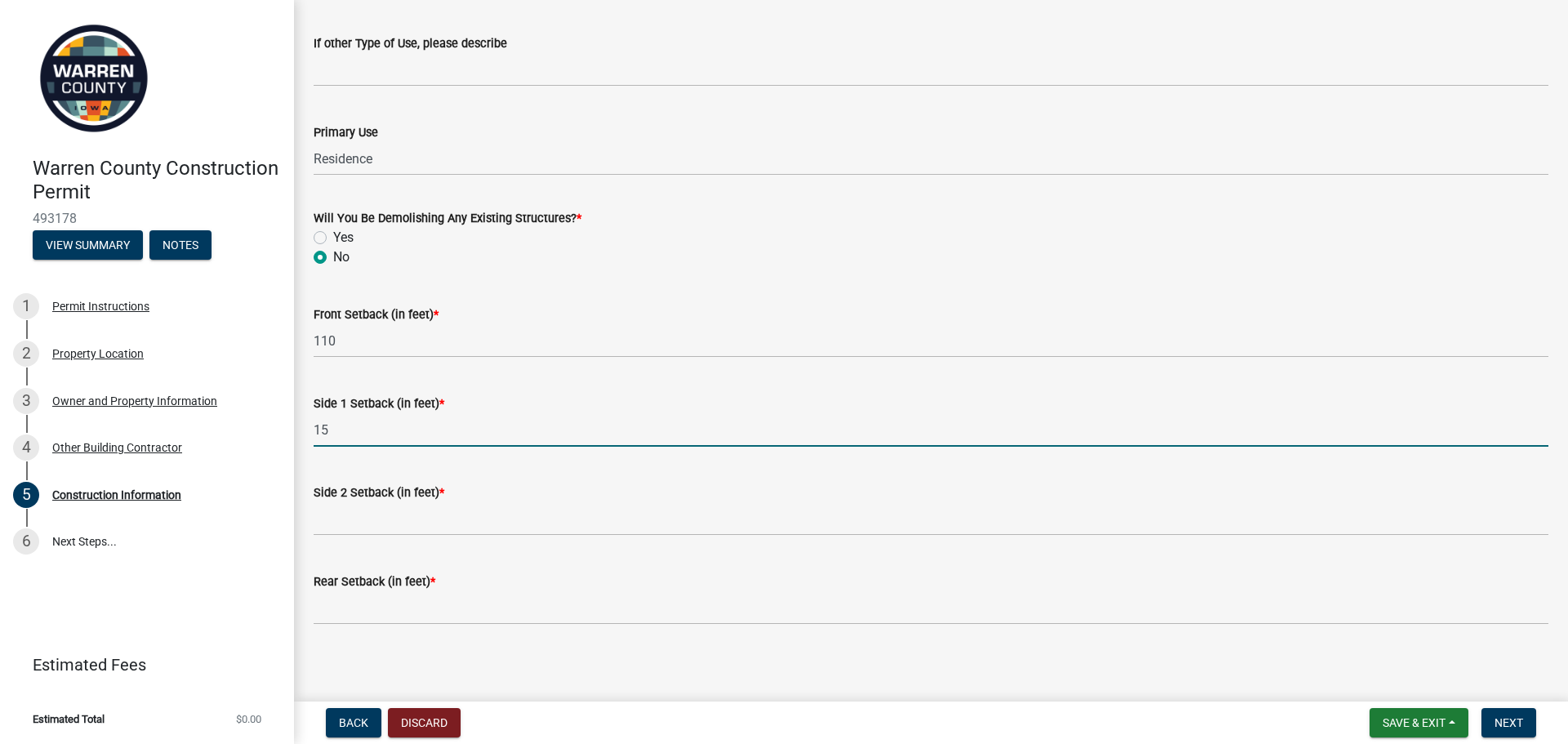
scroll to position [529, 0]
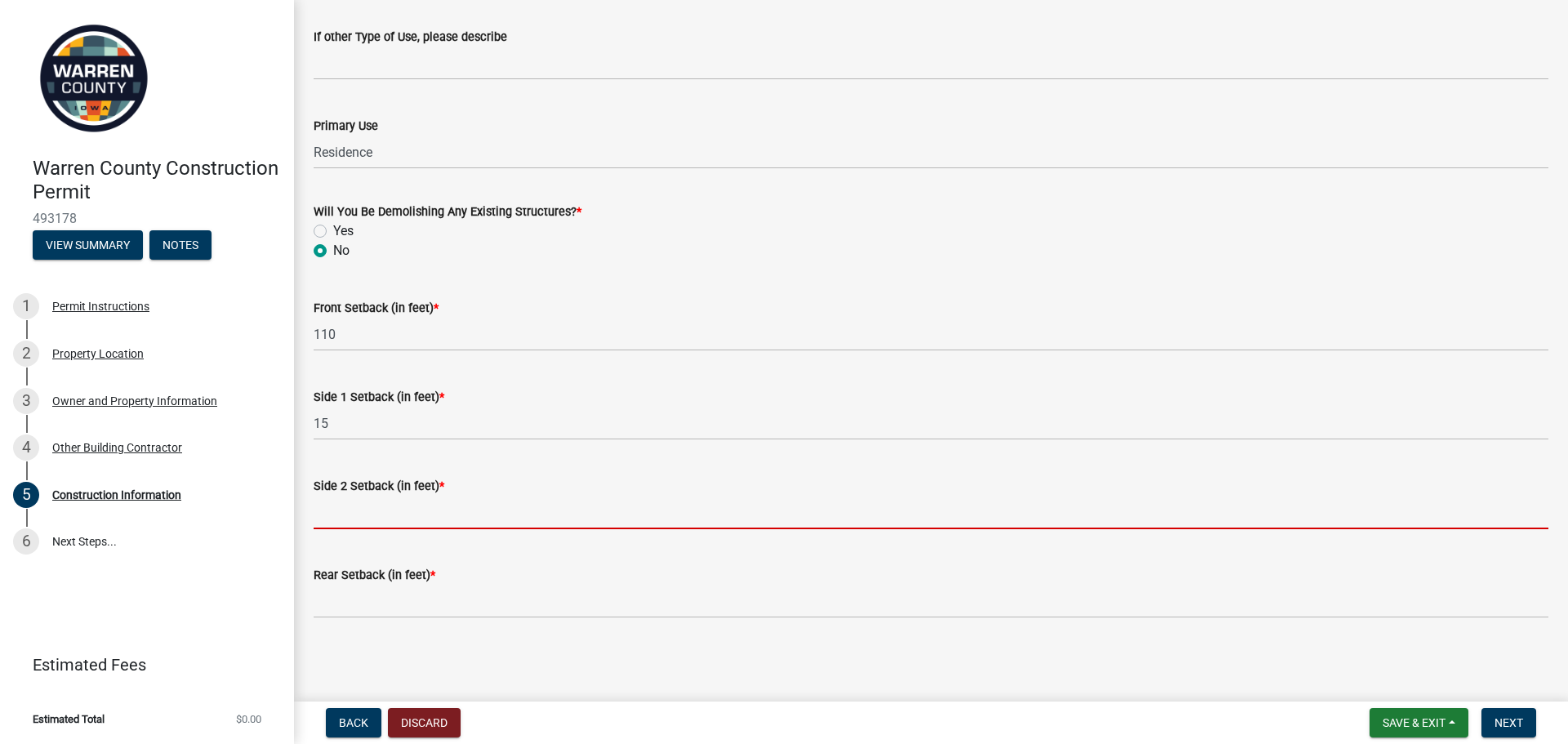
click at [388, 512] on input "Side 2 Setback (in feet) *" at bounding box center [931, 513] width 1236 height 33
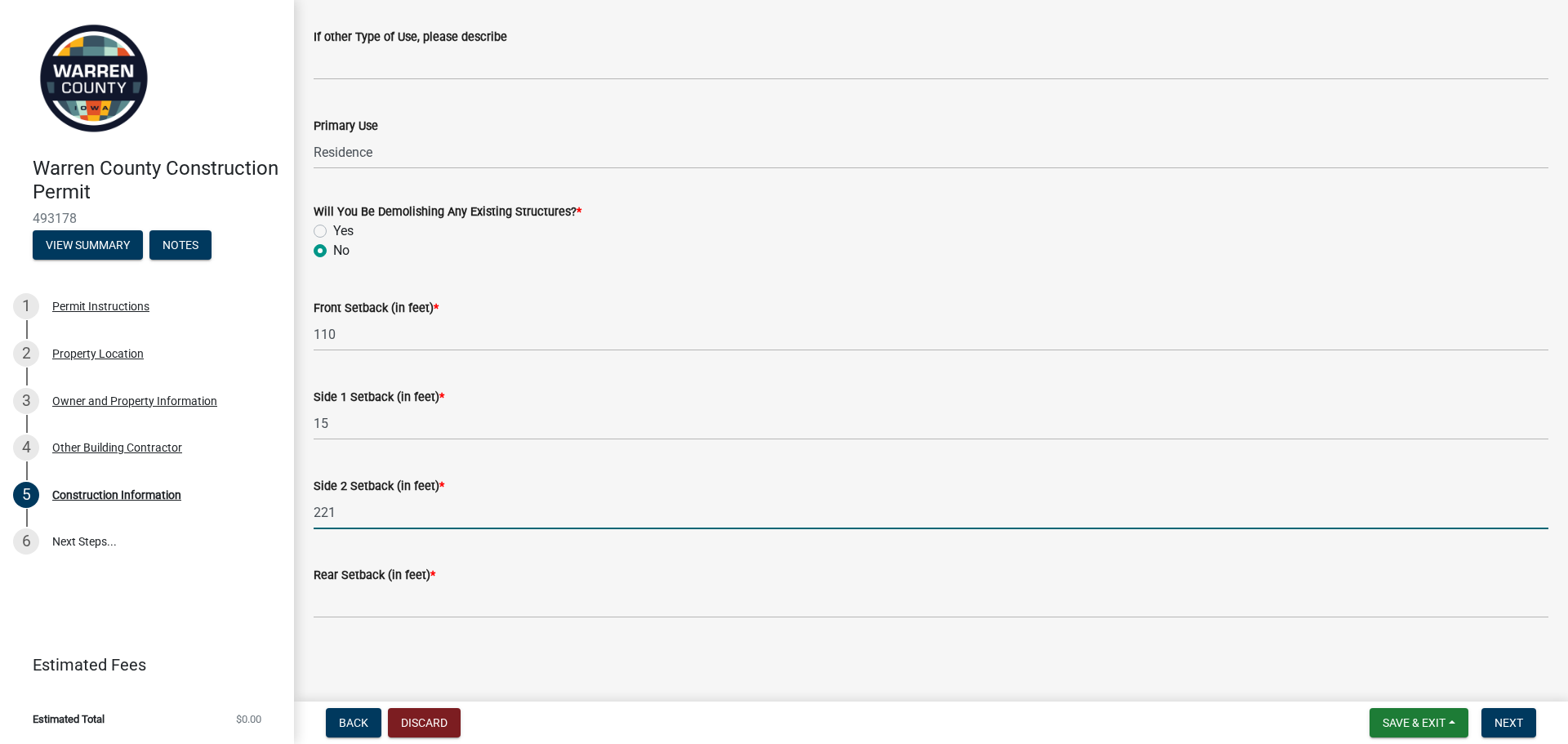
type input "221"
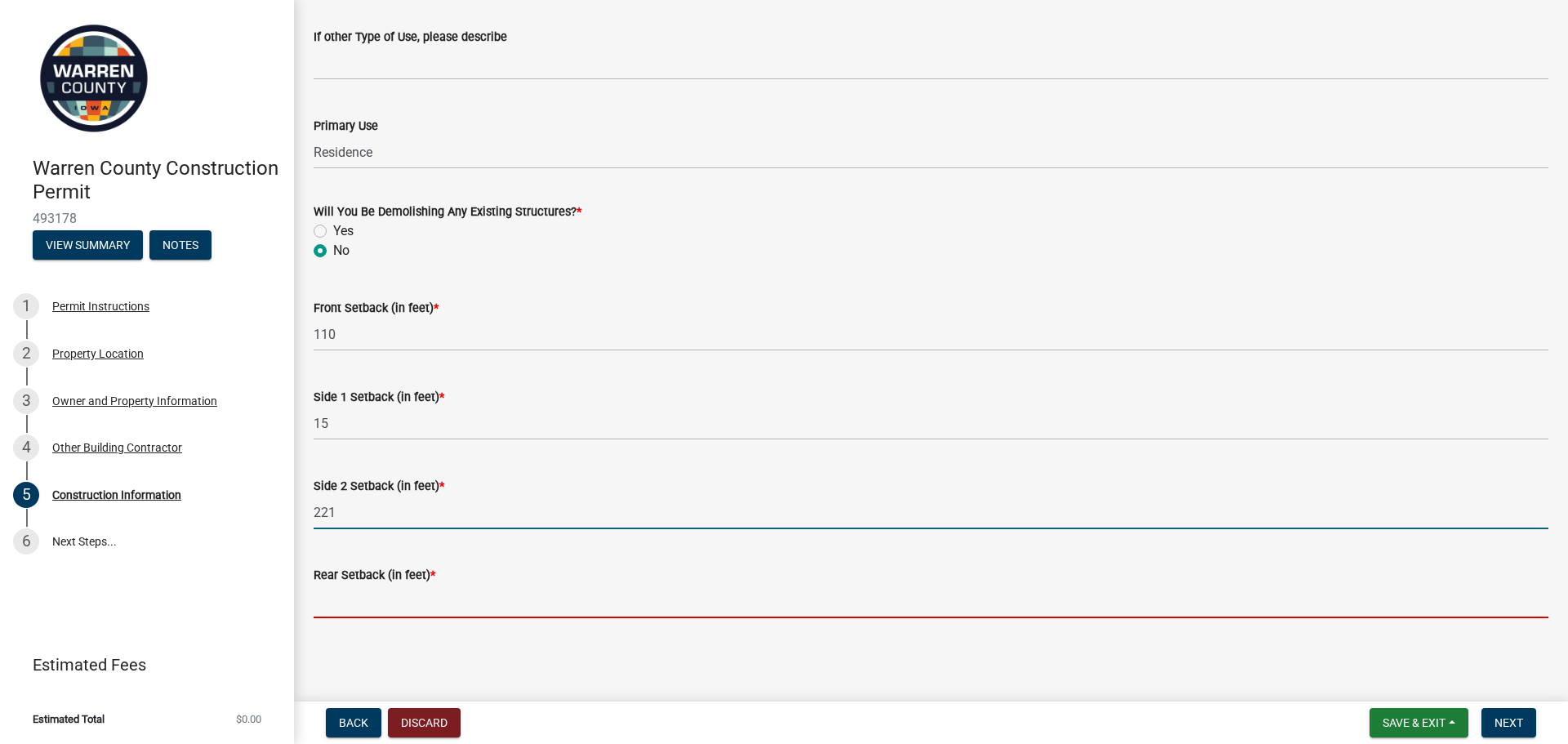
click at [424, 616] on input "Rear Setback (in feet) *" at bounding box center [931, 601] width 1236 height 33
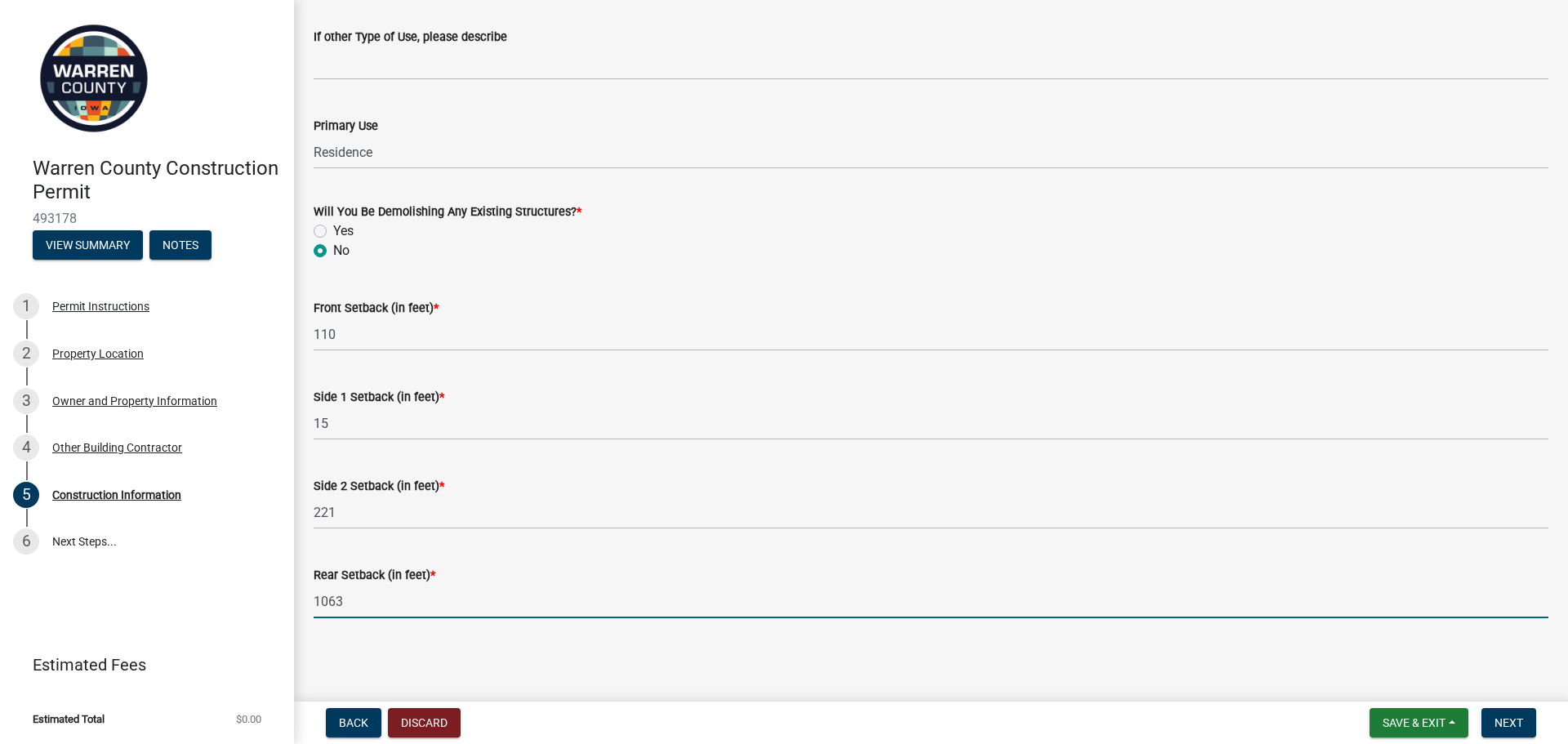
type input "1063"
click at [1526, 738] on nav "Back Discard Save & Exit Save Save & Exit Next" at bounding box center [931, 723] width 1274 height 43
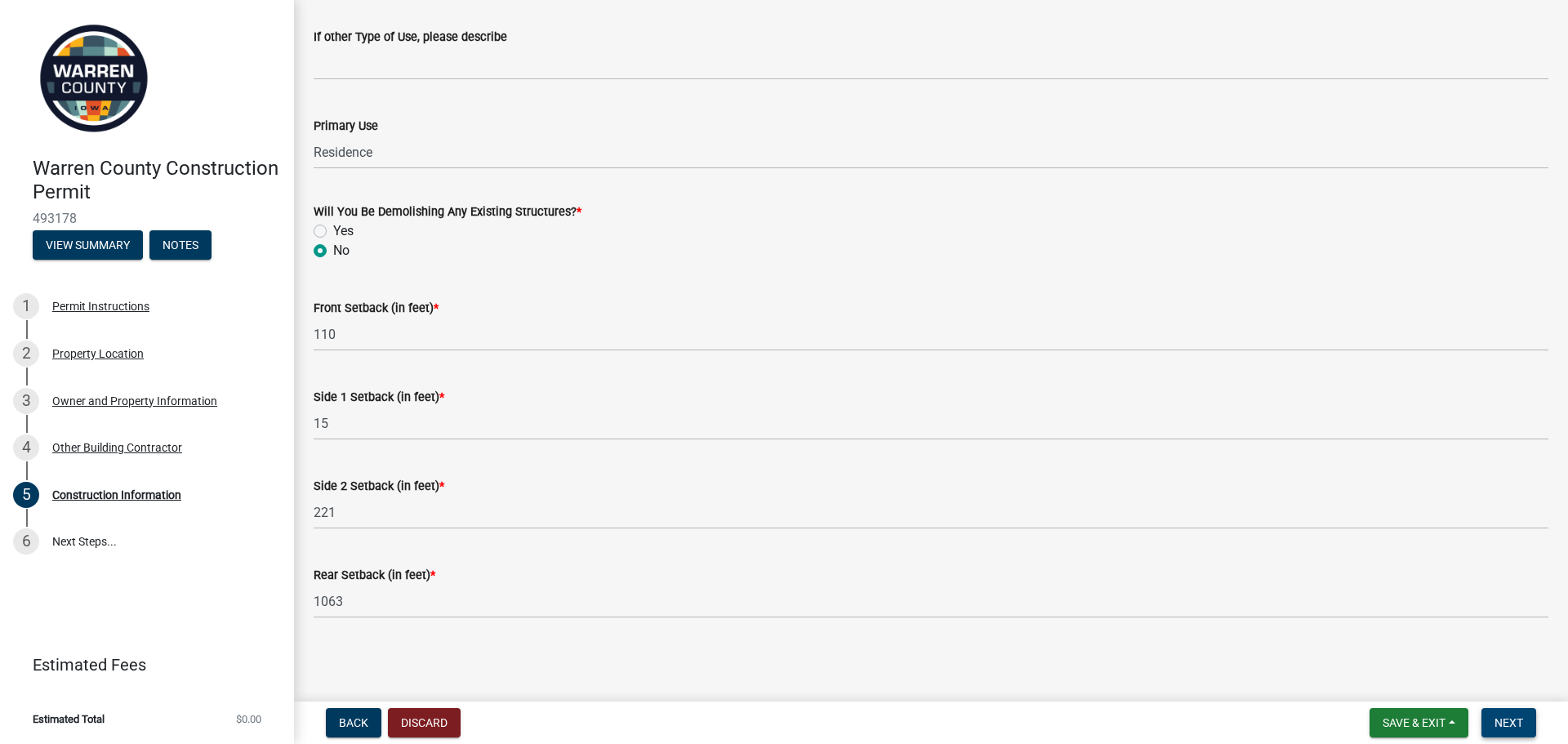
click at [1524, 726] on button "Next" at bounding box center [1508, 723] width 55 height 30
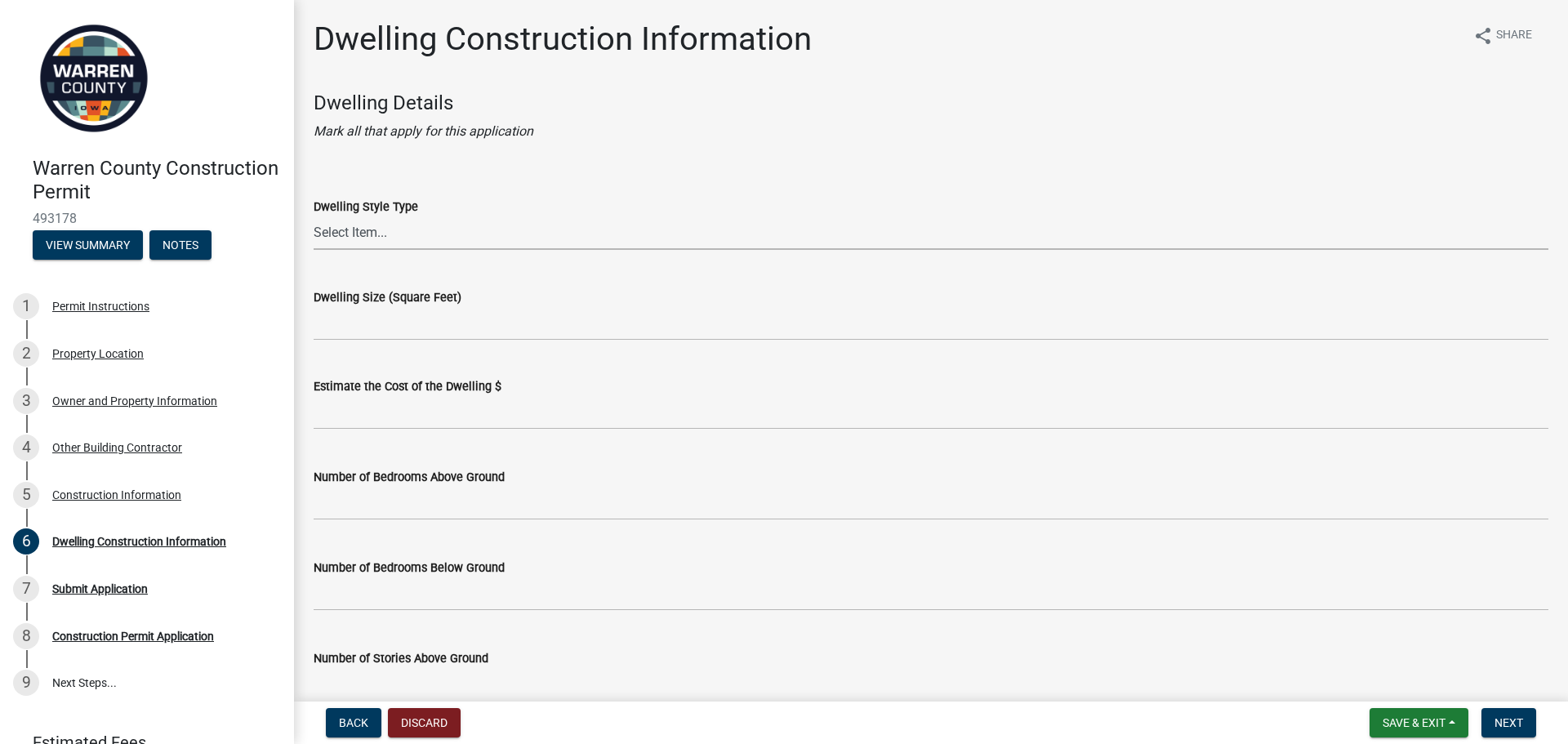
click at [384, 234] on select "Select Item... 1 Story Frame 1 Story Brick 1 1/2 Story Frame 1 1/2 Story Brick …" at bounding box center [931, 233] width 1236 height 33
click at [313, 216] on select "Select Item... 1 Story Frame 1 Story Brick 1 1/2 Story Frame 1 1/2 Story Brick …" at bounding box center [931, 233] width 1236 height 33
select select "6be2891c-b014-4eb5-8316-9de7191813e4"
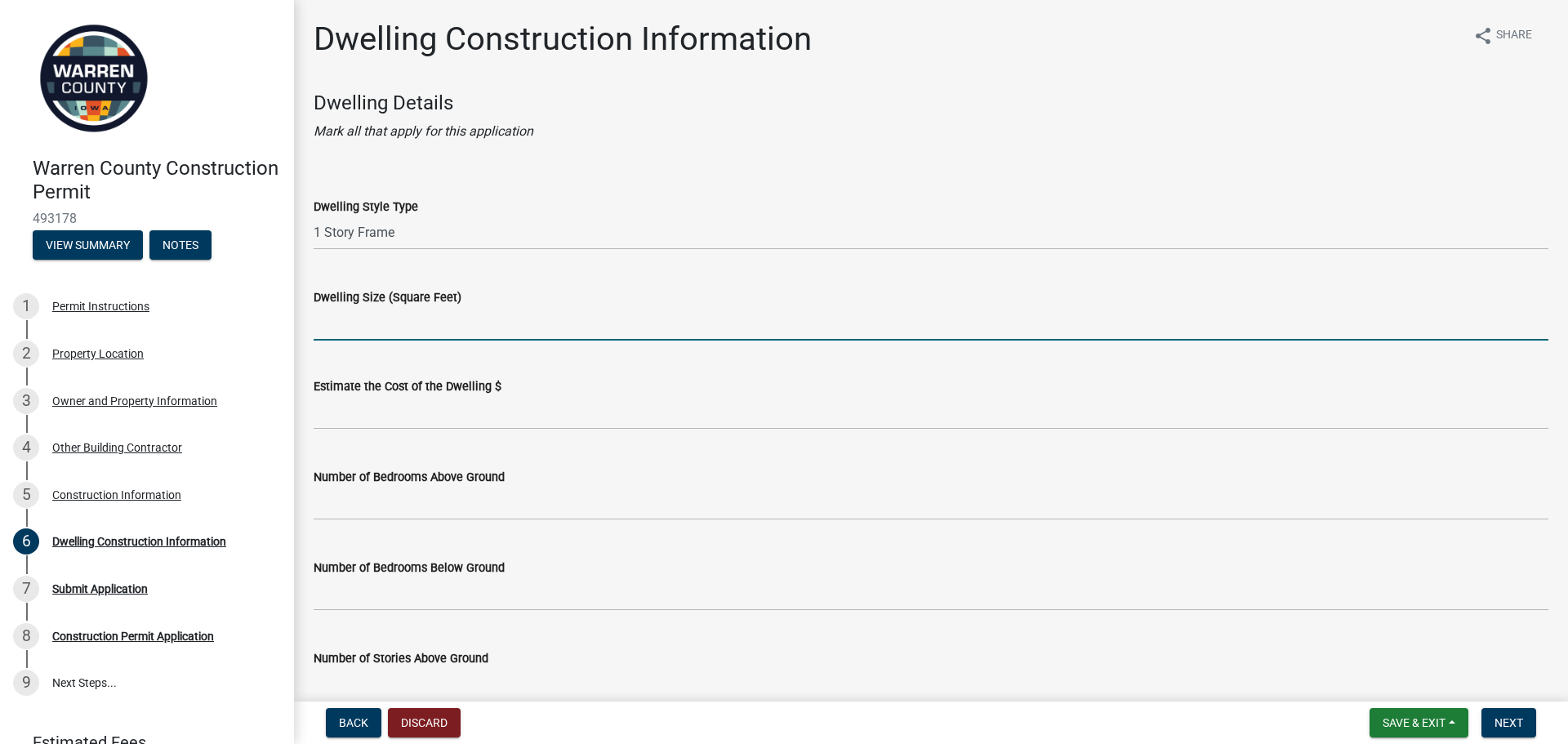
click at [420, 330] on input "Dwelling Size (Square Feet)" at bounding box center [931, 324] width 1236 height 33
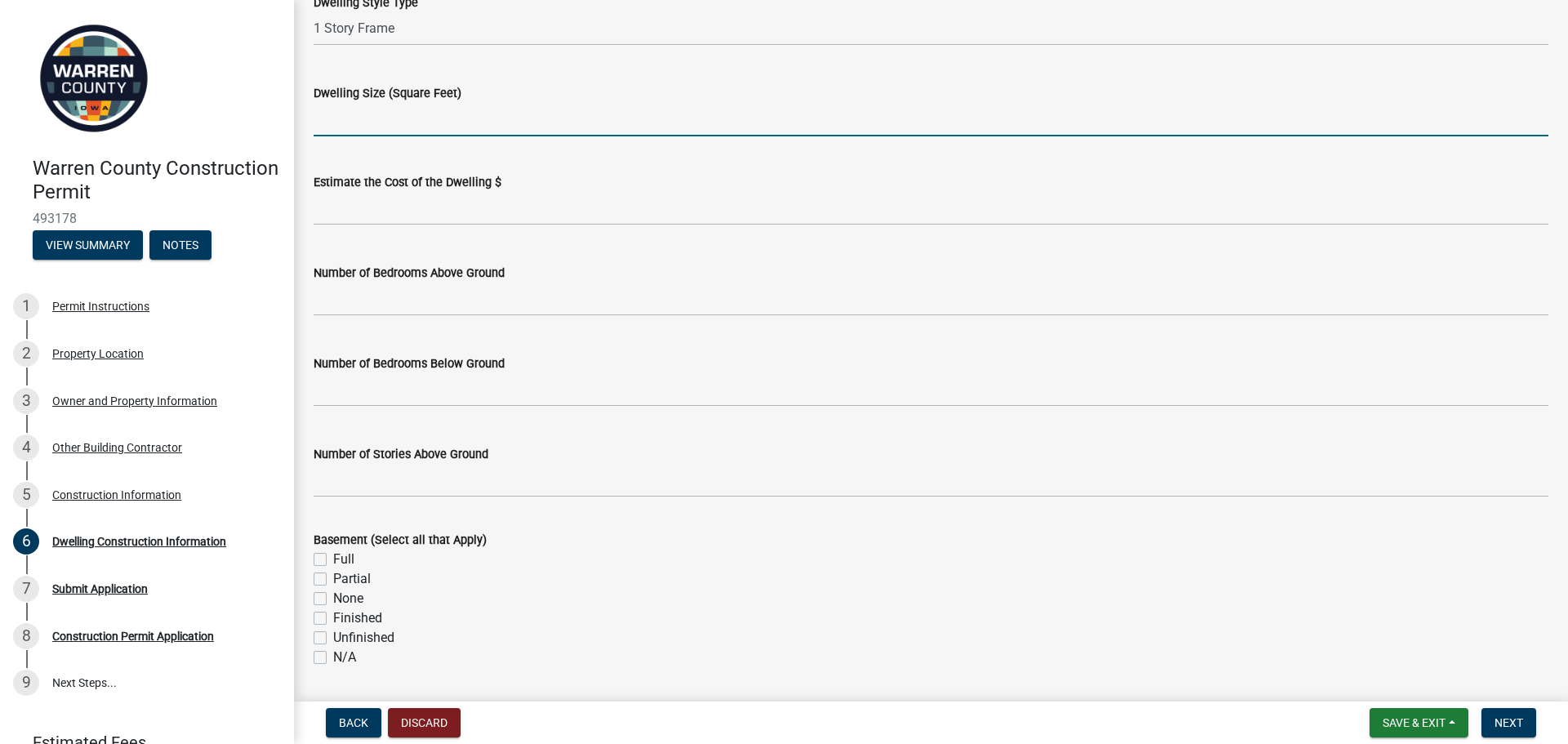
scroll to position [137, 0]
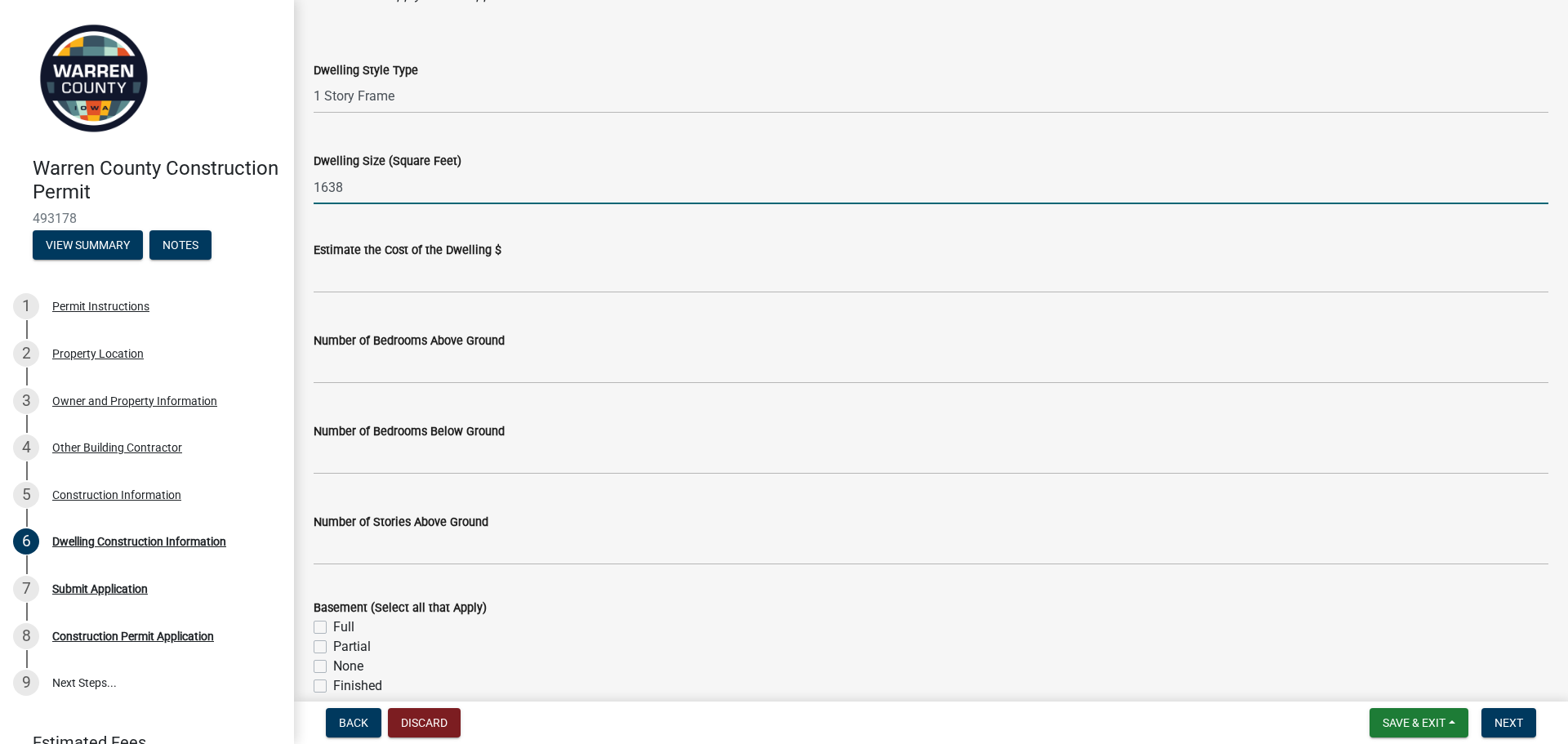
type input "1638"
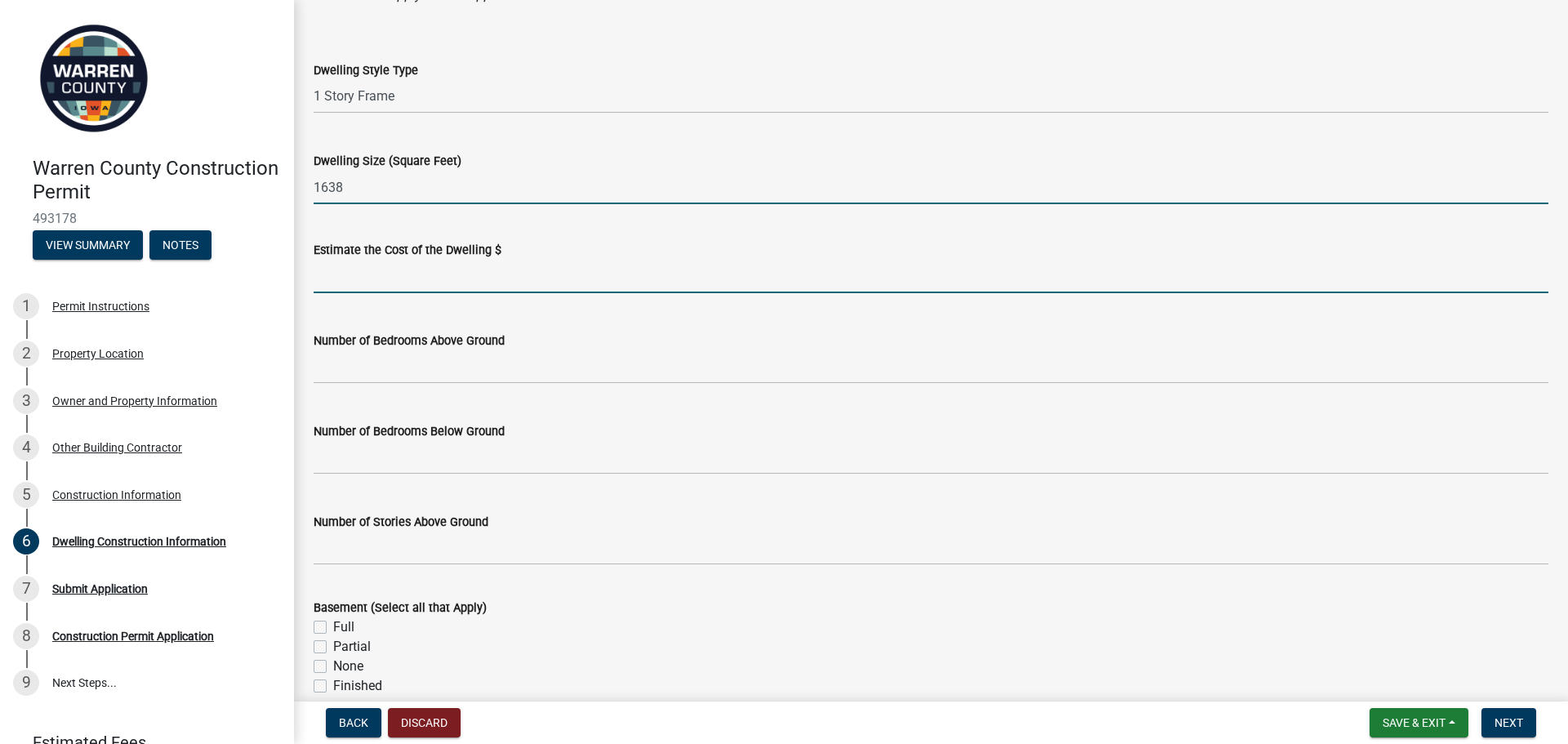
click at [456, 291] on input "text" at bounding box center [931, 277] width 1236 height 33
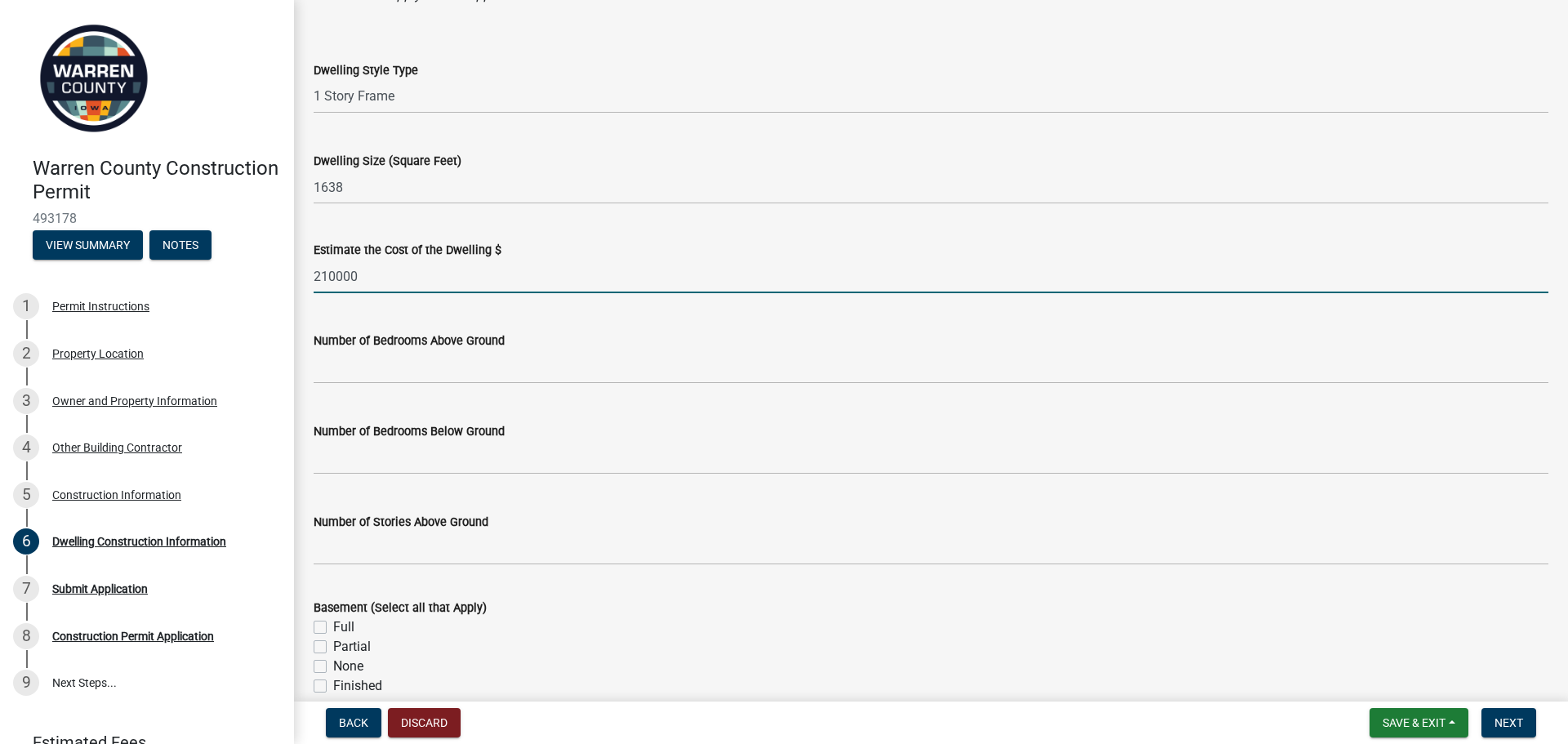
type input "210000"
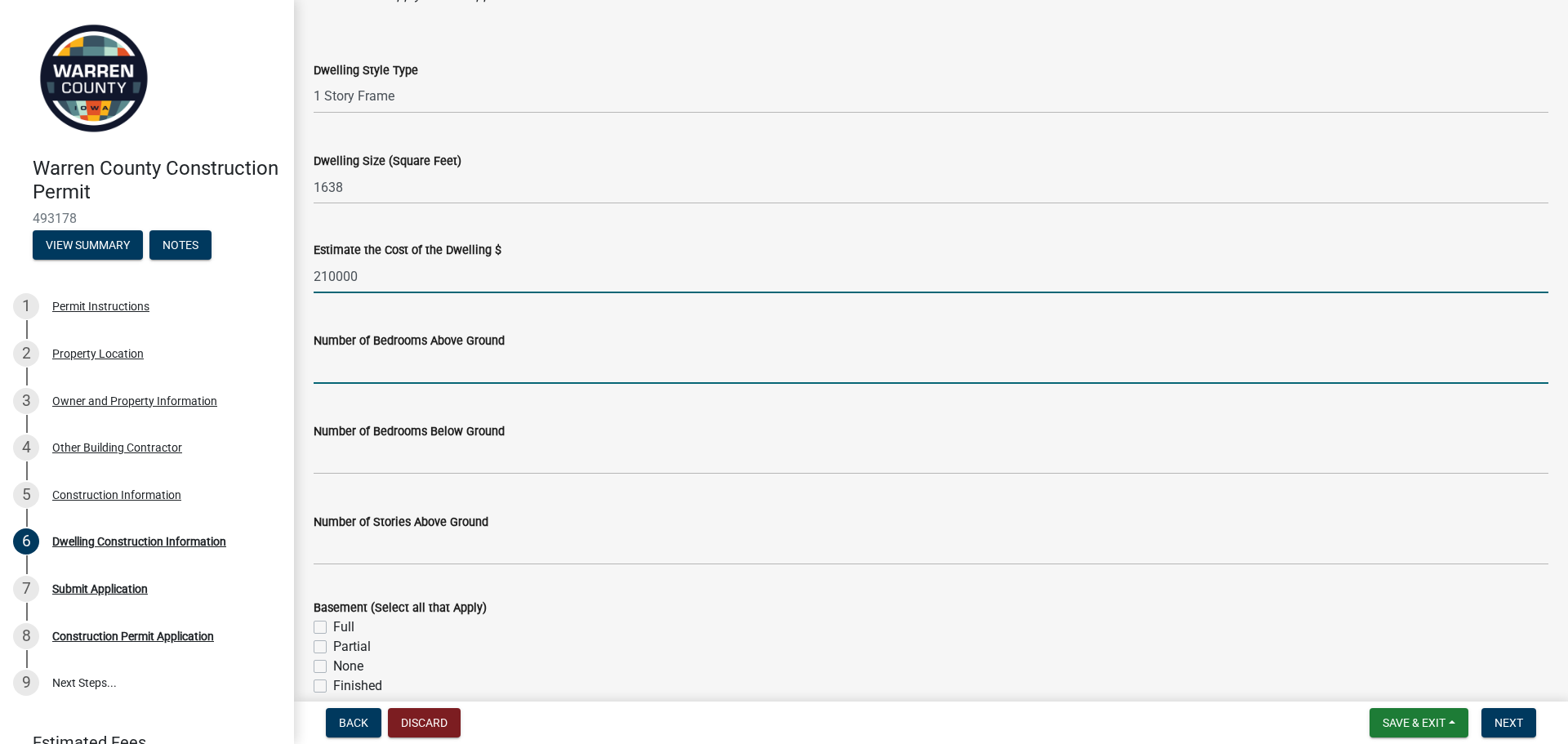
click at [505, 362] on input "text" at bounding box center [931, 368] width 1236 height 33
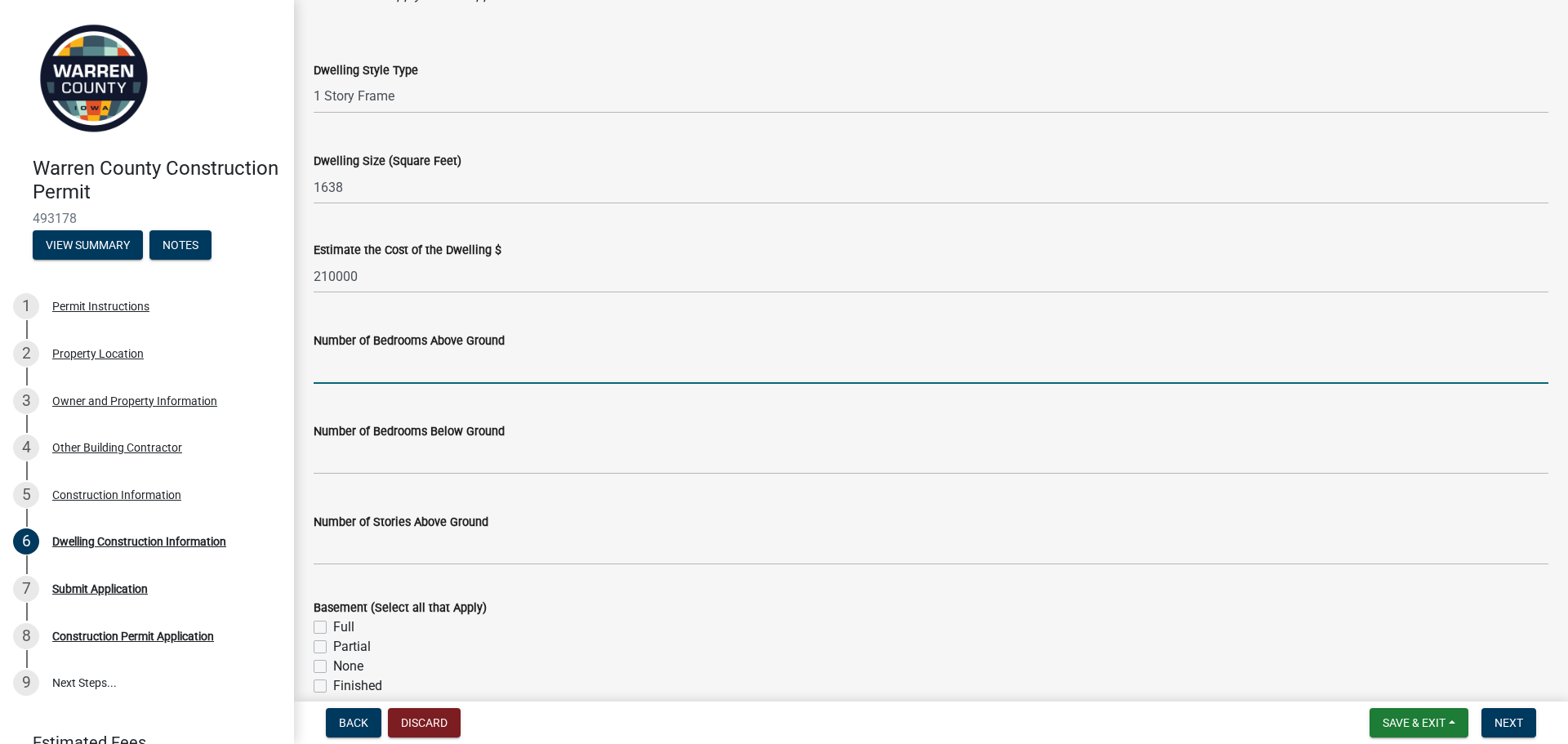
click at [482, 379] on input "text" at bounding box center [931, 368] width 1236 height 33
type input "2"
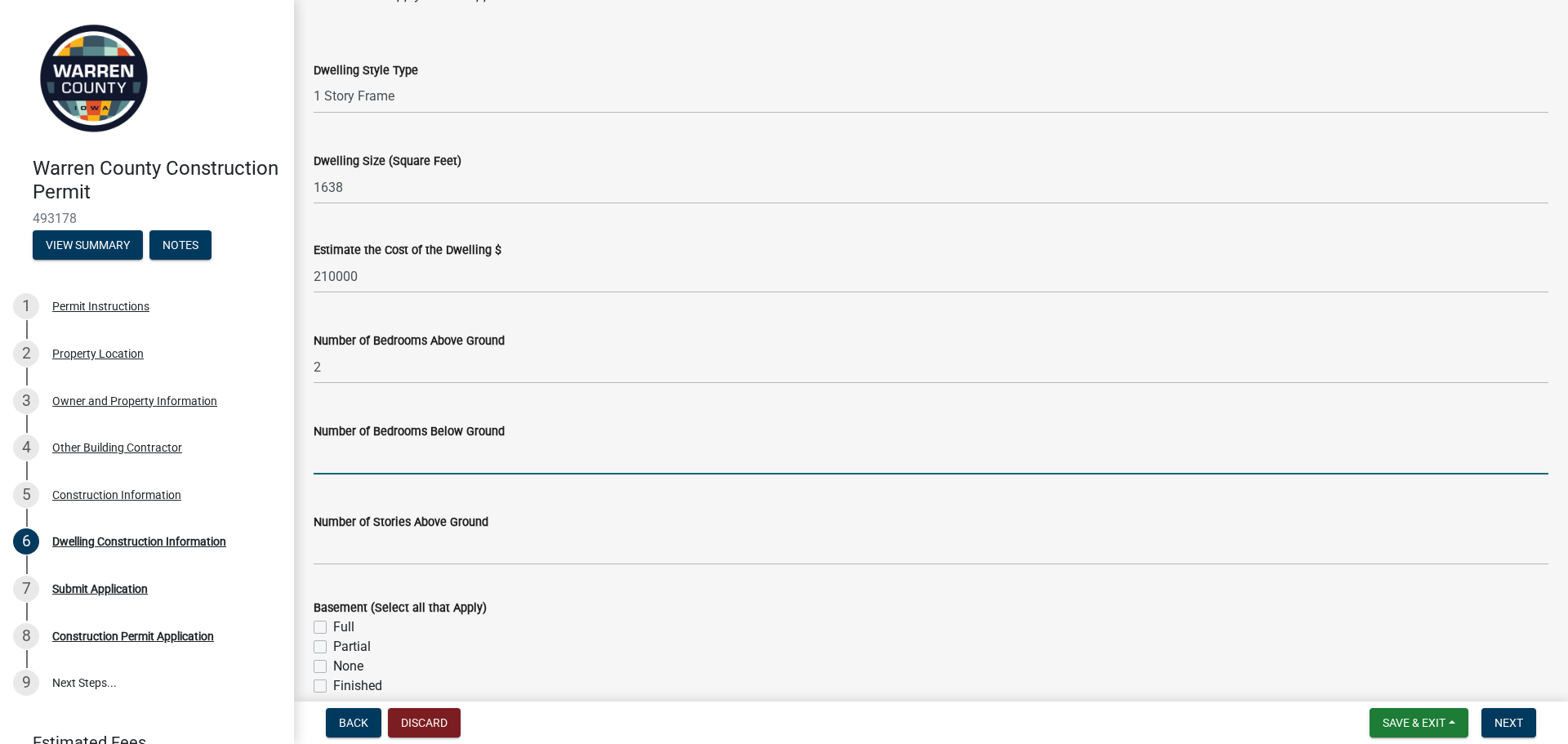
click at [429, 459] on input "text" at bounding box center [931, 458] width 1236 height 33
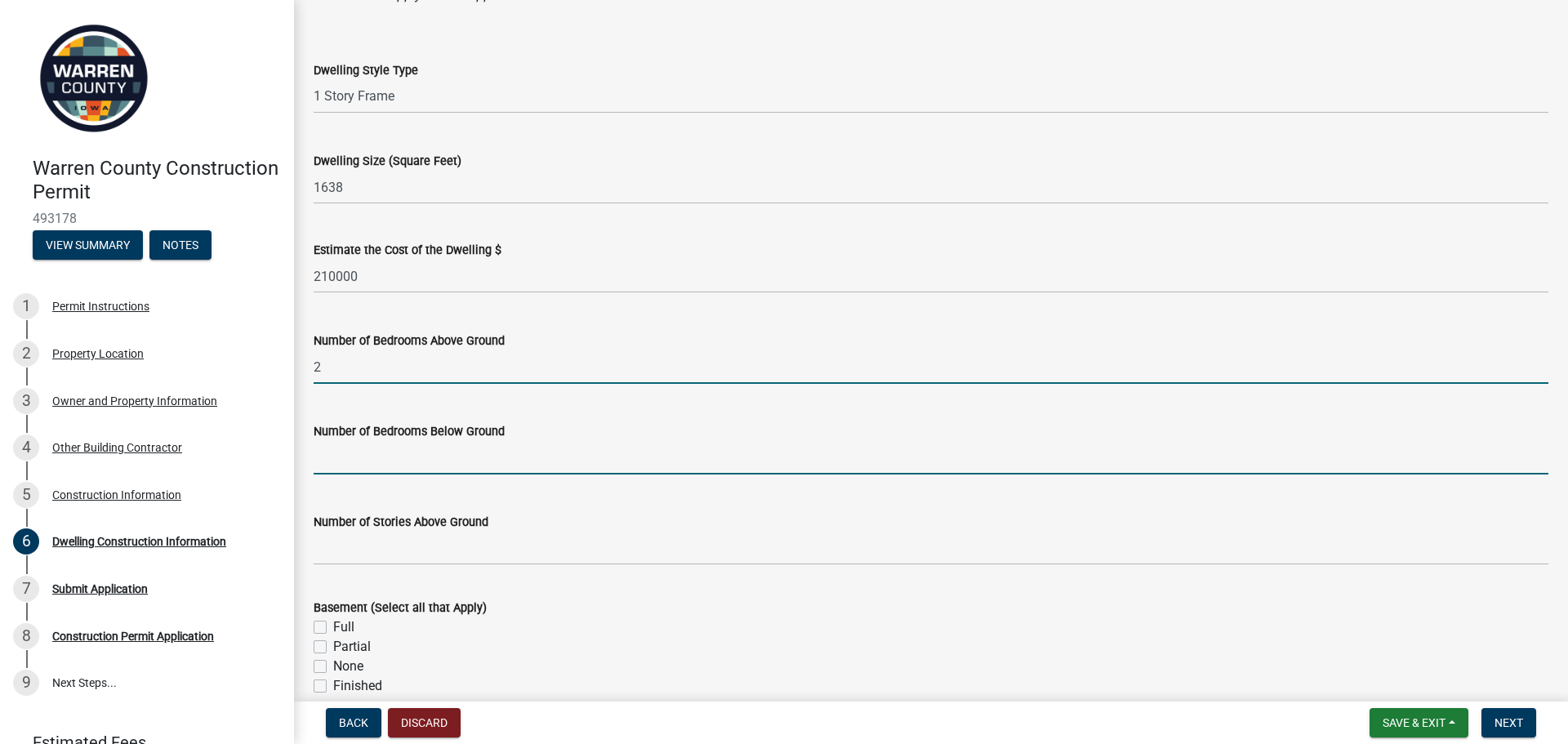
click at [381, 364] on input "2" at bounding box center [931, 368] width 1236 height 33
click at [354, 467] on input "text" at bounding box center [931, 458] width 1236 height 33
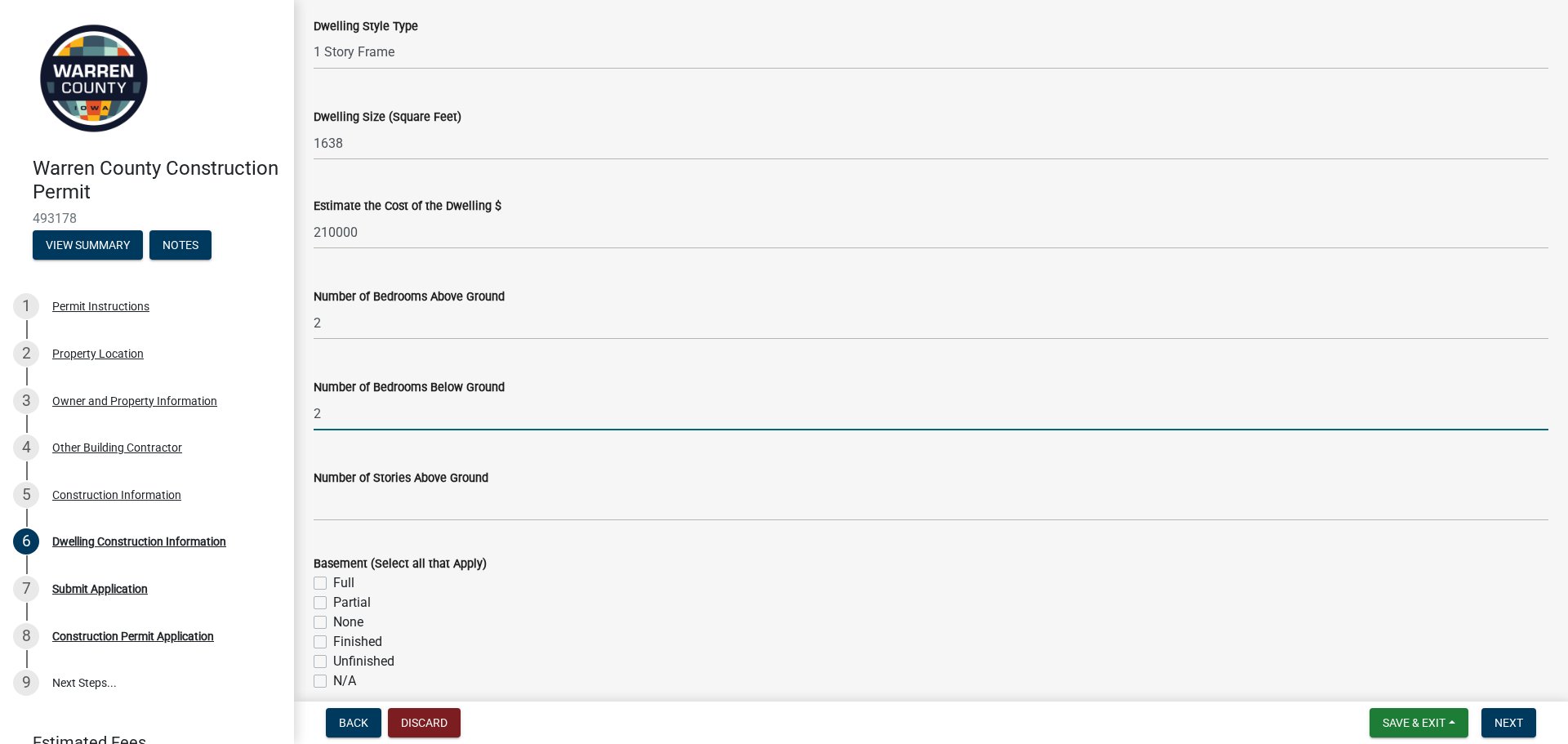
scroll to position [204, 0]
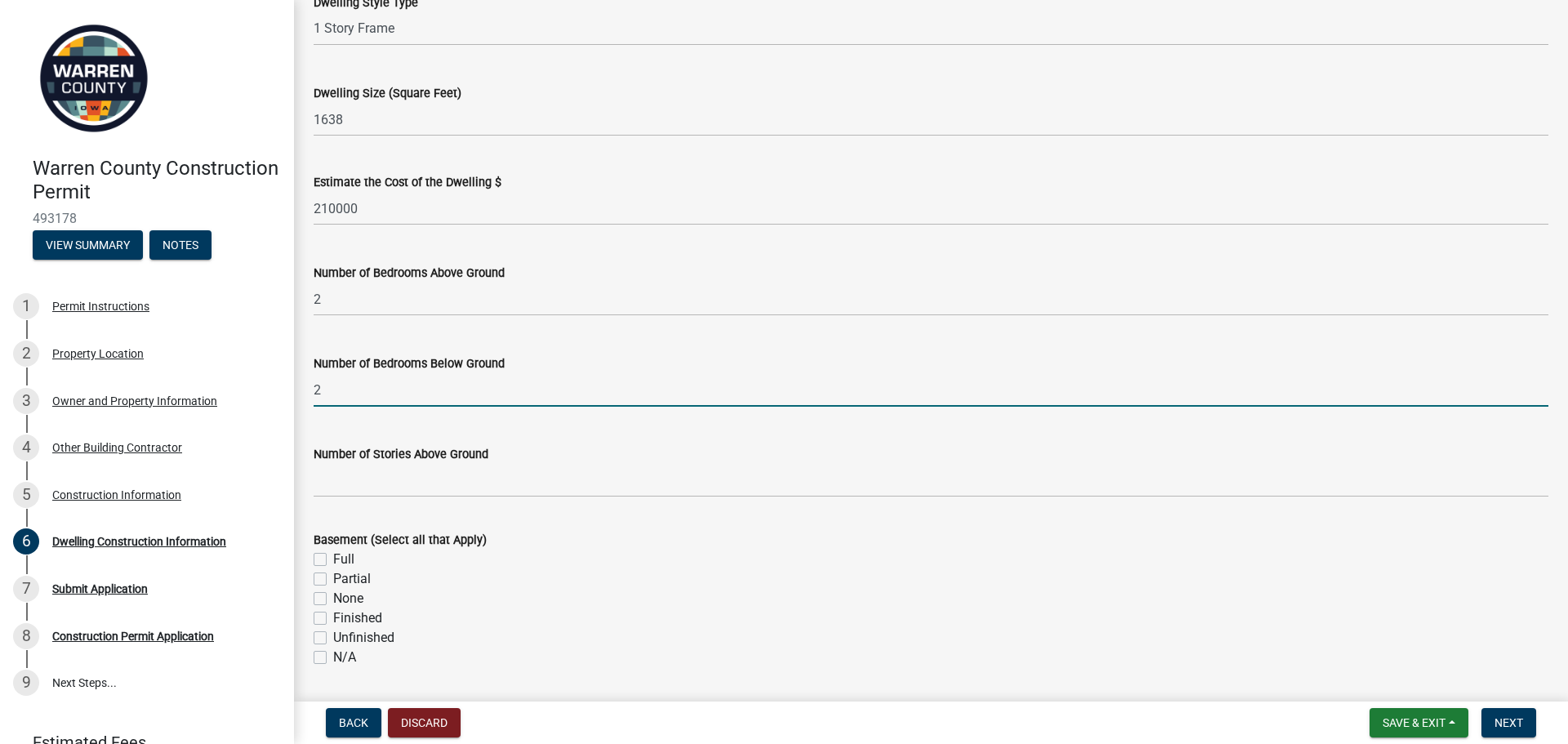
type input "2"
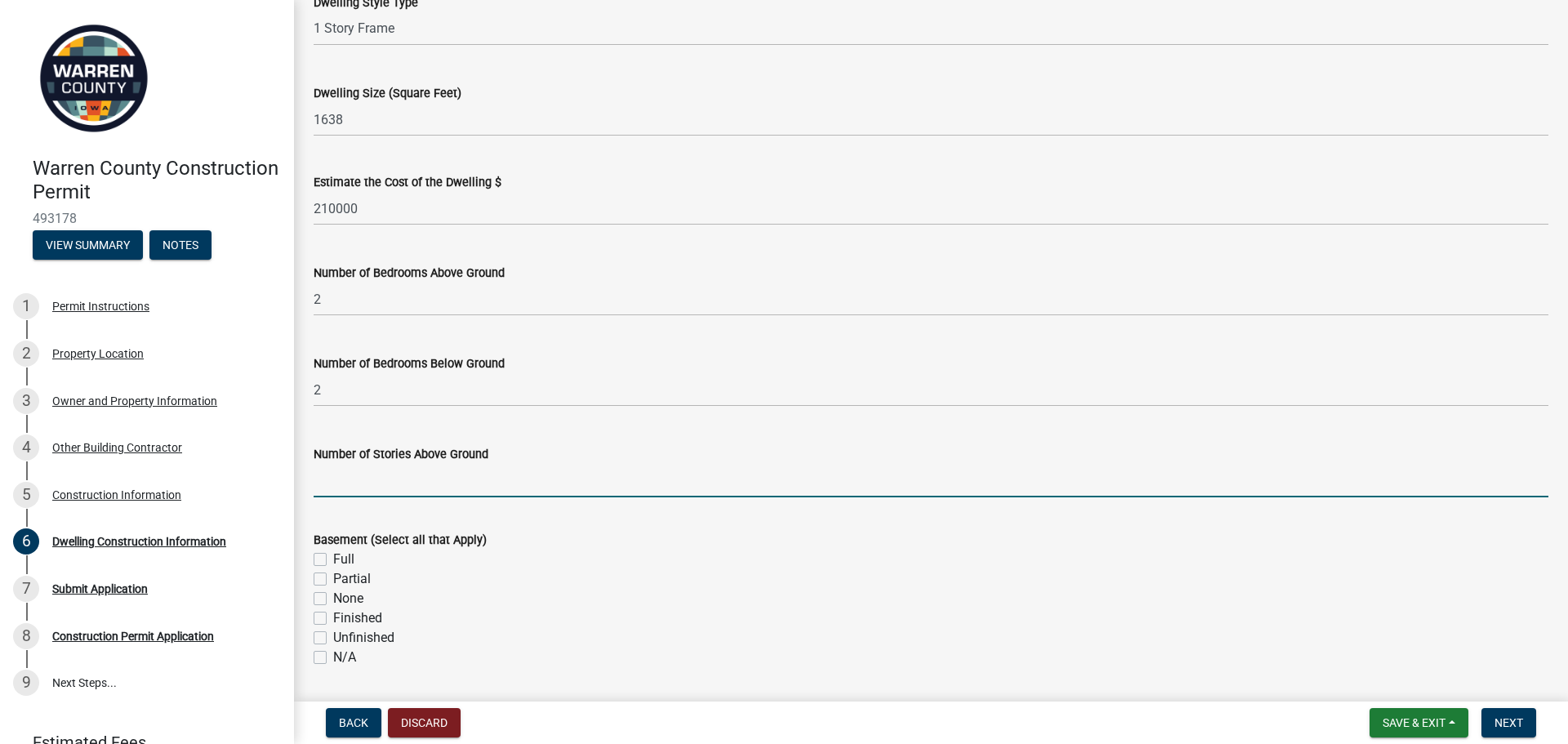
click at [347, 486] on input "Number of Stories Above Ground" at bounding box center [931, 481] width 1236 height 33
type input "1"
click at [333, 635] on label "Unfinished" at bounding box center [364, 638] width 61 height 19
click at [333, 635] on input "Unfinished" at bounding box center [339, 634] width 10 height 11
checkbox input "true"
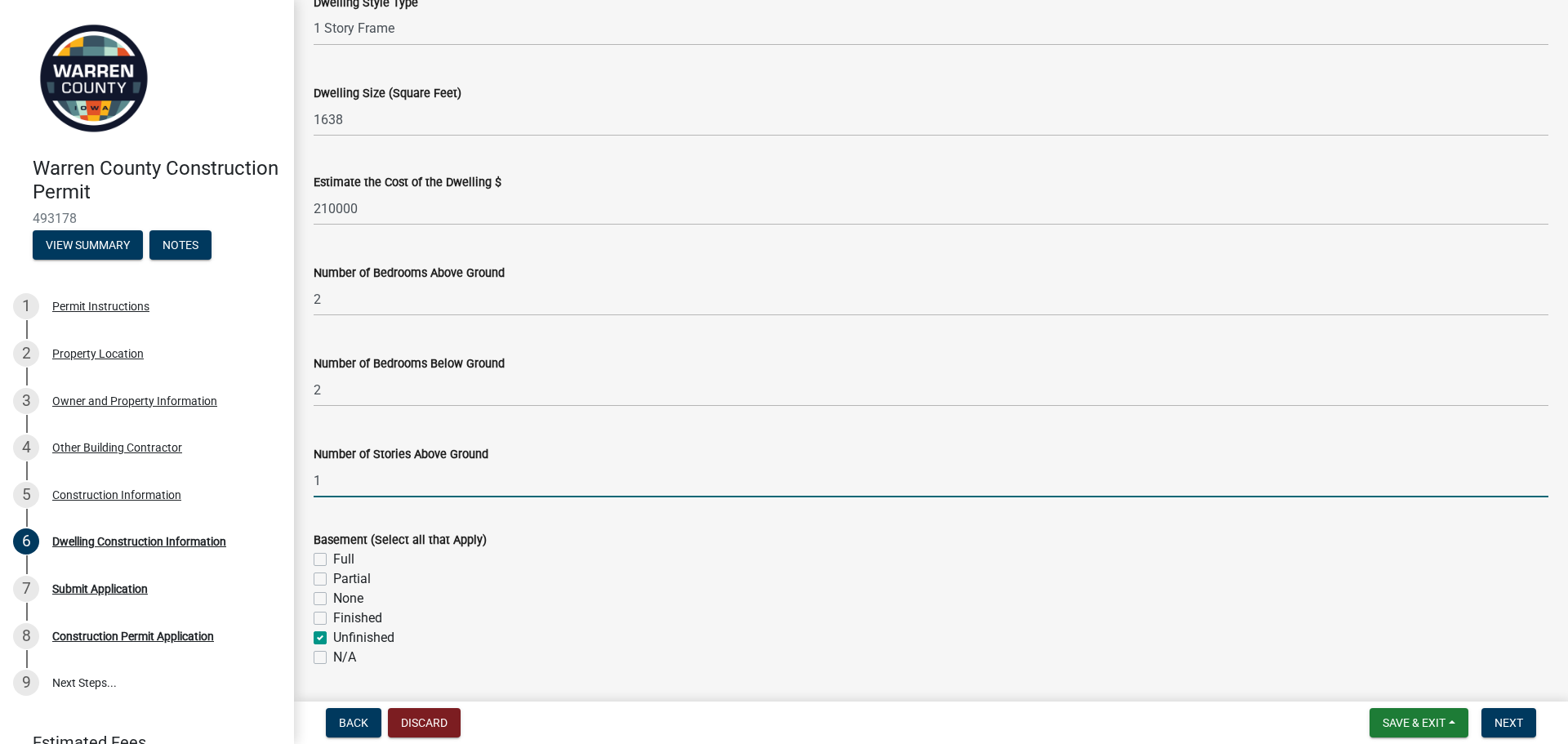
checkbox input "false"
checkbox input "true"
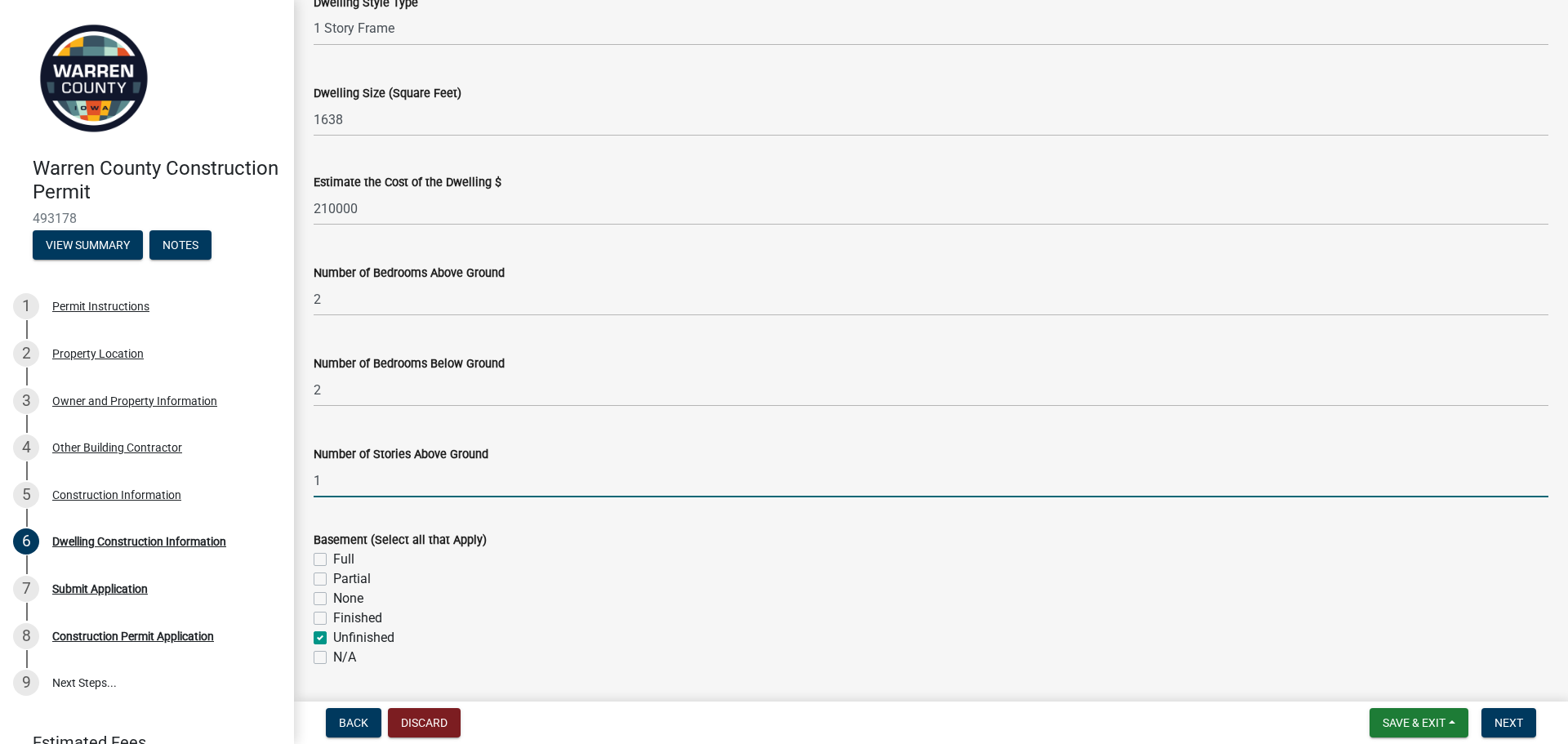
checkbox input "false"
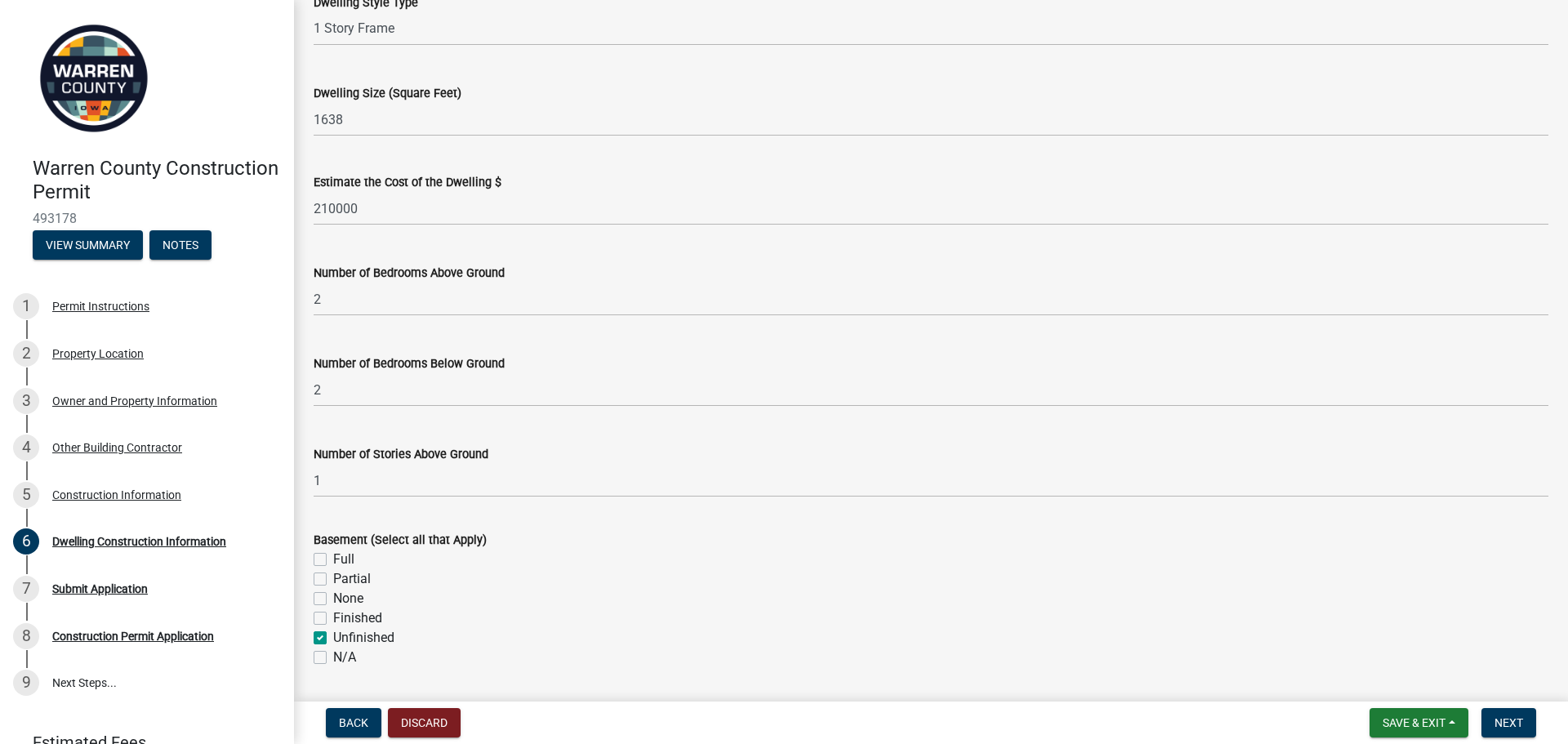
click at [313, 620] on div "Basement (Select all that Apply) Full Partial None Finished Unfinished N/A" at bounding box center [931, 588] width 1260 height 157
click at [326, 580] on div "Partial" at bounding box center [931, 579] width 1236 height 19
click at [333, 580] on label "Partial" at bounding box center [352, 579] width 38 height 19
click at [333, 580] on input "Partial" at bounding box center [339, 575] width 10 height 11
checkbox input "true"
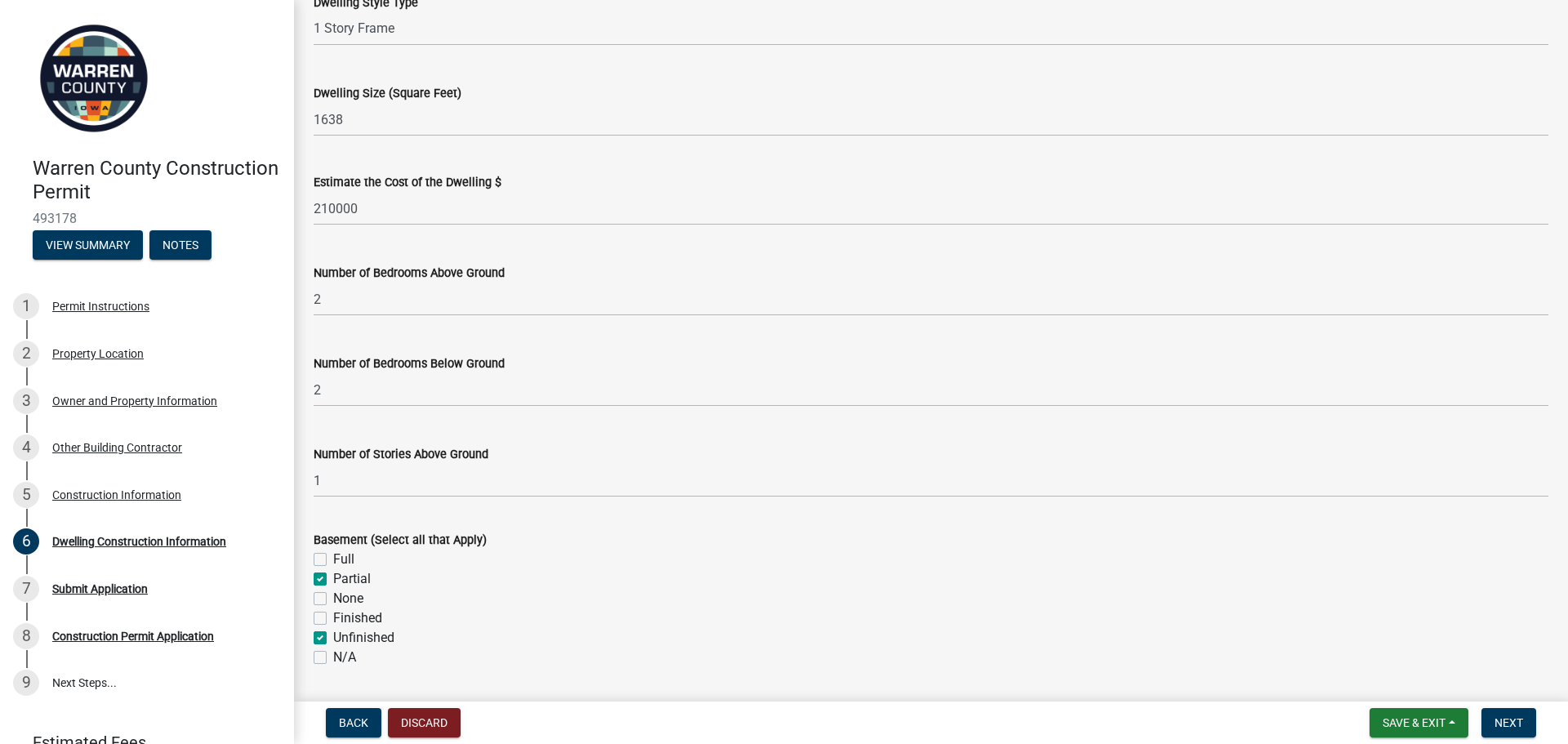
checkbox input "false"
checkbox input "true"
checkbox input "false"
checkbox input "true"
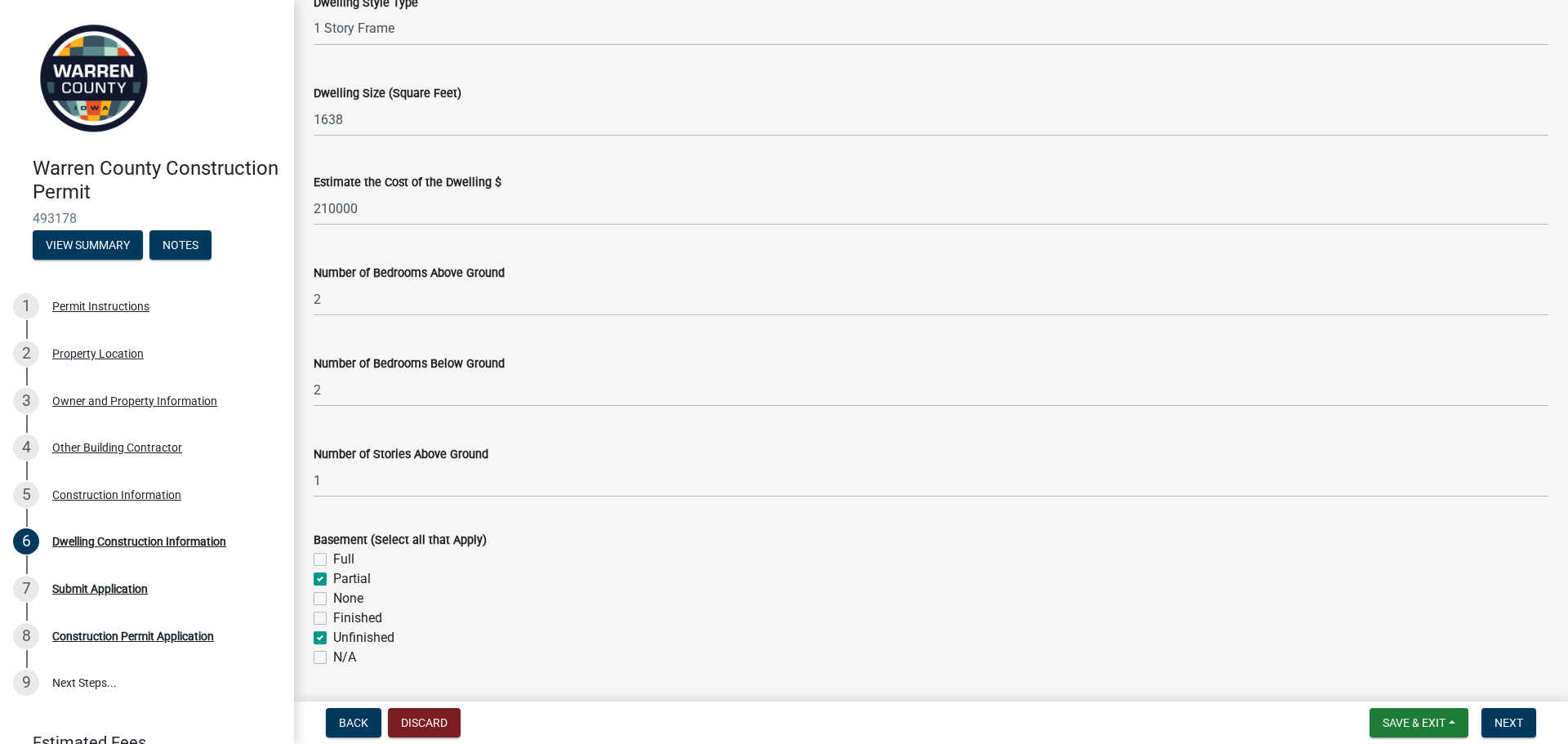
checkbox input "false"
click at [333, 621] on label "Finished" at bounding box center [358, 619] width 49 height 19
click at [333, 620] on input "Finished" at bounding box center [339, 614] width 10 height 11
checkbox input "true"
checkbox input "false"
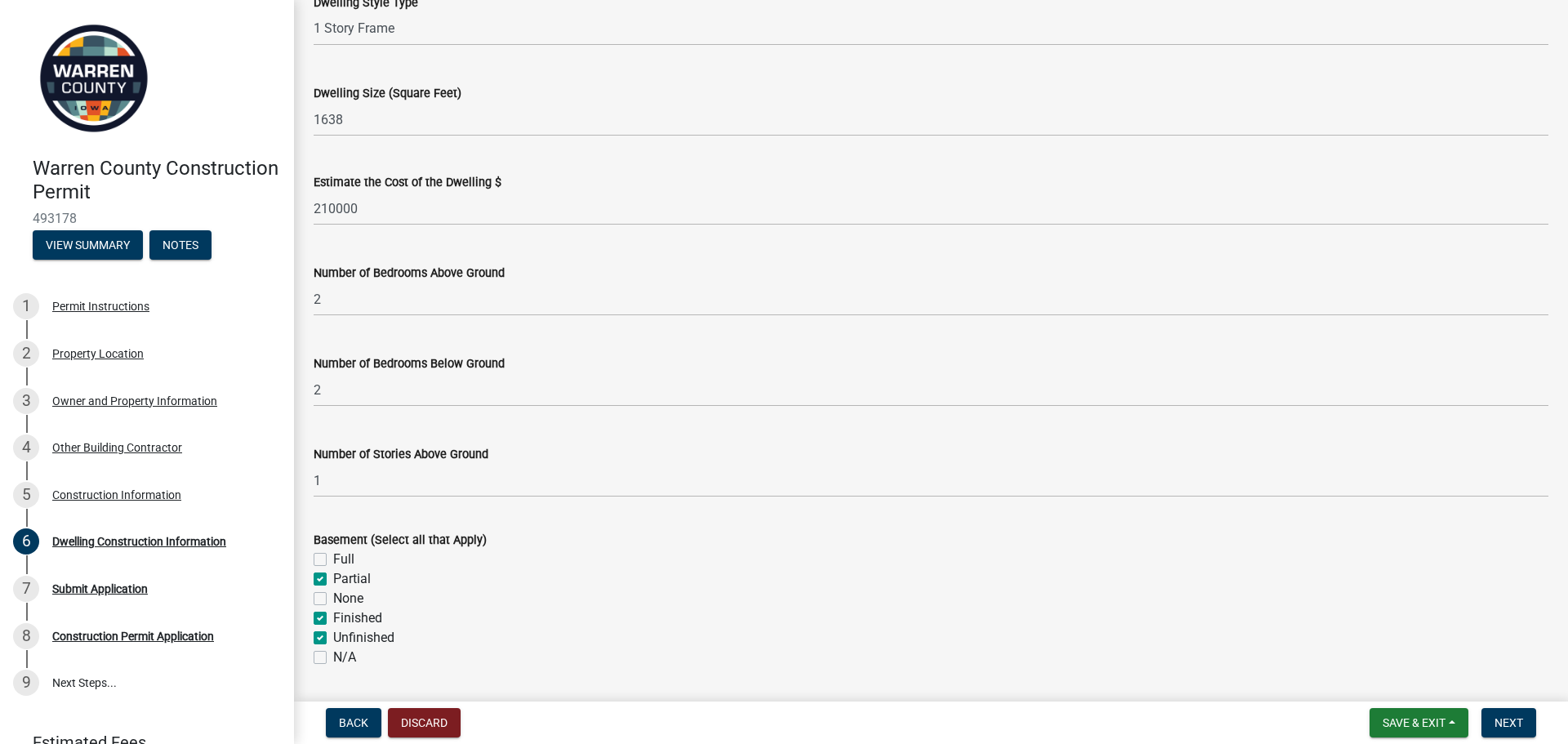
checkbox input "true"
checkbox input "false"
checkbox input "true"
checkbox input "false"
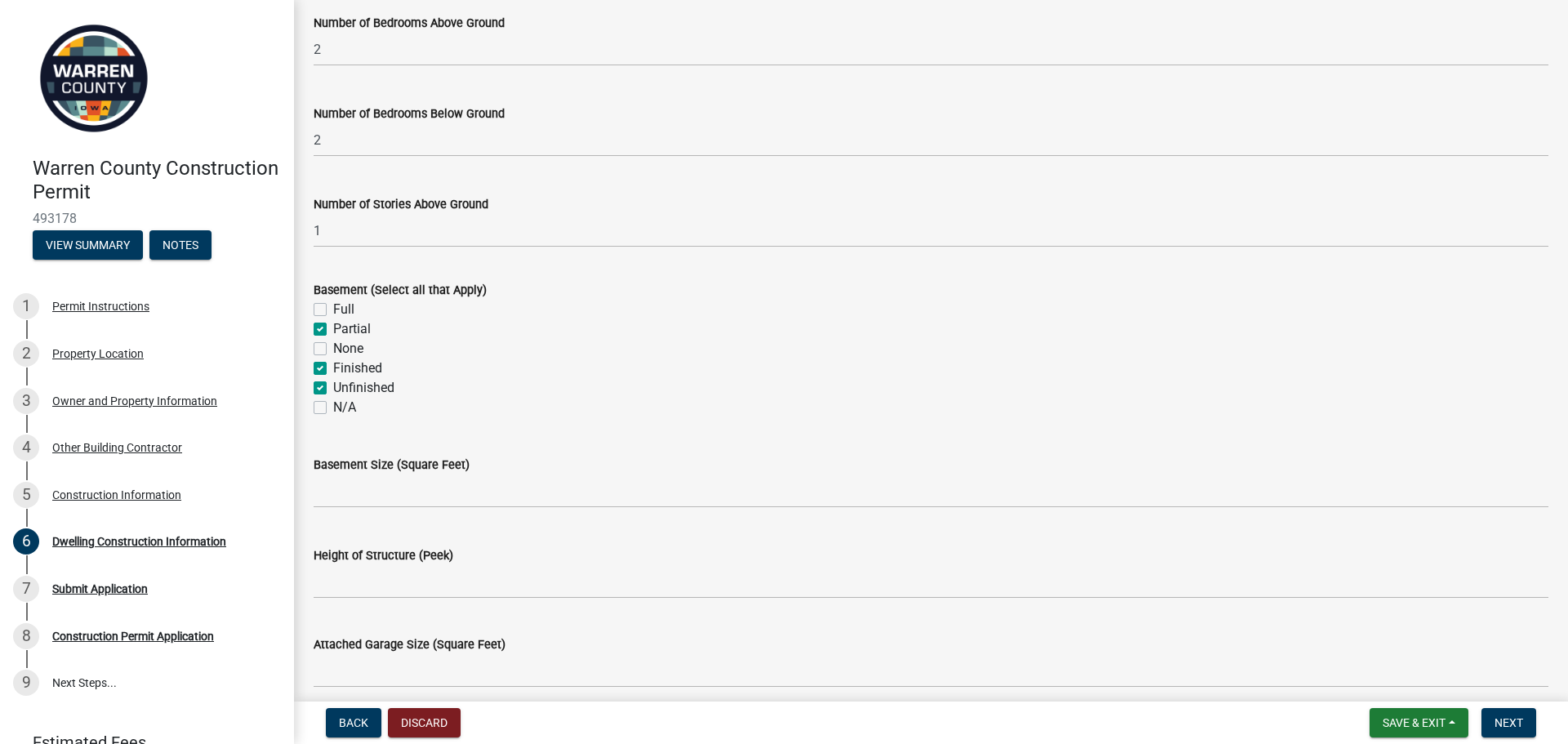
scroll to position [476, 0]
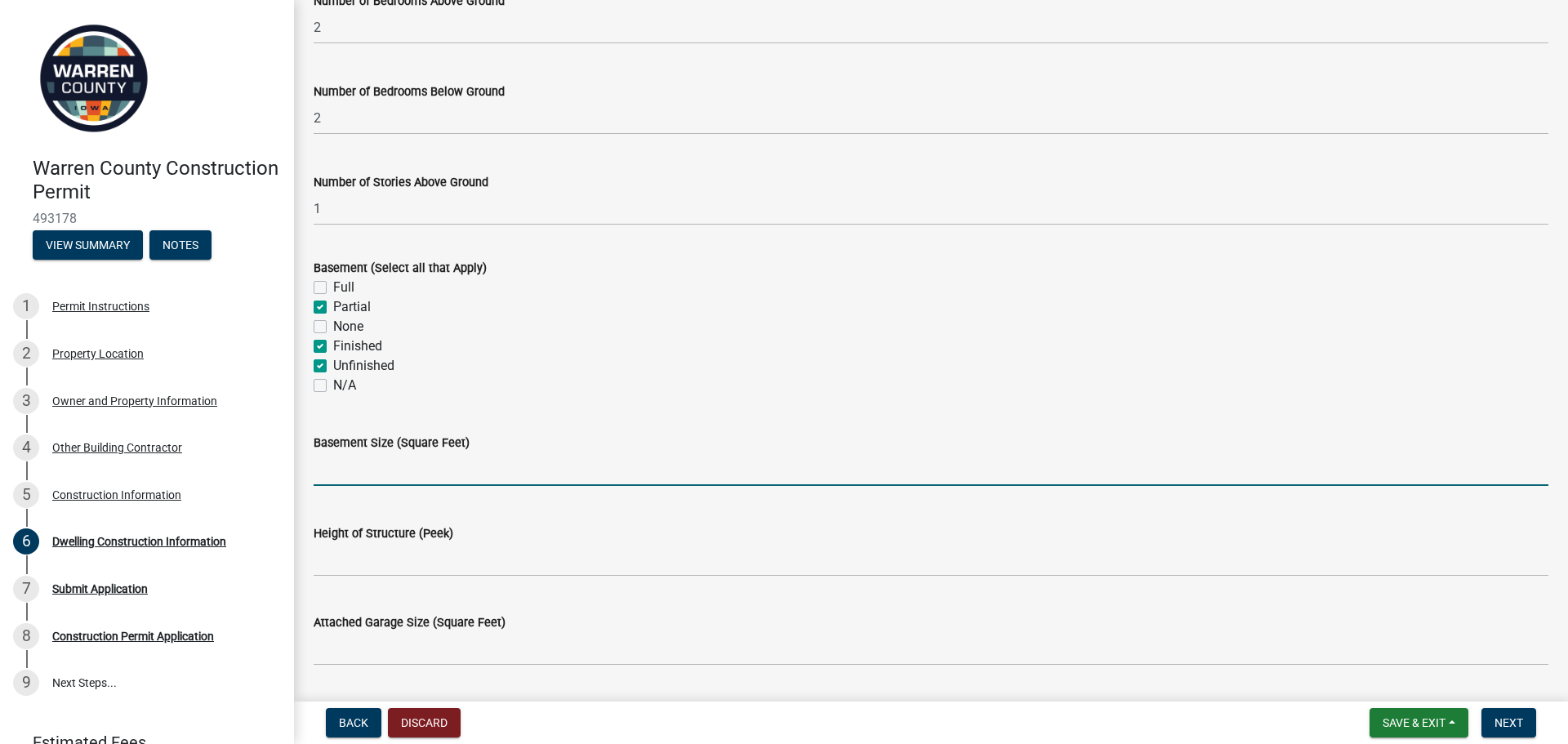
click at [380, 472] on input "text" at bounding box center [931, 469] width 1236 height 33
type input "1685"
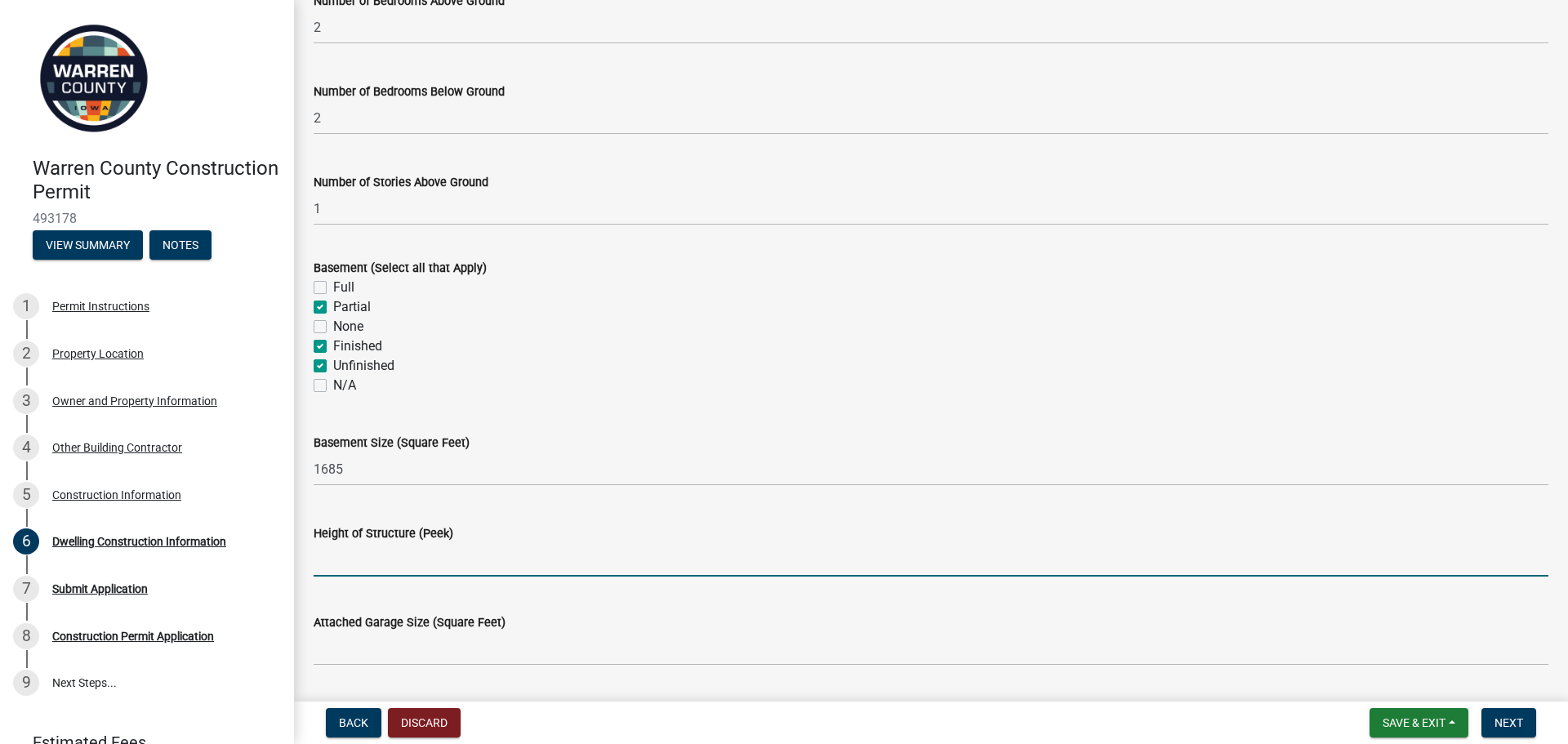
click at [477, 572] on input "Height of Structure (Peek)" at bounding box center [931, 560] width 1236 height 33
click at [493, 558] on input "Height of Structure (Peek)" at bounding box center [931, 560] width 1236 height 33
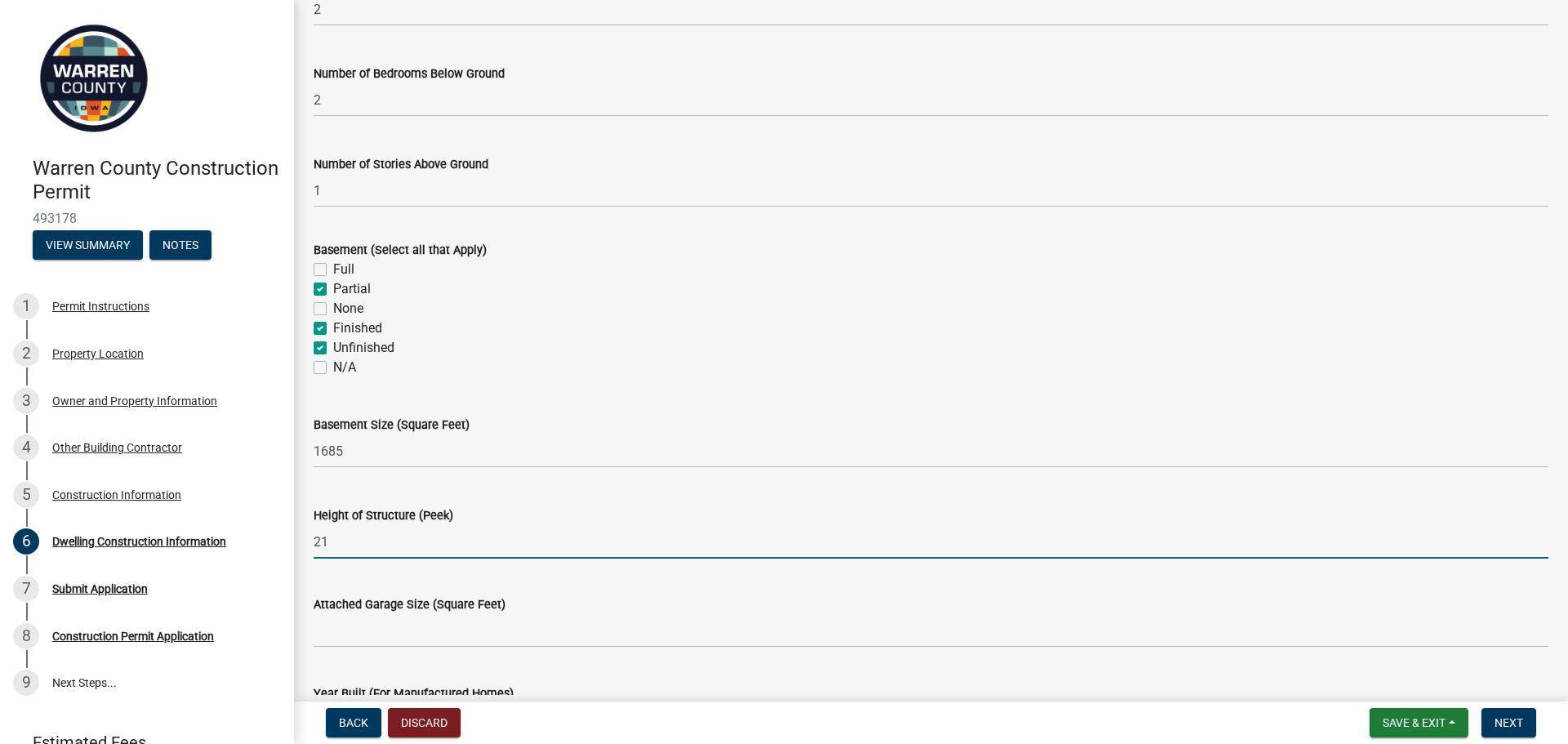
scroll to position [545, 0]
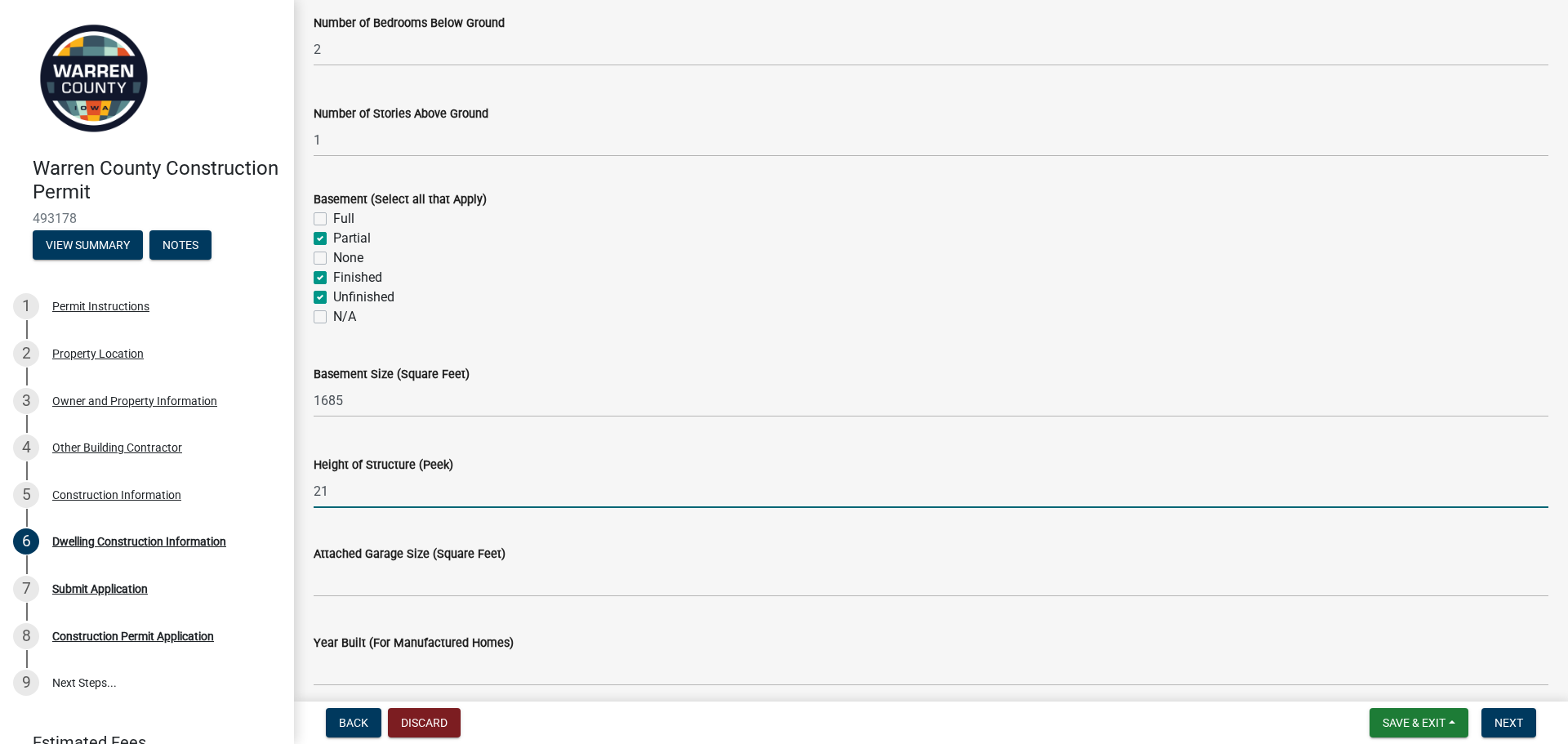
type input "21"
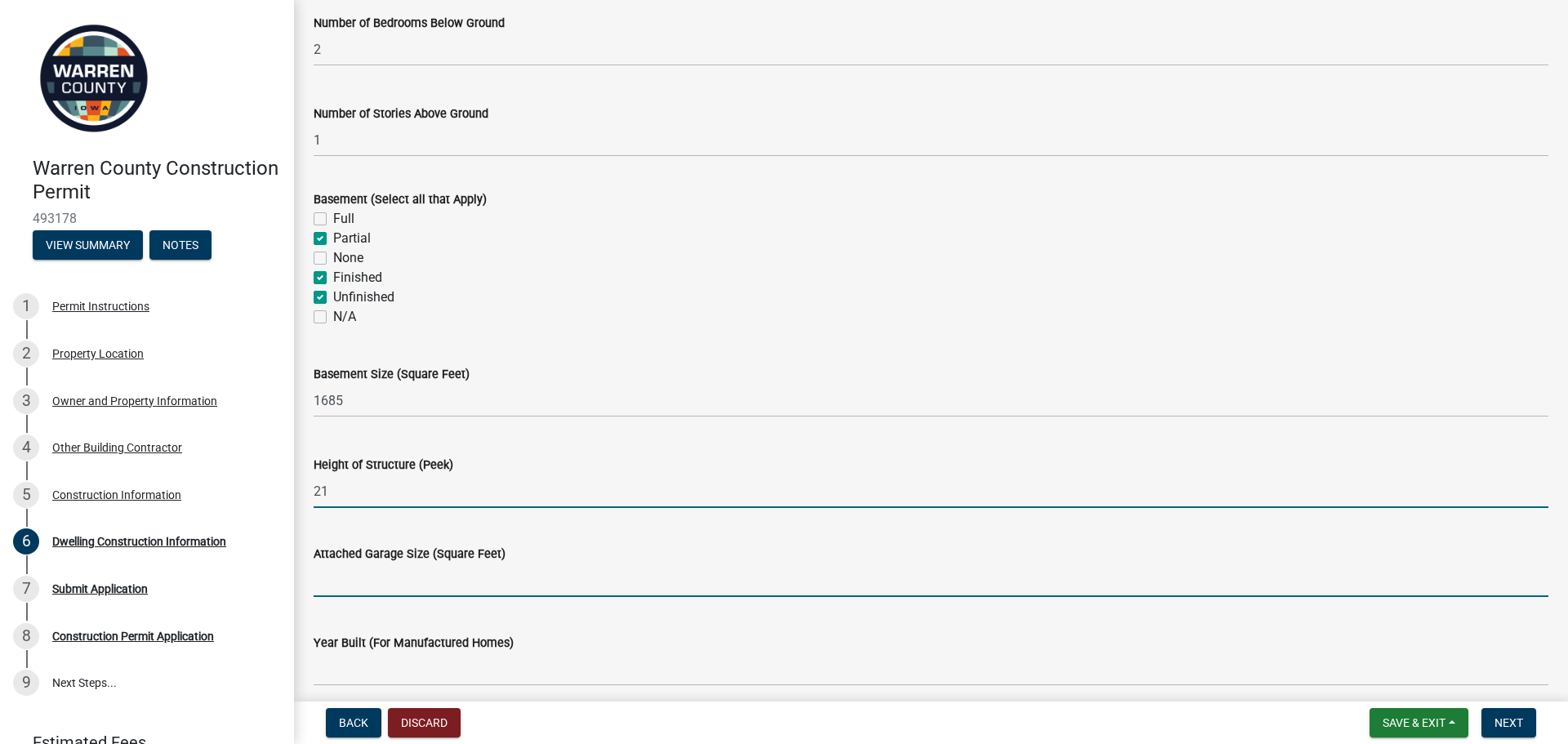
click at [479, 588] on input "Attached Garage Size (Square Feet)" at bounding box center [931, 580] width 1236 height 33
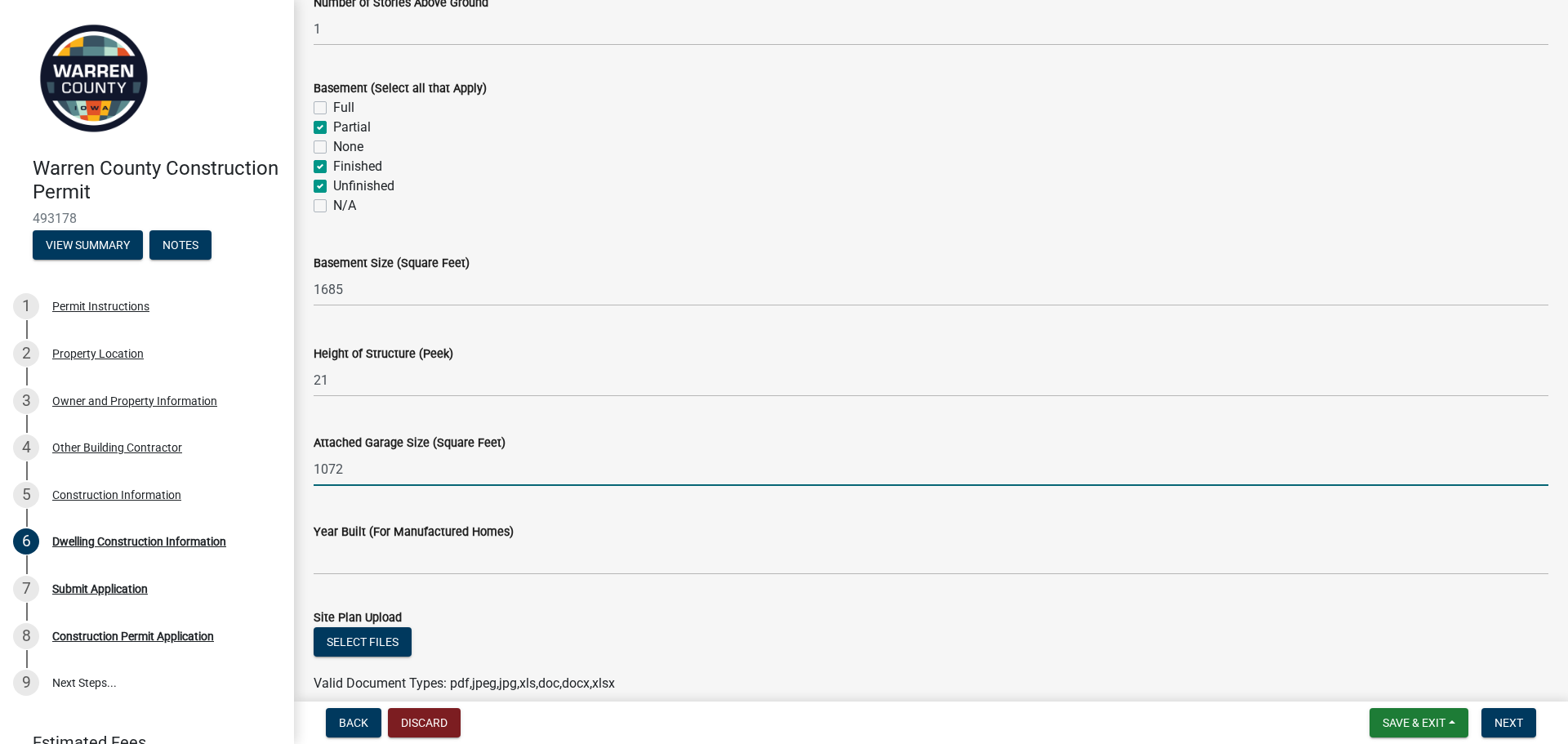
scroll to position [681, 0]
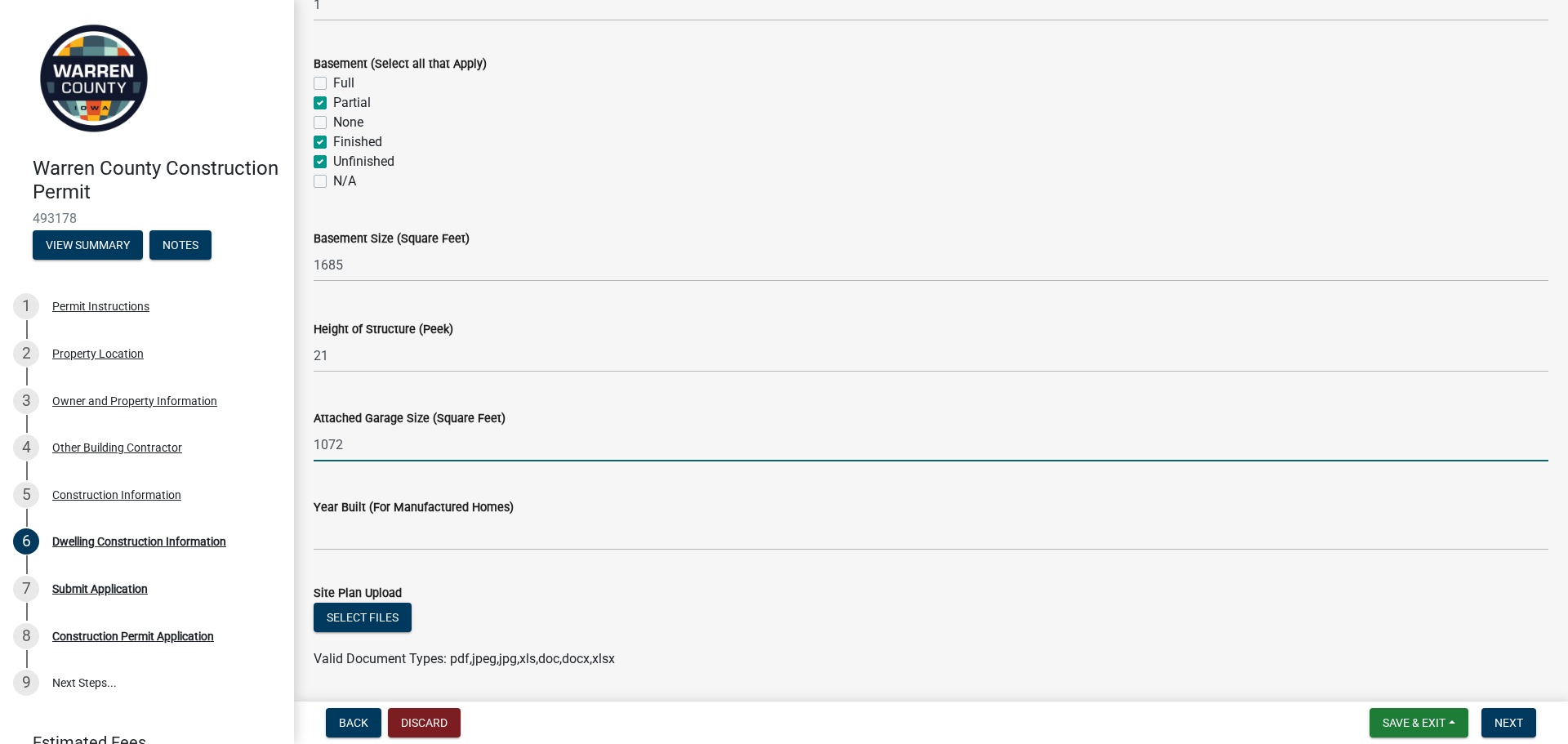
type input "1072"
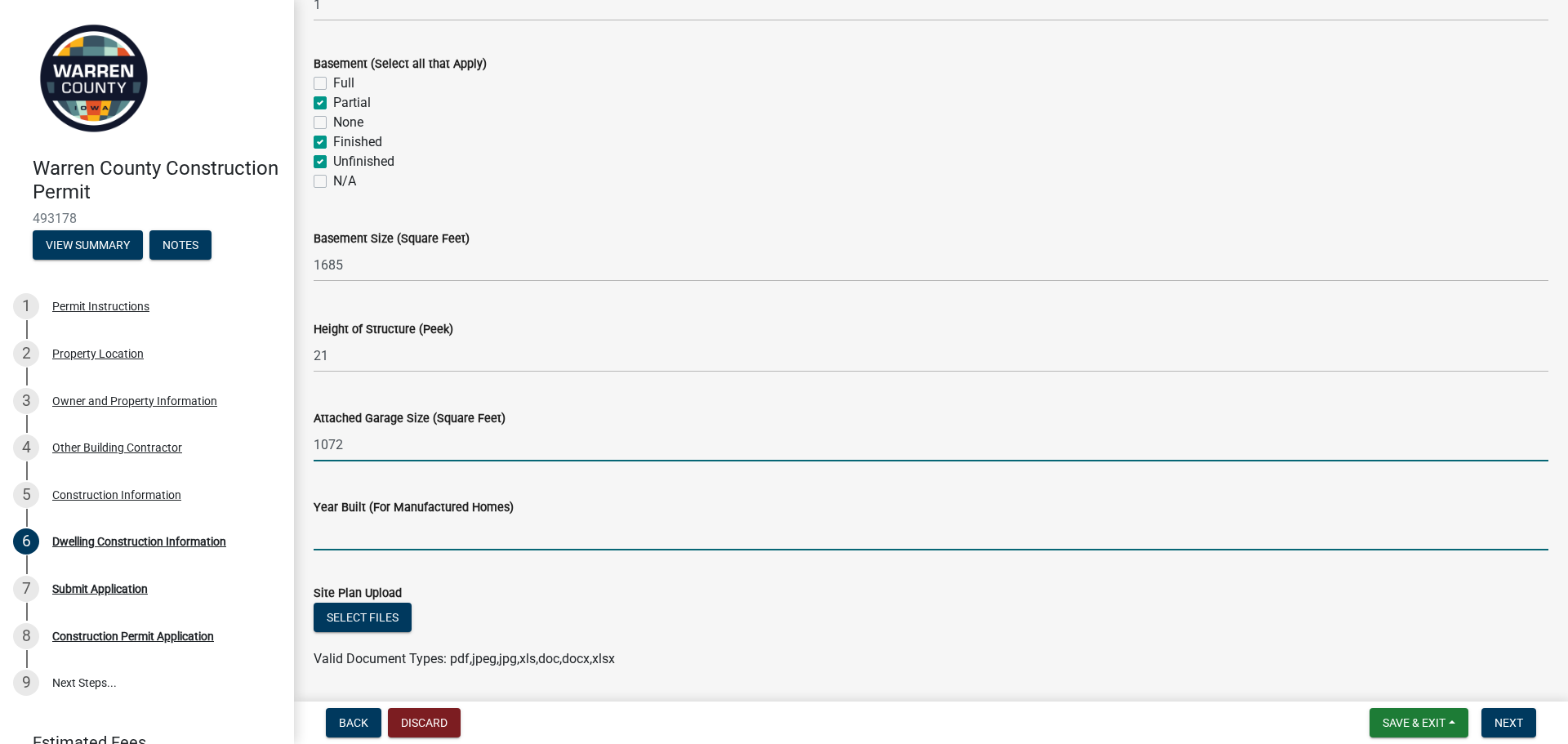
click at [419, 535] on input "Year Built (For Manufactured Homes)" at bounding box center [931, 534] width 1236 height 33
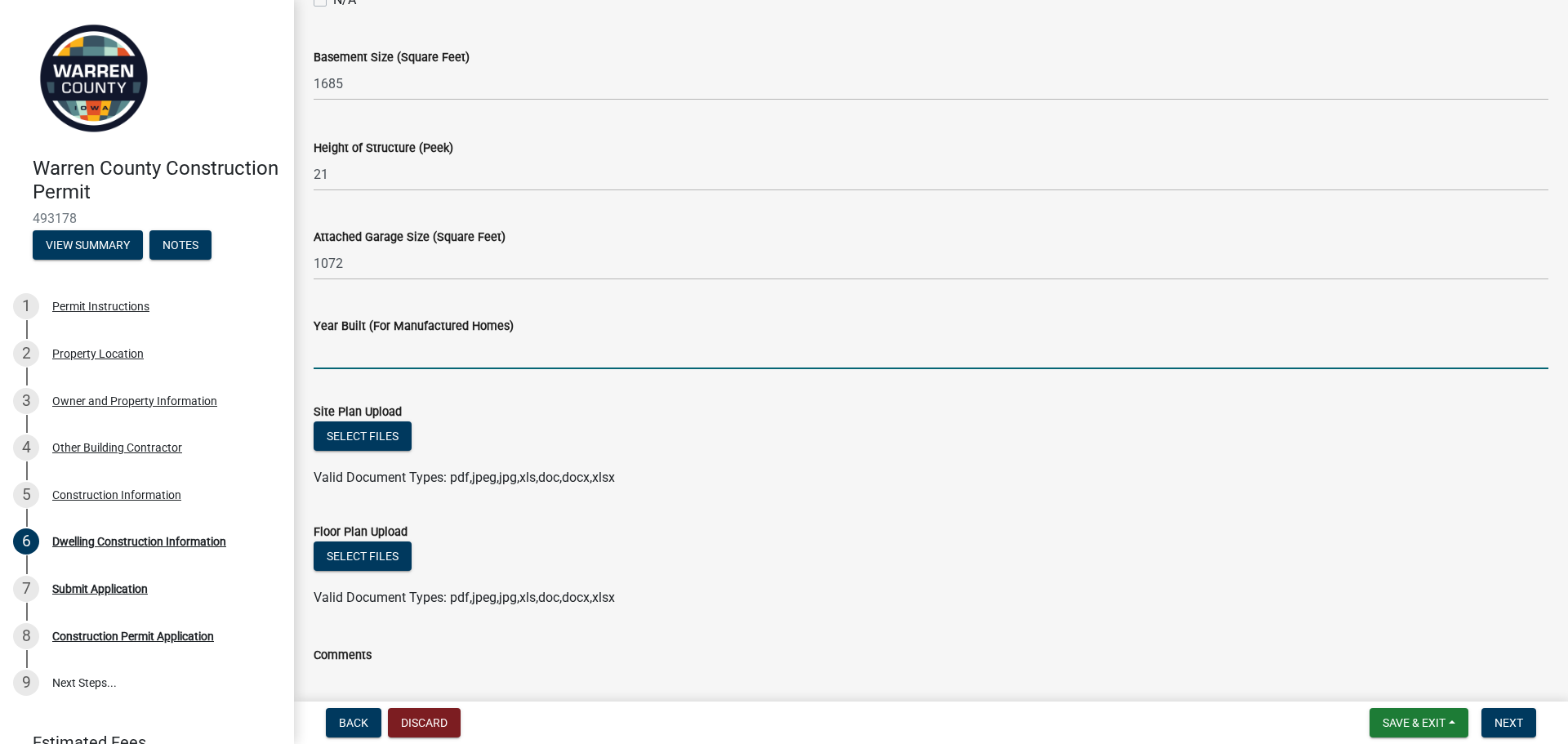
scroll to position [885, 0]
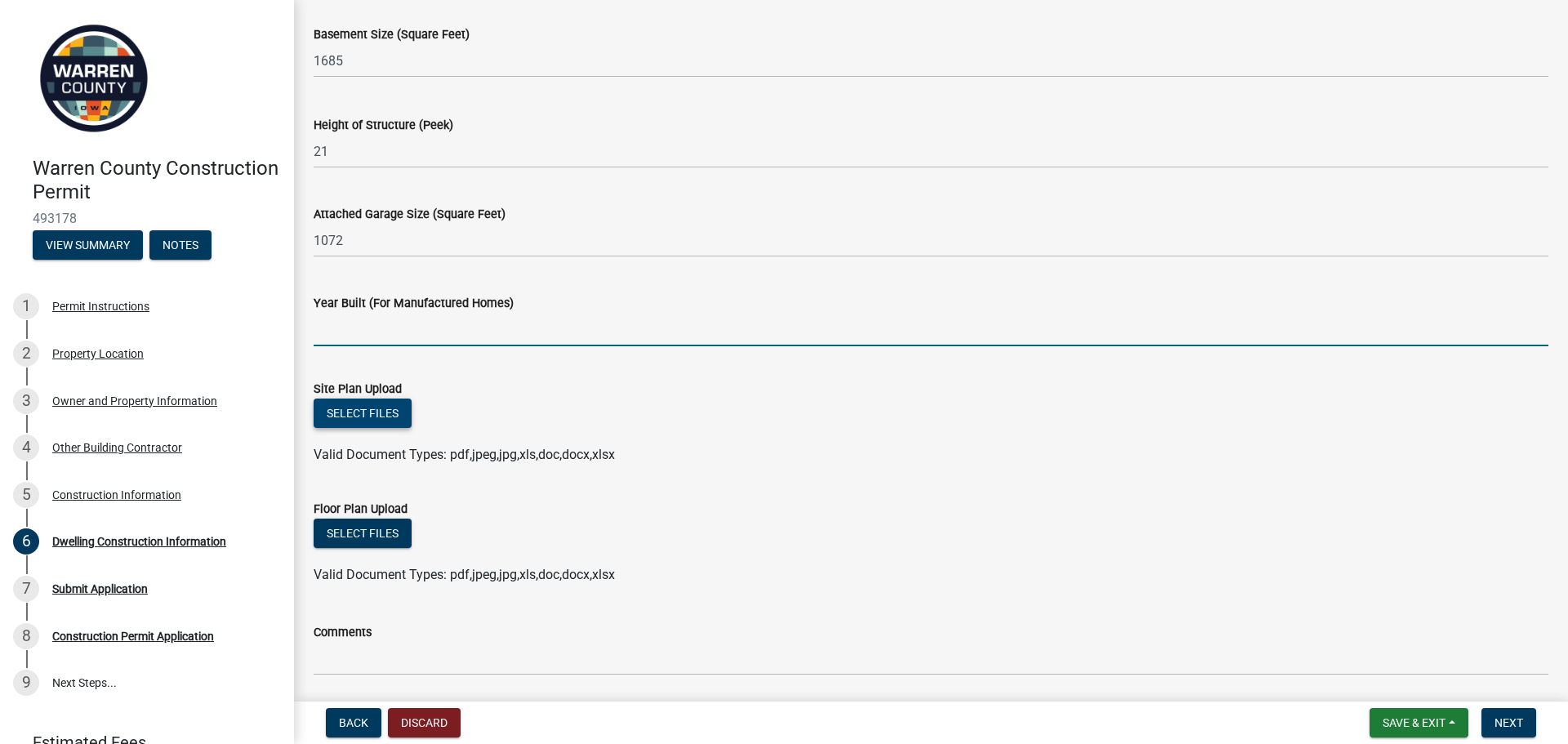
click at [363, 411] on button "Select files" at bounding box center [362, 414] width 98 height 30
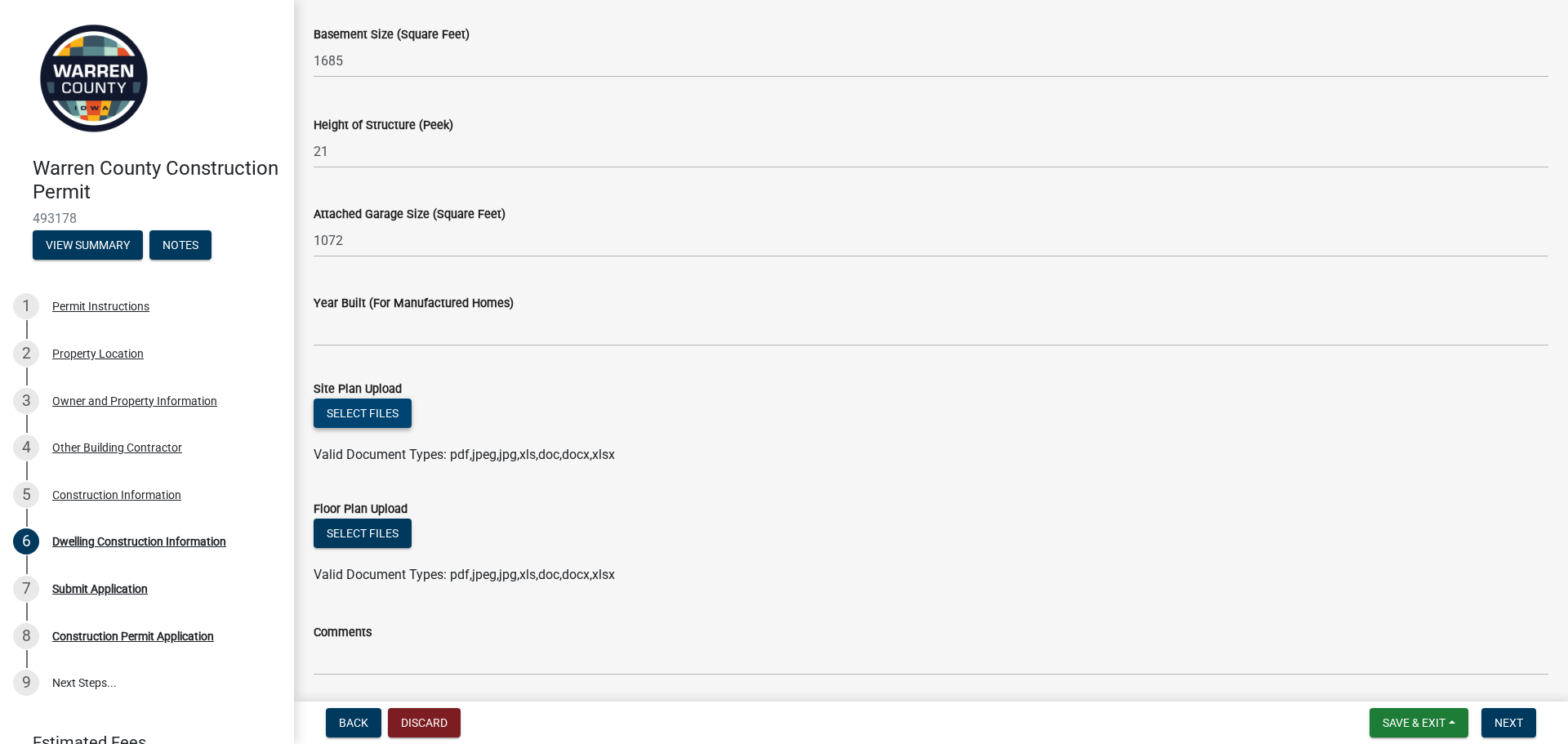
click at [352, 410] on button "Select files" at bounding box center [362, 414] width 98 height 30
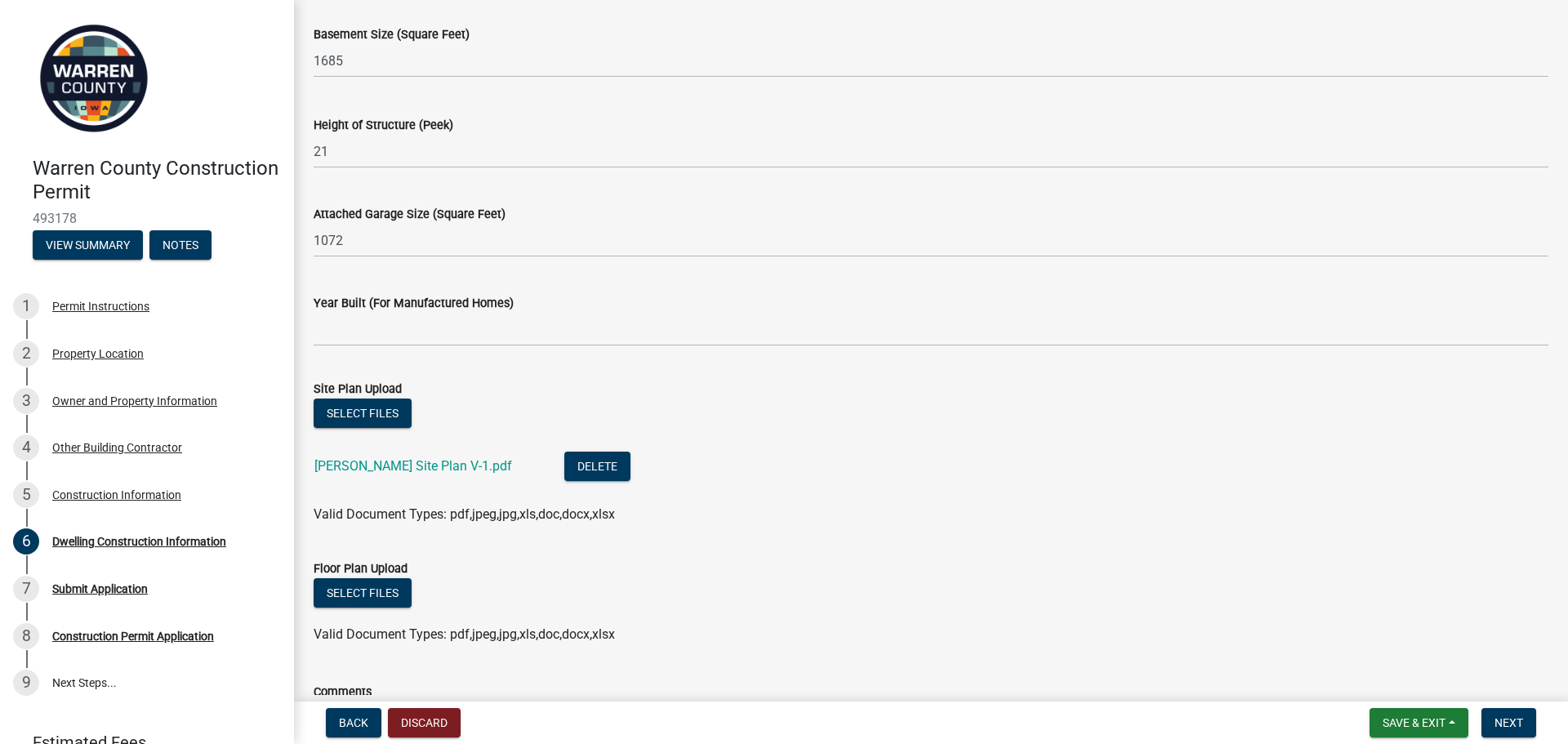
click at [371, 564] on label "Floor Plan Upload" at bounding box center [360, 569] width 94 height 11
click at [371, 586] on button "Select files" at bounding box center [362, 593] width 98 height 30
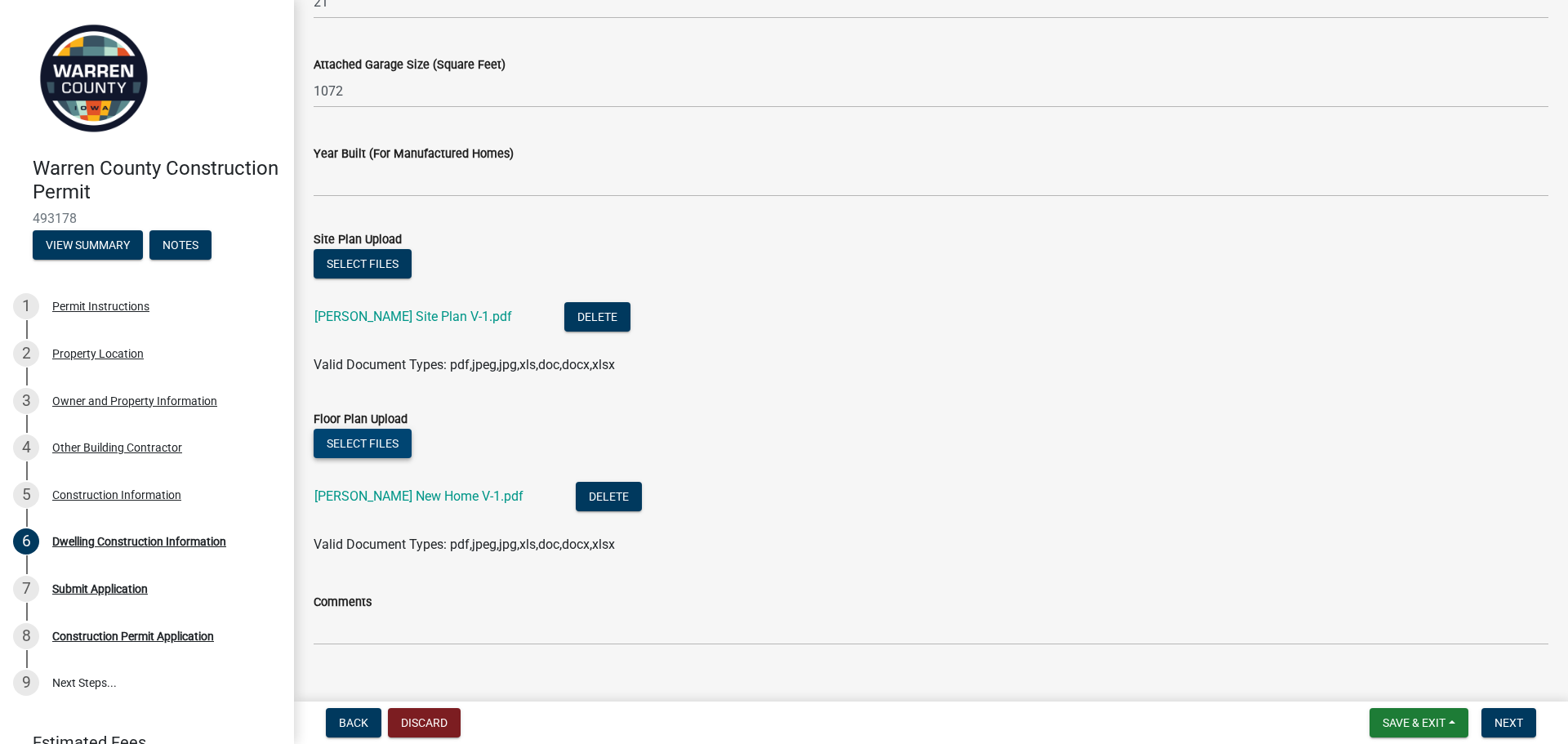
scroll to position [1062, 0]
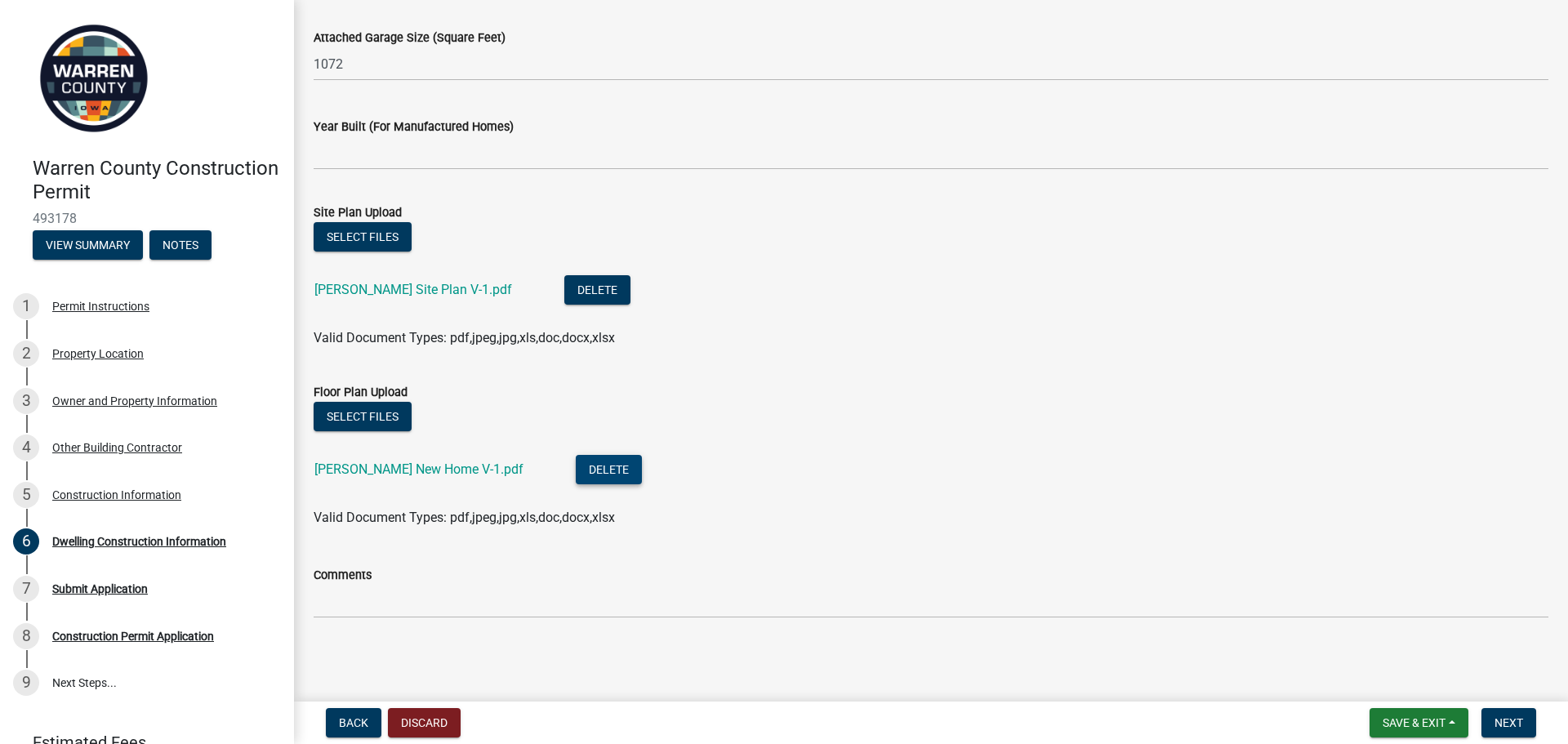
click at [586, 467] on button "Delete" at bounding box center [609, 470] width 66 height 30
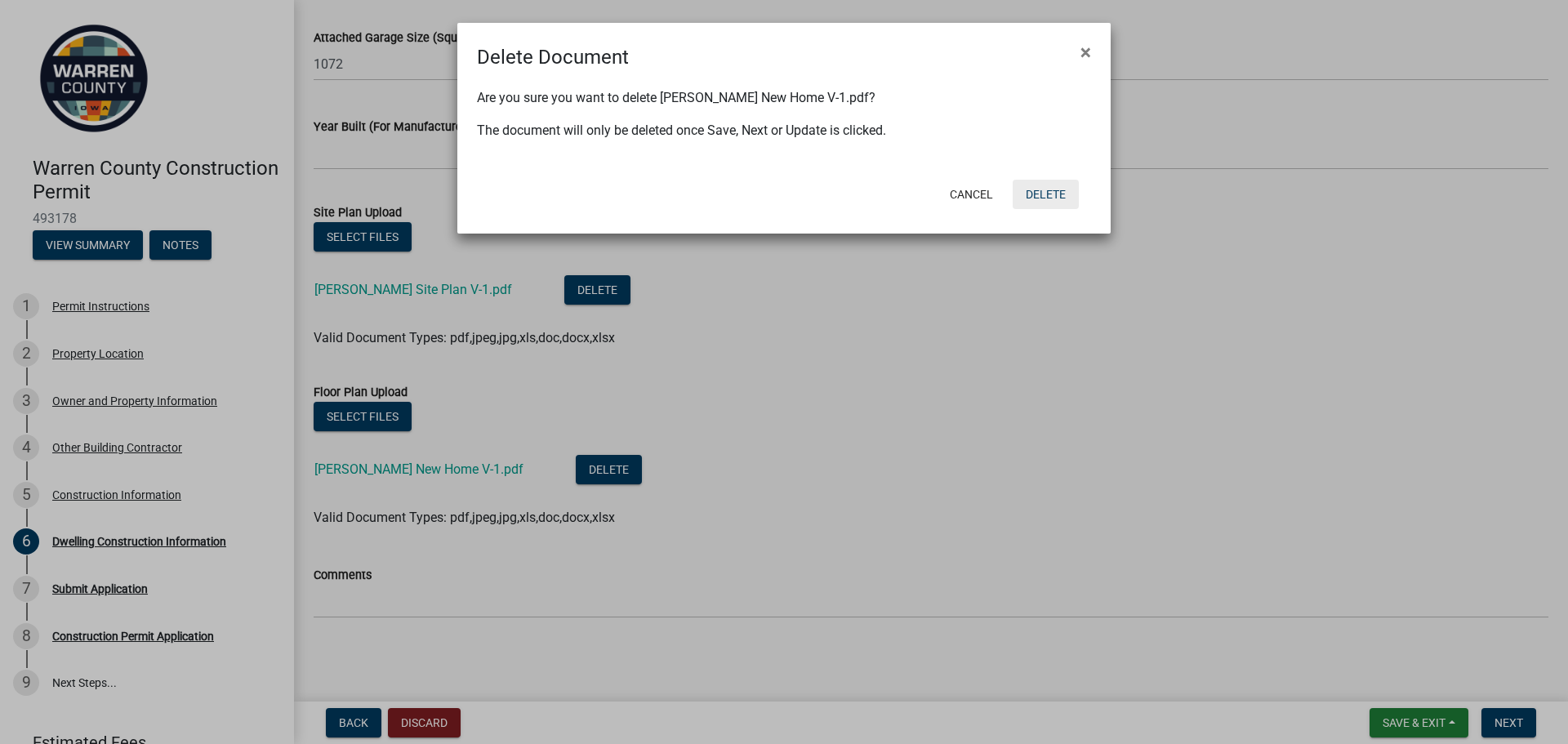
click at [1039, 188] on button "Delete" at bounding box center [1046, 194] width 66 height 30
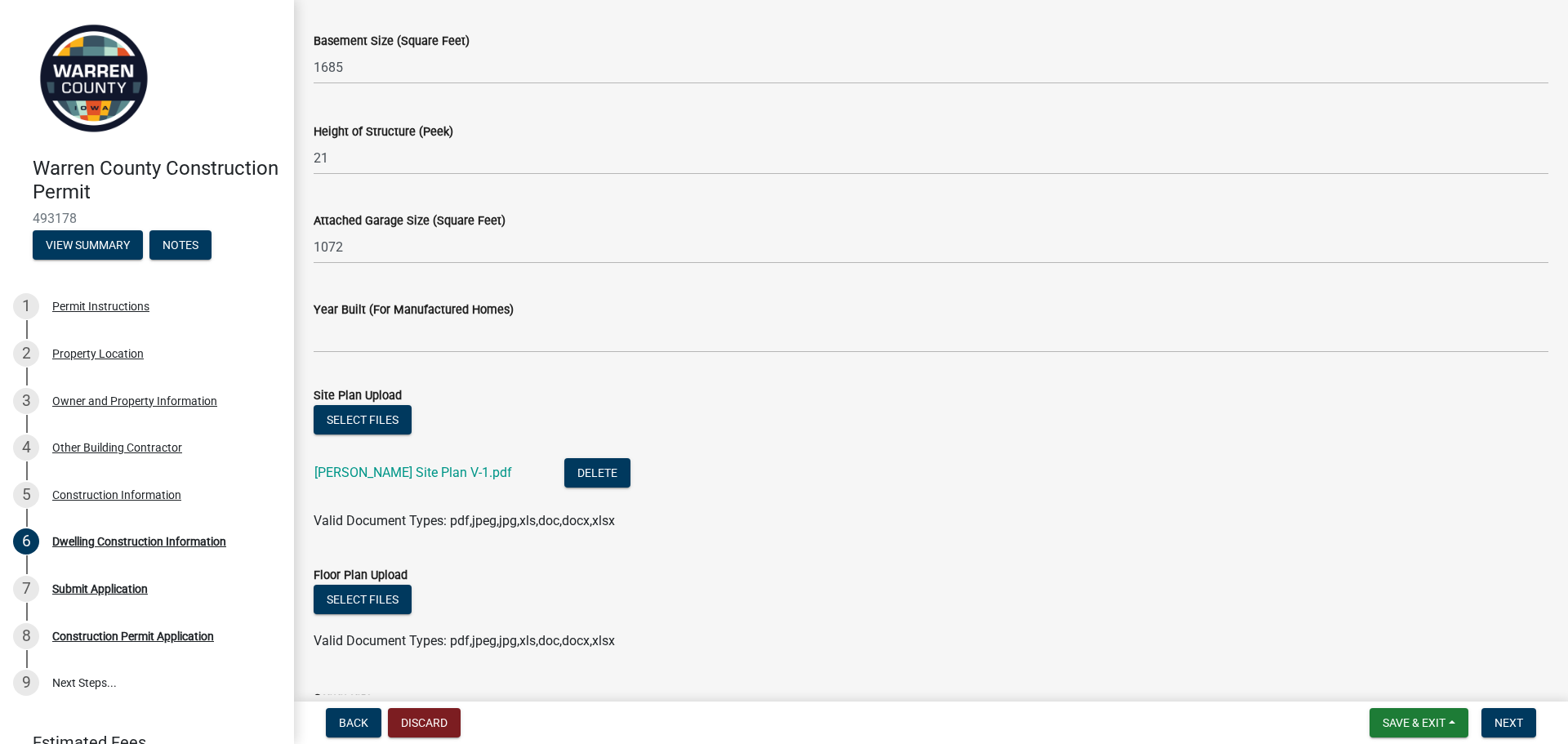
scroll to position [866, 0]
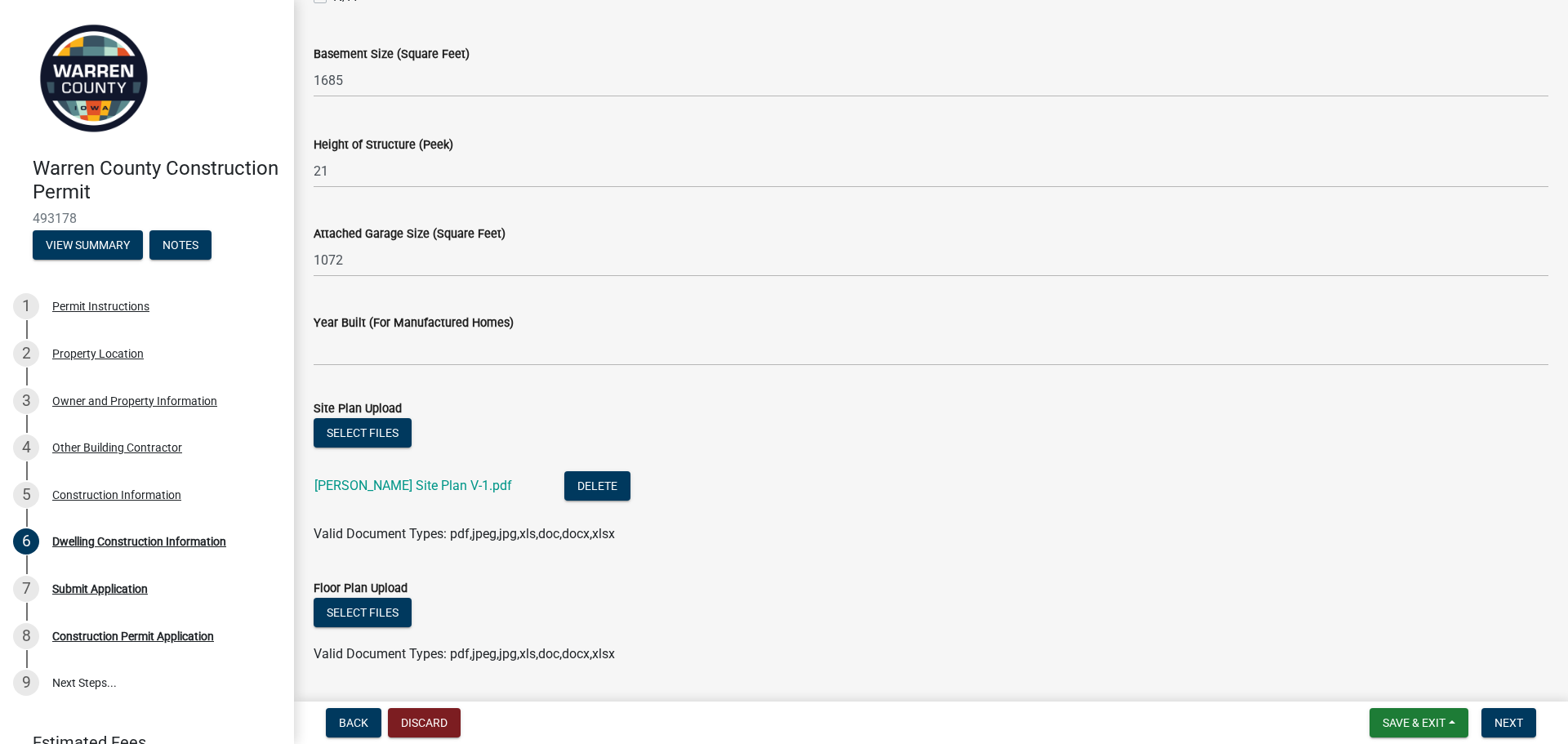
click at [541, 680] on div "Comments" at bounding box center [931, 717] width 1236 height 76
click at [374, 614] on button "Select files" at bounding box center [362, 613] width 98 height 30
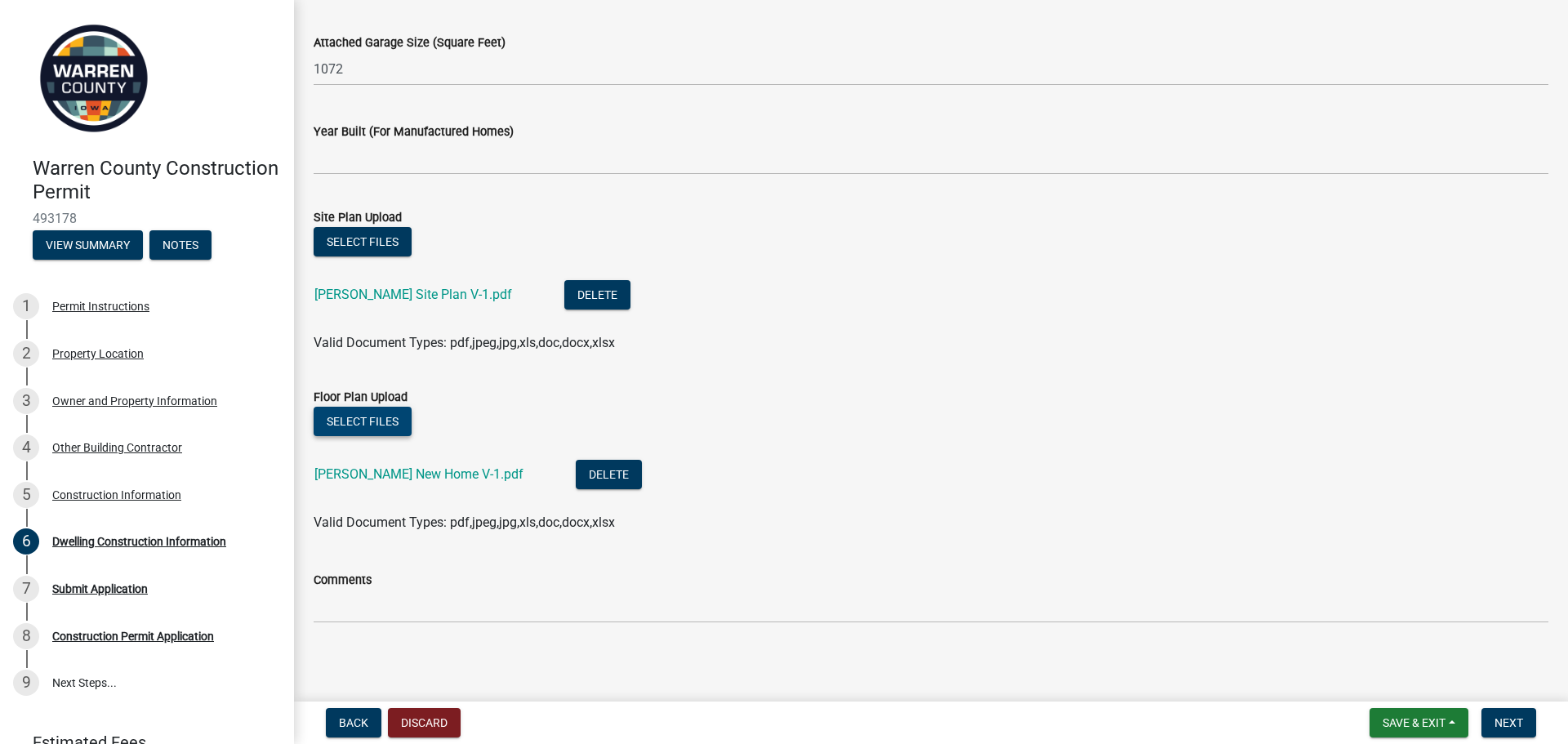
scroll to position [1062, 0]
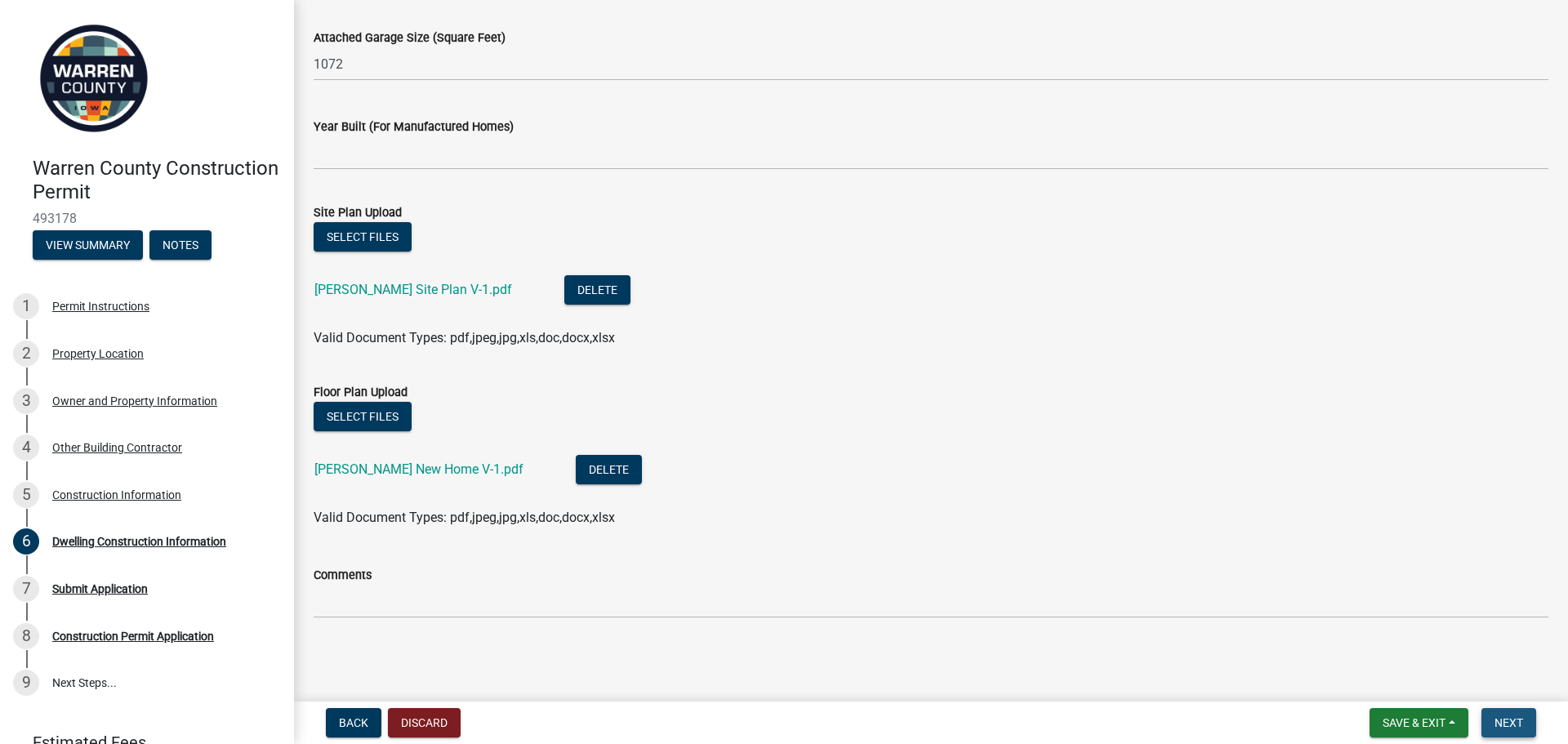
click at [1506, 719] on span "Next" at bounding box center [1508, 723] width 29 height 13
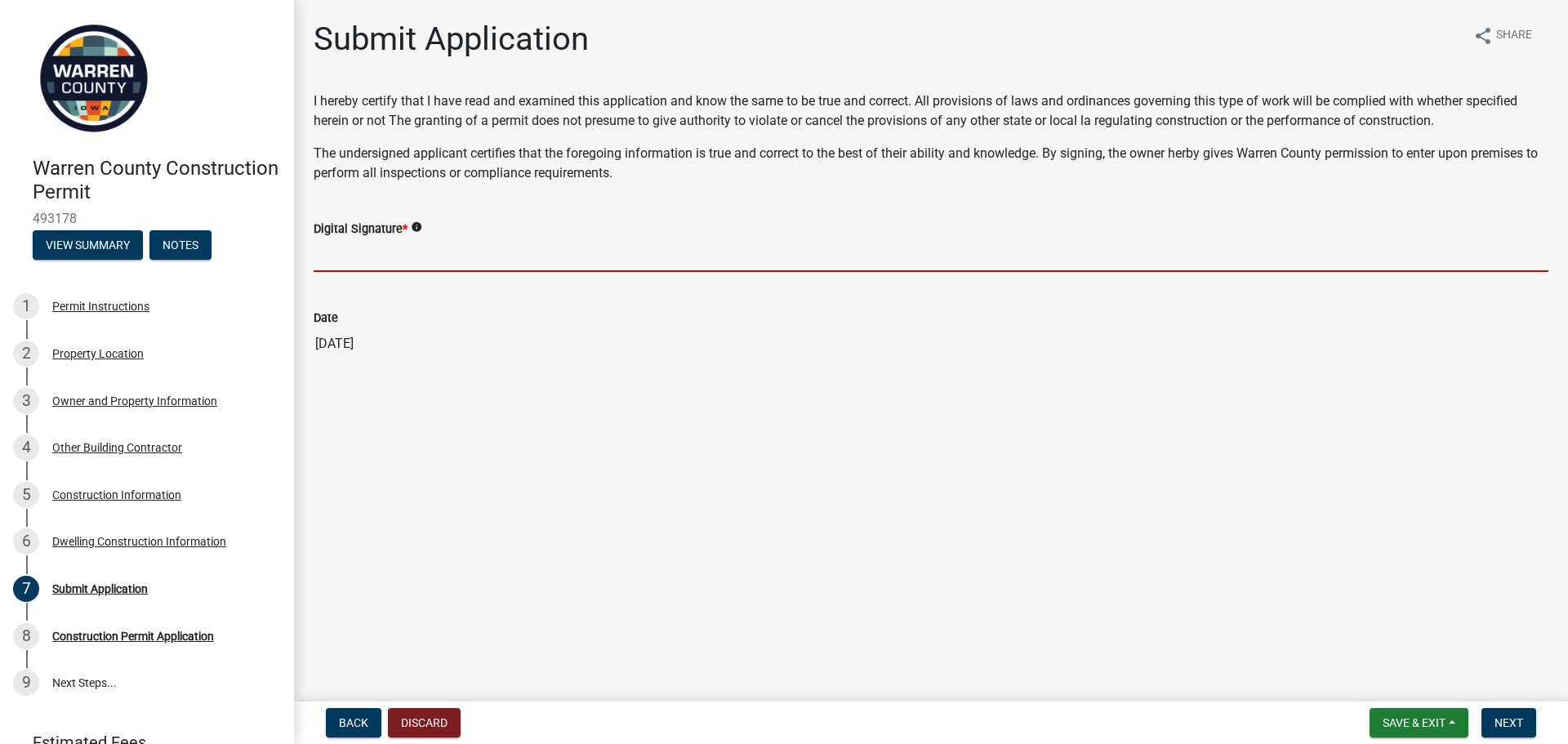
click at [343, 266] on input "Digital Signature *" at bounding box center [931, 256] width 1236 height 33
click at [350, 255] on input "Digital Signature *" at bounding box center [931, 256] width 1236 height 33
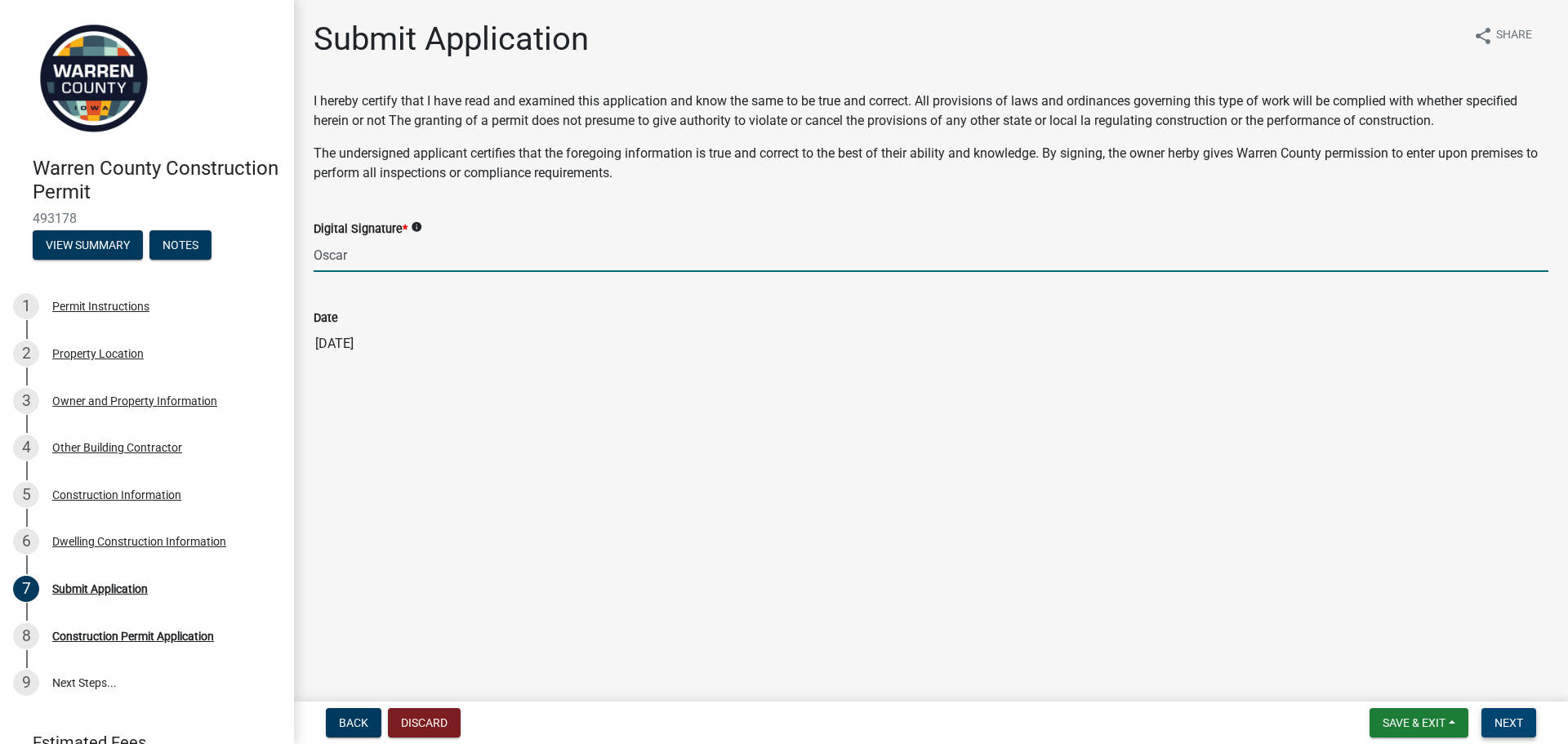
type input "Oscar"
click at [1508, 727] on span "Next" at bounding box center [1508, 723] width 29 height 13
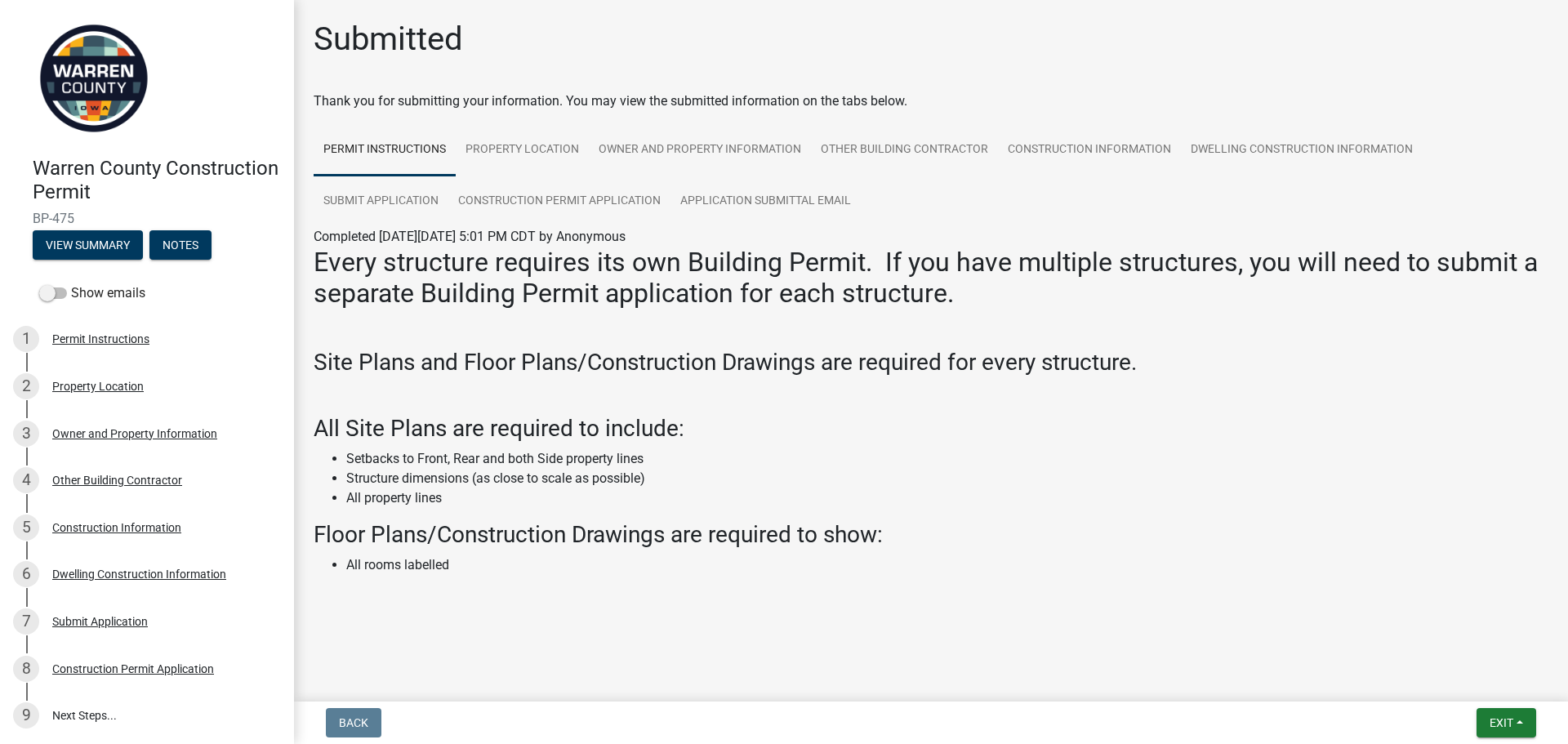
scroll to position [9, 0]
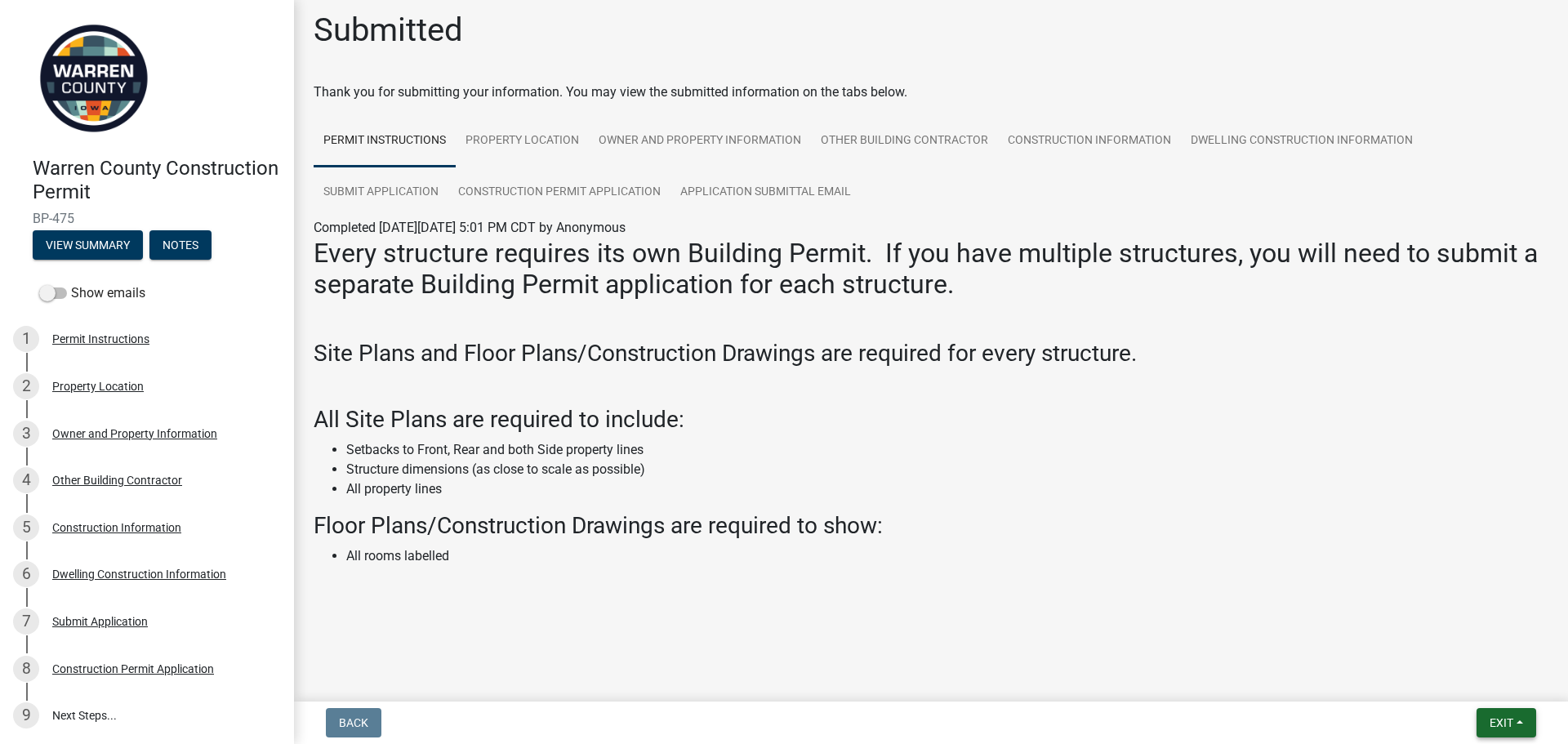
click at [1506, 730] on span "Exit" at bounding box center [1502, 723] width 24 height 13
click at [1452, 645] on button "Save" at bounding box center [1471, 641] width 130 height 39
